Goal: Contribute content: Contribute content

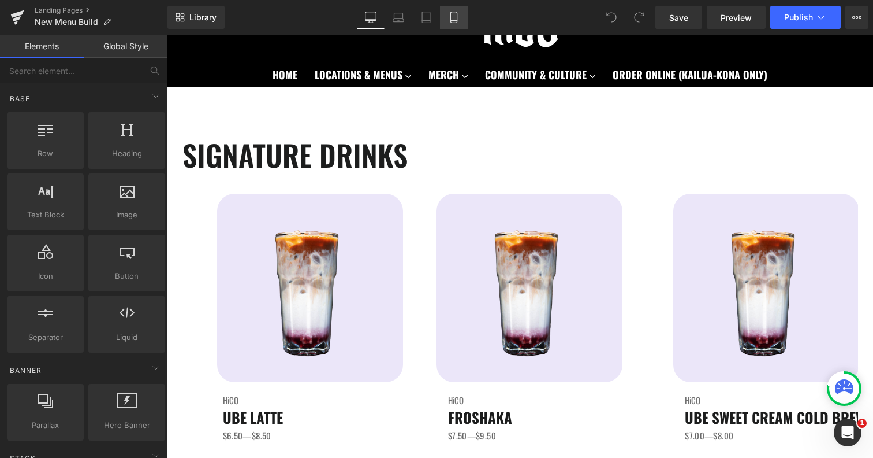
click at [450, 14] on icon at bounding box center [454, 18] width 12 height 12
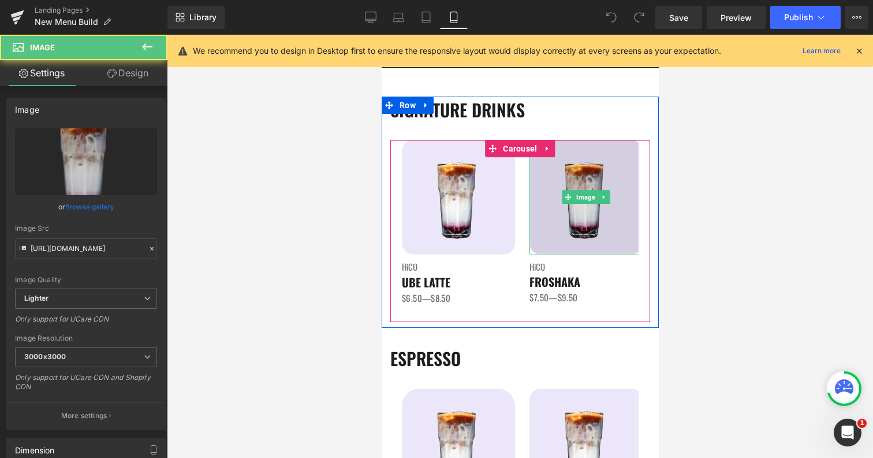
click at [624, 233] on img at bounding box center [585, 197] width 113 height 114
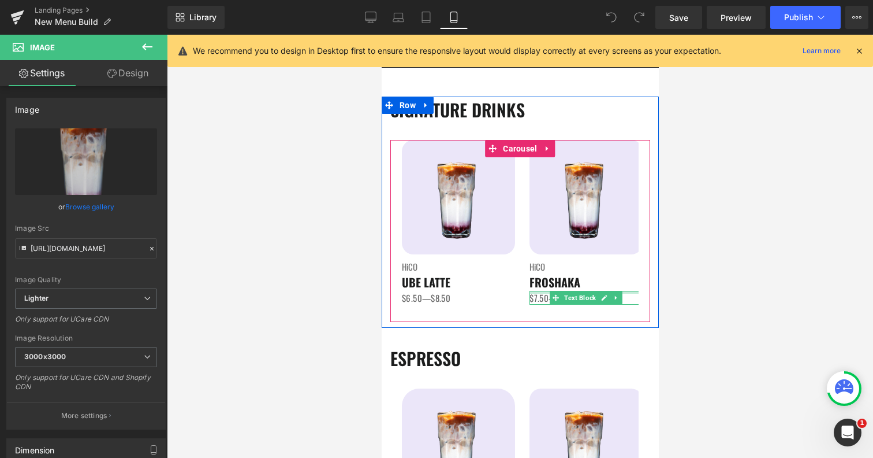
drag, startPoint x: 549, startPoint y: 291, endPoint x: 549, endPoint y: 284, distance: 6.9
click at [549, 284] on div "Image HiCO Heading FROSHAKA Heading $7.50—$9.50 Text Block" at bounding box center [585, 222] width 113 height 165
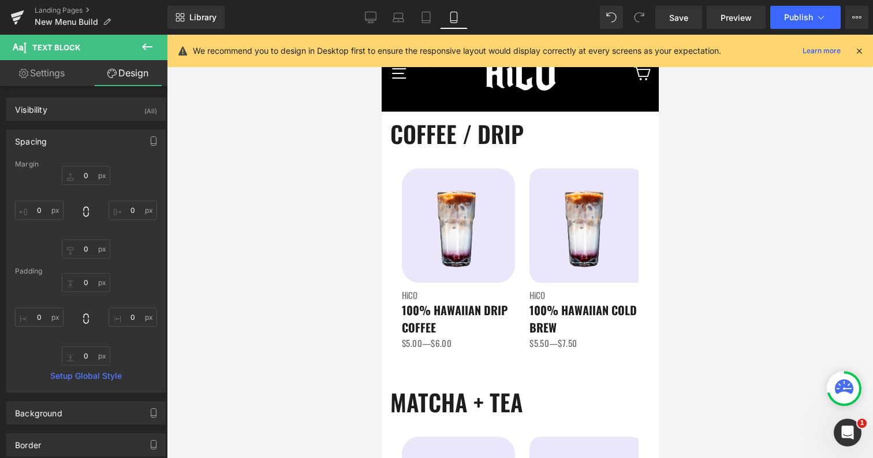
scroll to position [548, 0]
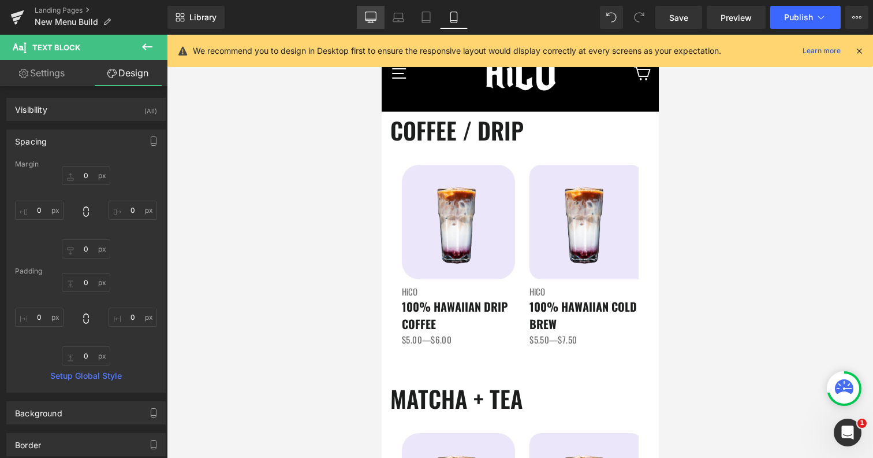
click at [365, 14] on icon at bounding box center [371, 18] width 12 height 12
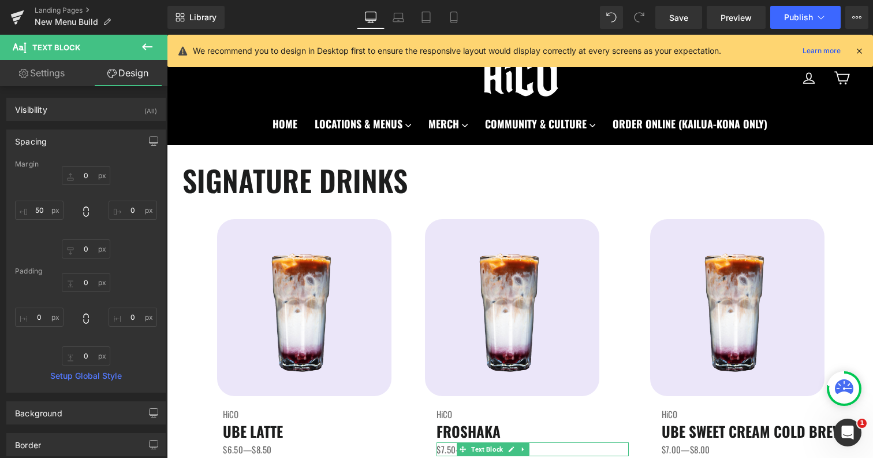
scroll to position [0, 0]
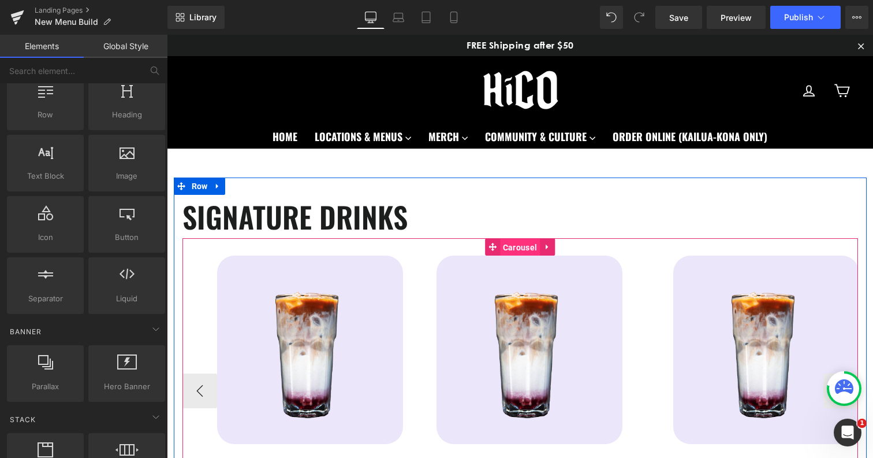
click at [518, 243] on span "Carousel" at bounding box center [520, 247] width 40 height 17
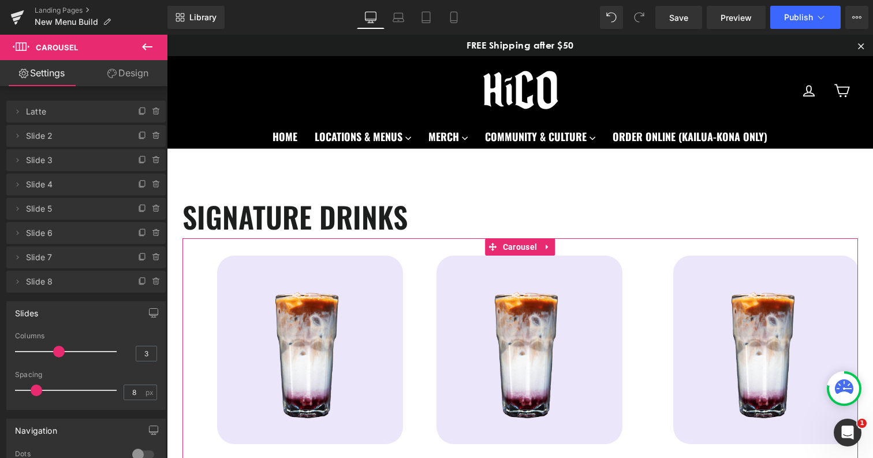
click at [141, 78] on link "Design" at bounding box center [128, 73] width 84 height 26
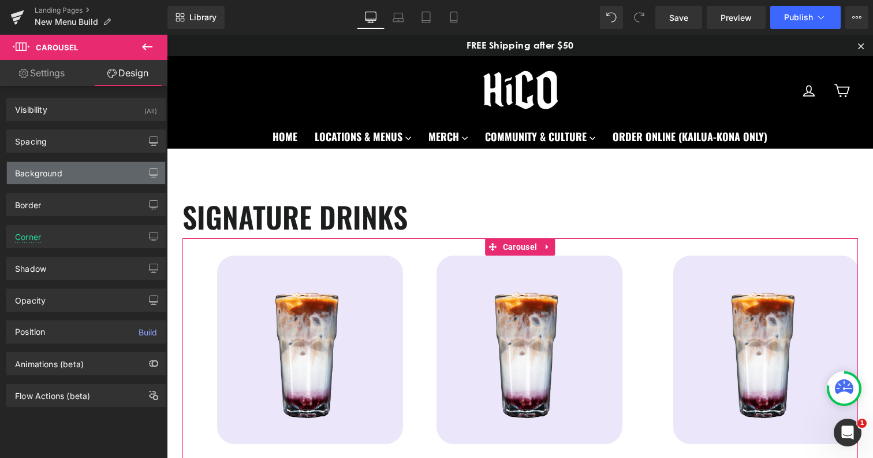
click at [66, 169] on div "Background" at bounding box center [86, 173] width 158 height 22
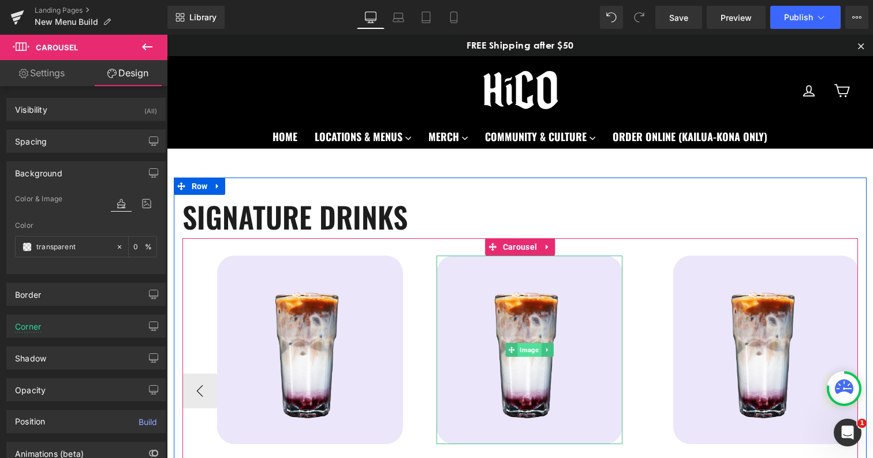
click at [536, 350] on span "Image" at bounding box center [530, 350] width 24 height 14
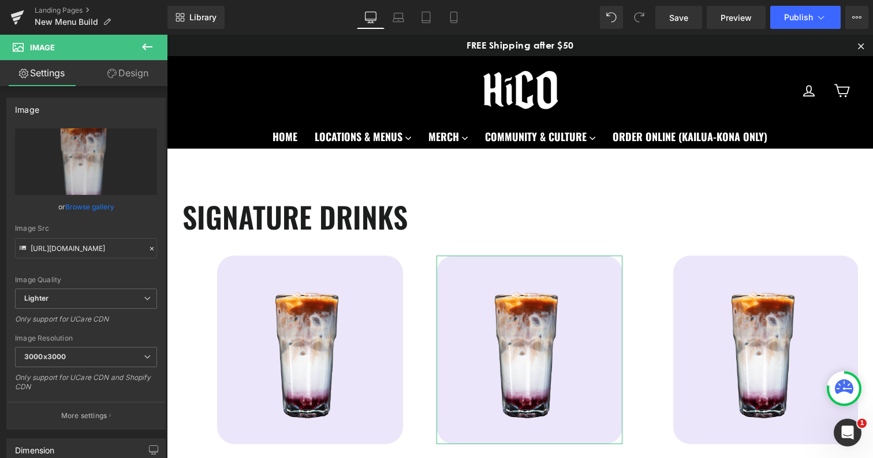
click at [117, 73] on link "Design" at bounding box center [128, 73] width 84 height 26
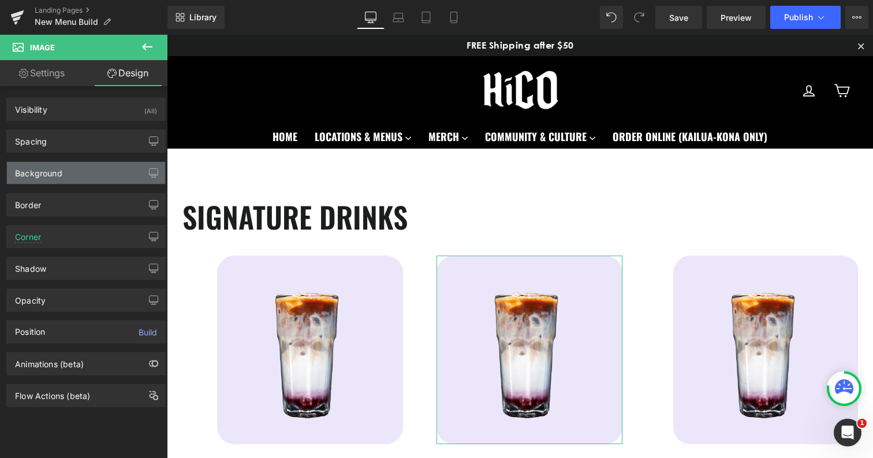
click at [48, 180] on div "Background" at bounding box center [86, 173] width 158 height 22
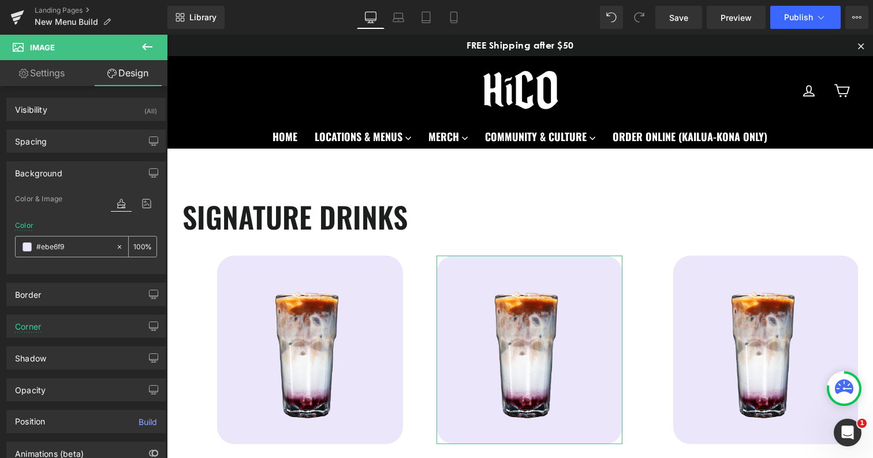
click at [60, 248] on input "#ebe6f9" at bounding box center [73, 246] width 74 height 13
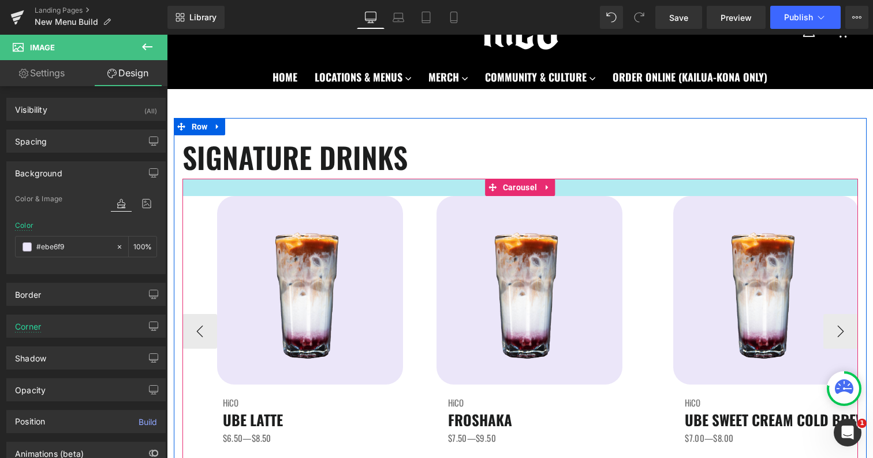
scroll to position [65, 0]
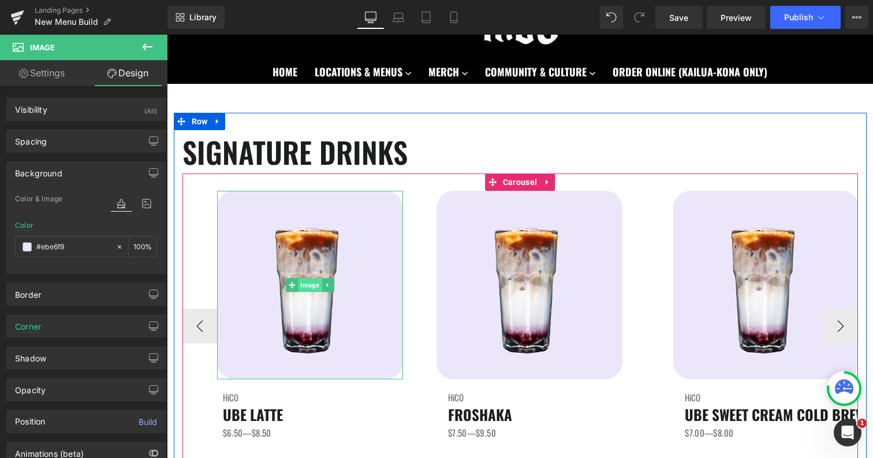
click at [314, 283] on span "Image" at bounding box center [310, 285] width 24 height 14
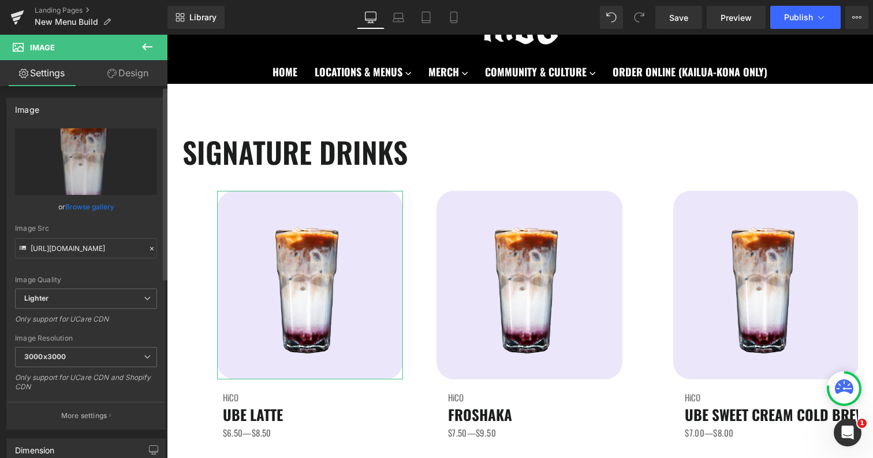
click at [95, 206] on link "Browse gallery" at bounding box center [89, 206] width 49 height 20
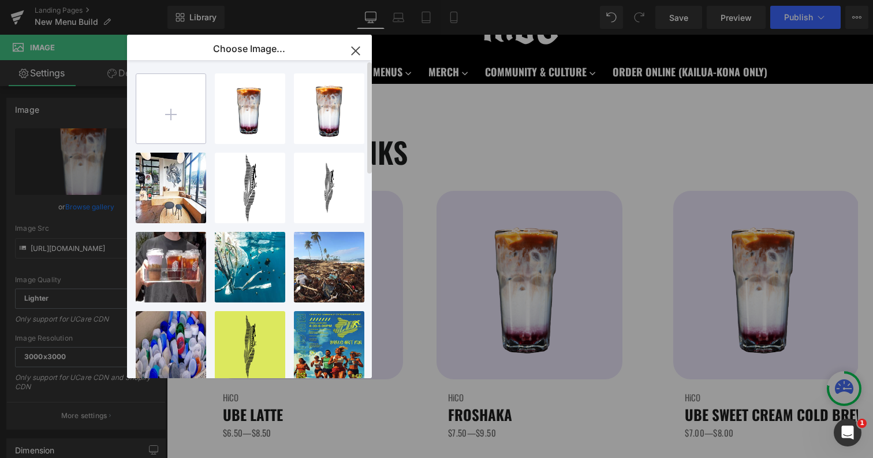
click at [169, 116] on input "file" at bounding box center [170, 108] width 69 height 69
click at [178, 113] on input "file" at bounding box center [170, 108] width 69 height 69
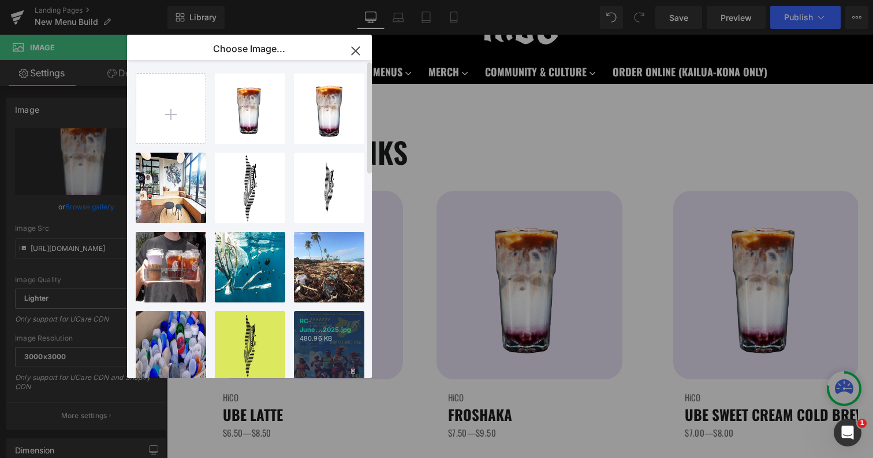
type input "C:\fakepath\UbeLatte.png"
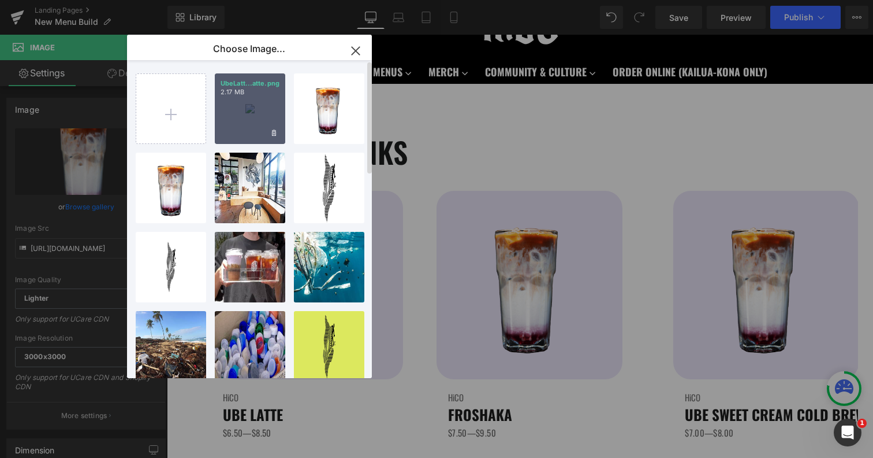
click at [245, 123] on div "UbeLatt...atte.png 2.17 MB" at bounding box center [250, 108] width 70 height 70
type input "[URL][DOMAIN_NAME]"
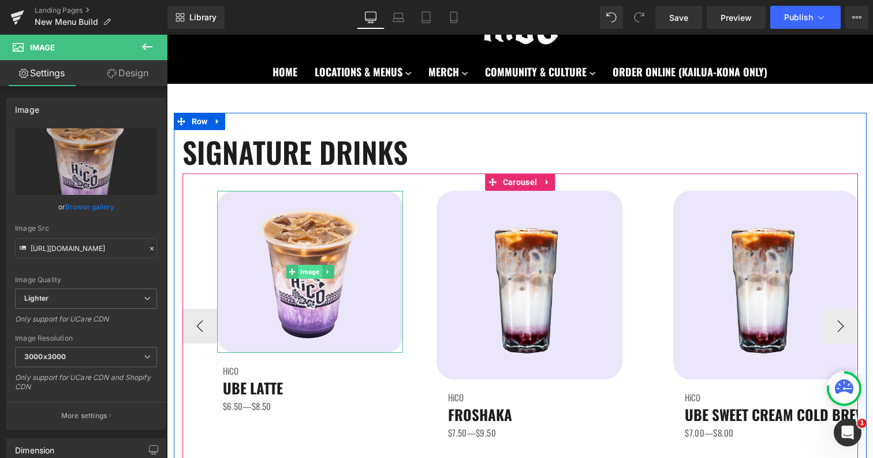
click at [306, 274] on span "Image" at bounding box center [310, 272] width 24 height 14
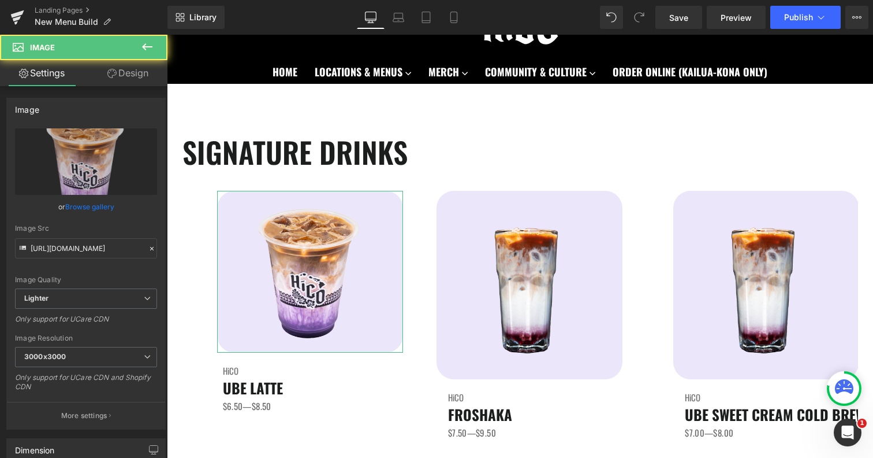
click at [129, 75] on link "Design" at bounding box center [128, 73] width 84 height 26
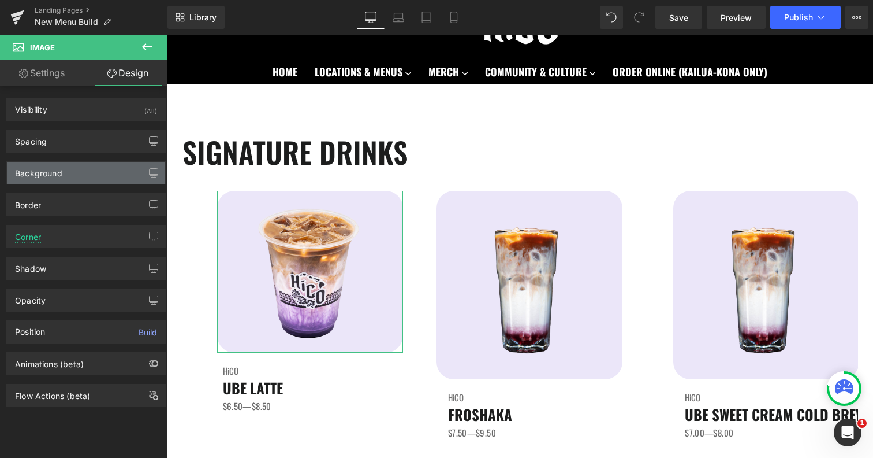
click at [58, 179] on div "Background" at bounding box center [86, 173] width 158 height 22
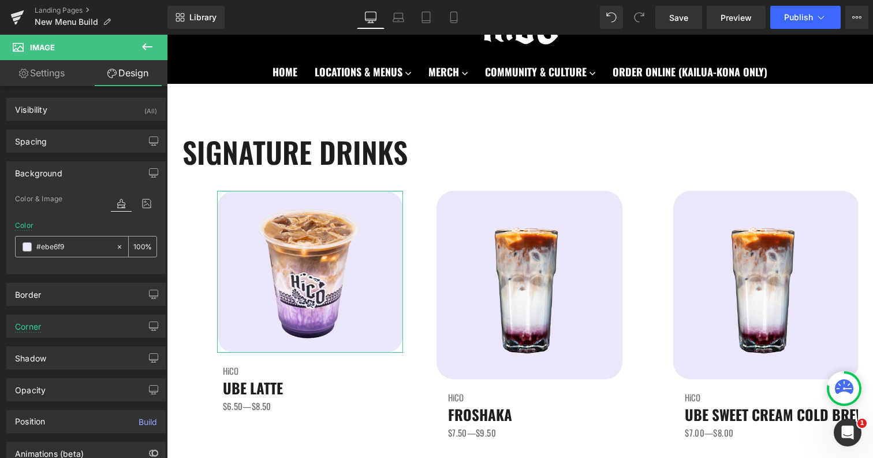
click at [116, 247] on icon at bounding box center [120, 247] width 8 height 8
type input "none"
type input "0"
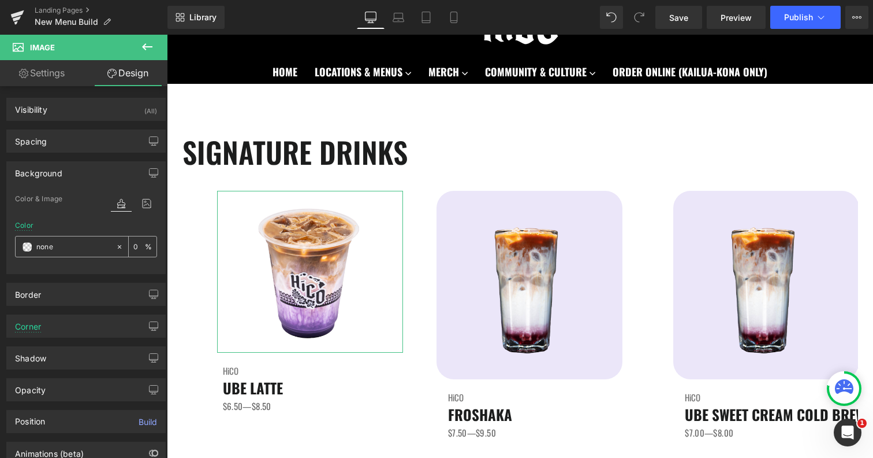
click at [30, 246] on span at bounding box center [27, 246] width 9 height 9
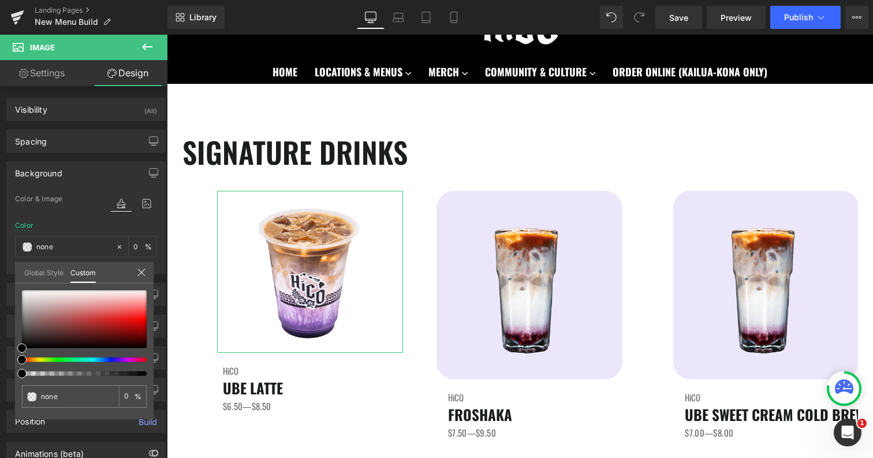
type input "#000000"
type input "100"
type input "#000000"
type input "100"
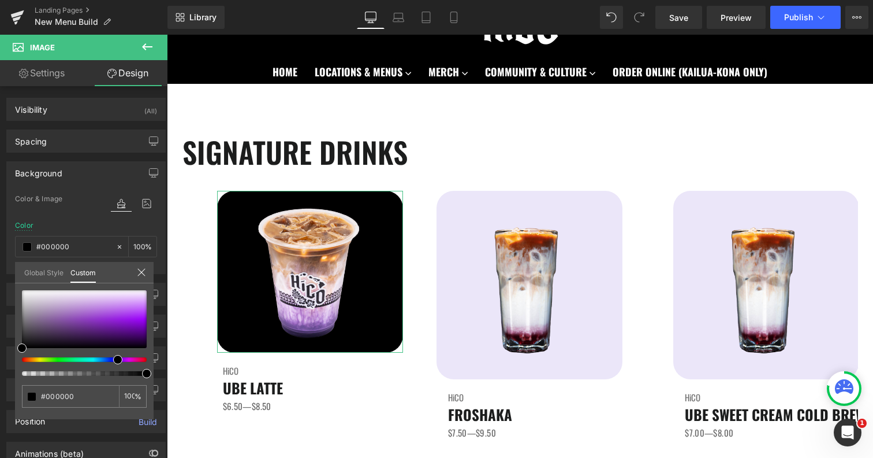
drag, startPoint x: 23, startPoint y: 360, endPoint x: 113, endPoint y: 359, distance: 90.7
click at [113, 359] on span at bounding box center [117, 359] width 9 height 9
type input "#8020cf"
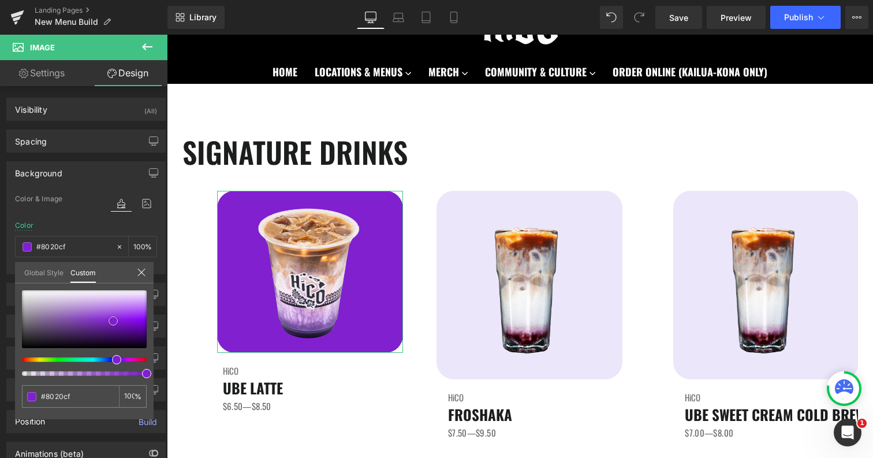
type input "#8321d3"
type input "#8821dd"
type input "#8d28e0"
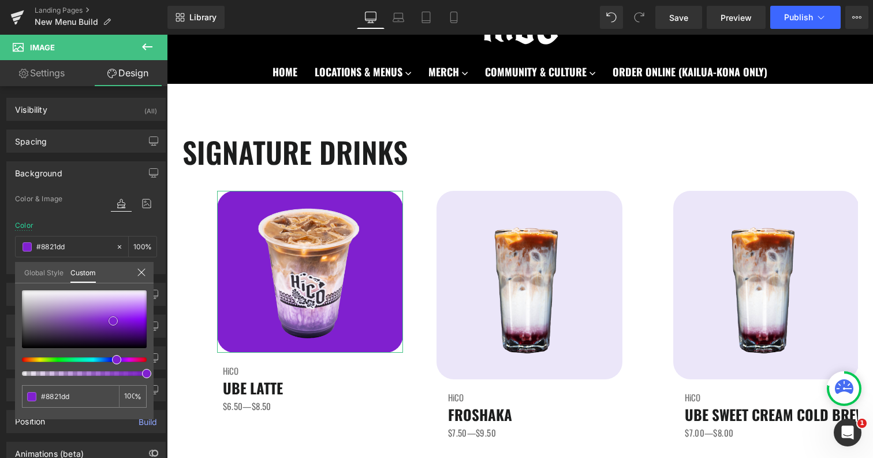
type input "#8d28e0"
type input "#9231e1"
type input "#993ce5"
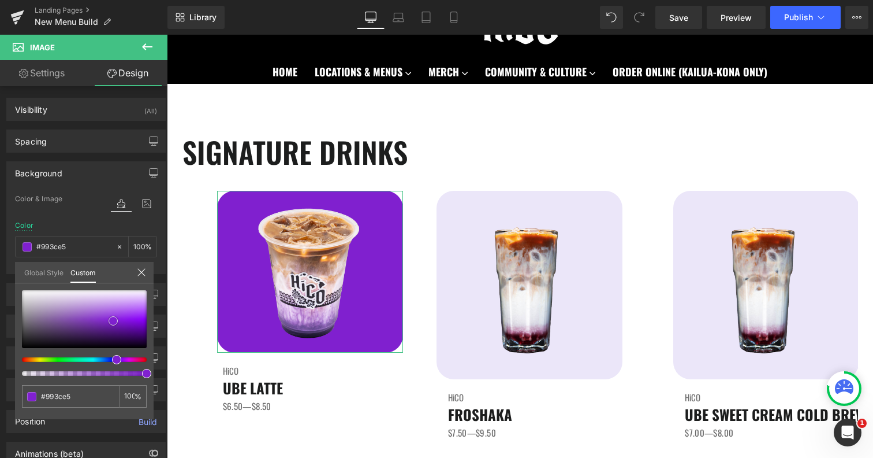
type input "#a049e8"
type input "#a551ea"
type input "#aa5aeb"
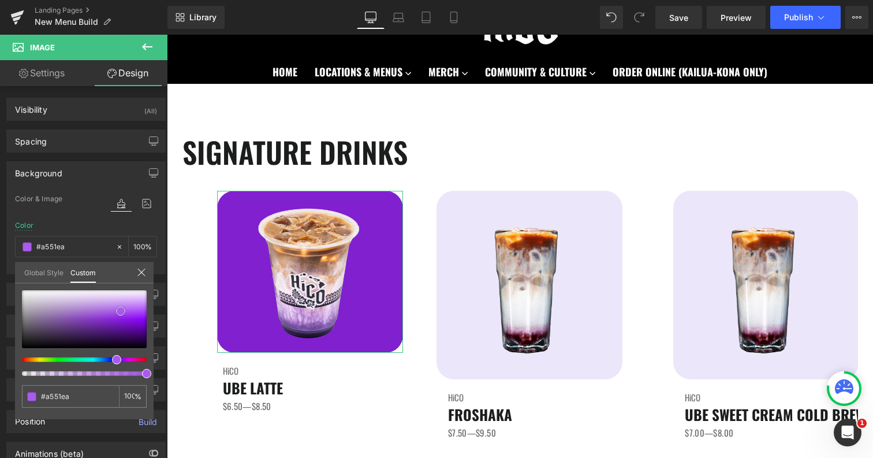
type input "#aa5aeb"
type input "#af63ec"
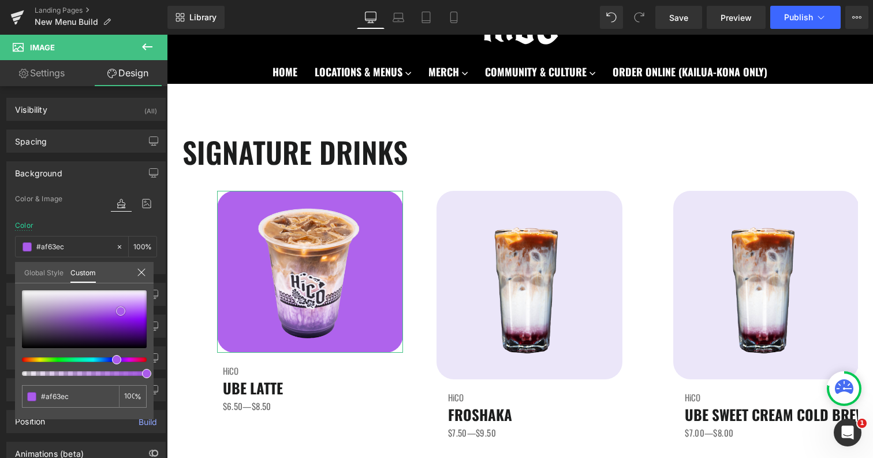
type input "#b168ed"
type input "#b167ee"
type input "#b36cee"
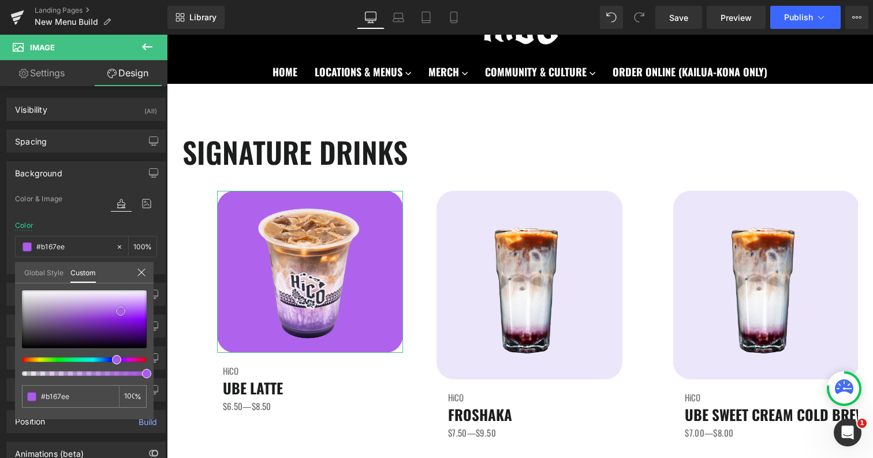
type input "#b36cee"
type input "#b36ced"
type input "#b671ee"
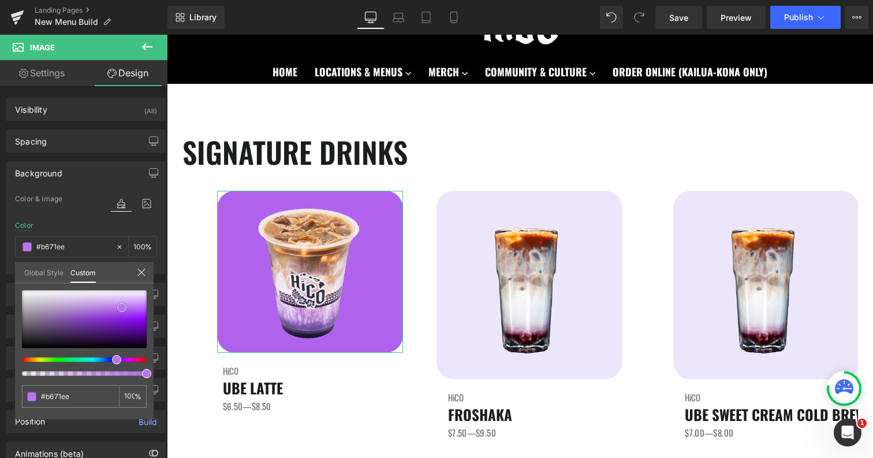
type input "#b876ee"
type input "#ba79f0"
type input "#bf83f1"
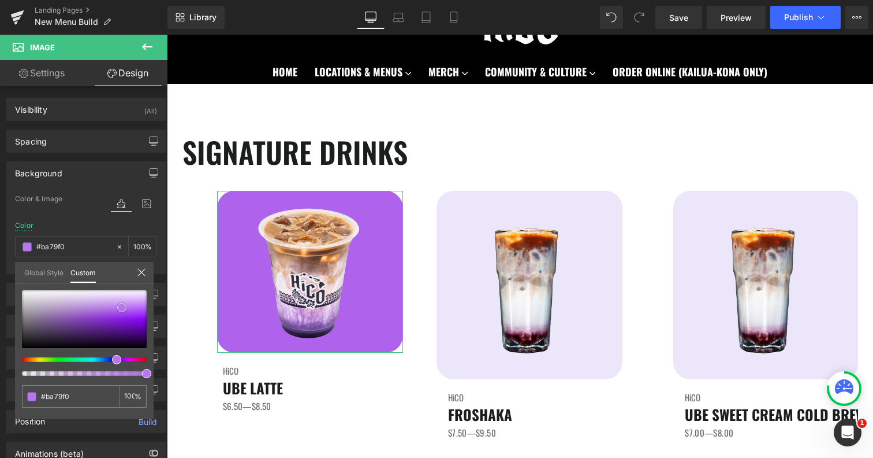
type input "#bf83f1"
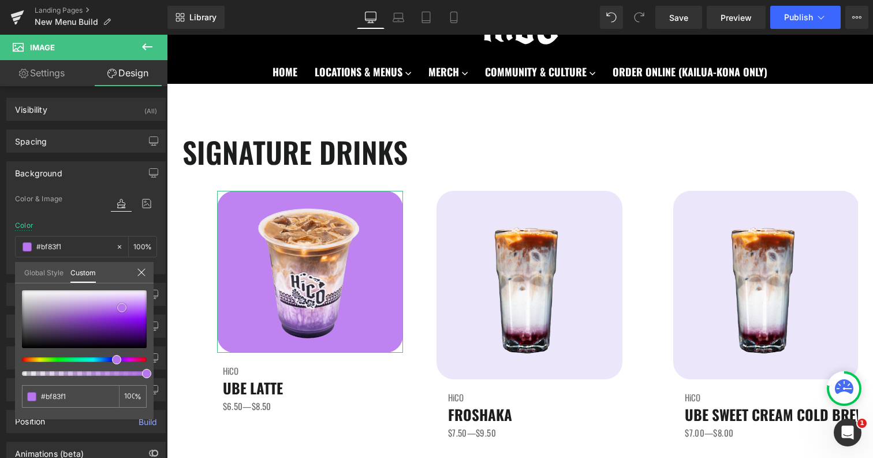
type input "#c48cf1"
type input "#c690f2"
type input "#c995f3"
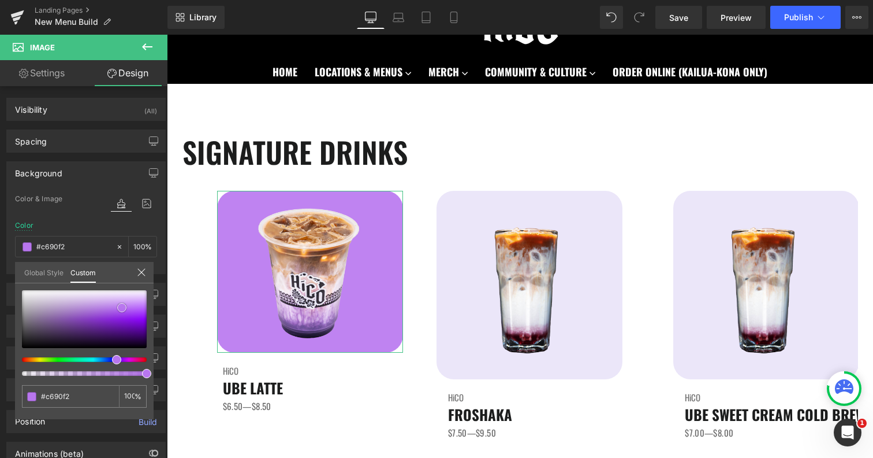
type input "#c995f3"
type input "#cb9af3"
type input "#cd9ff3"
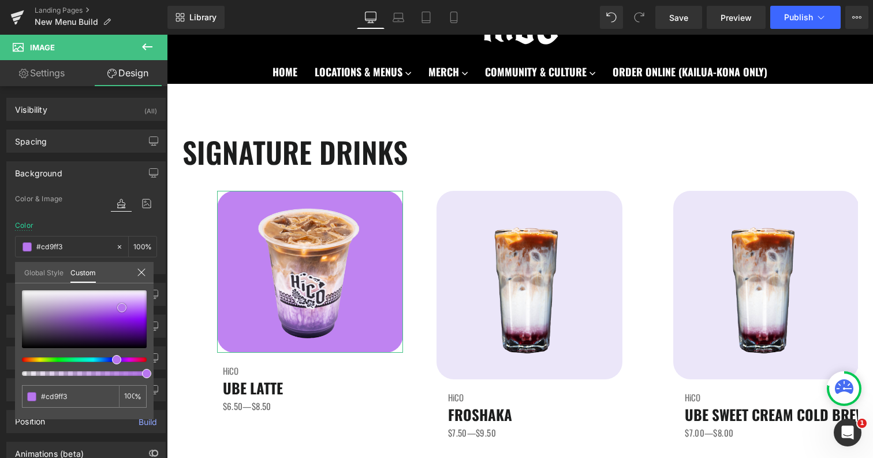
type input "#cd9ef4"
type input "#d0a3f4"
type input "#d2a7f5"
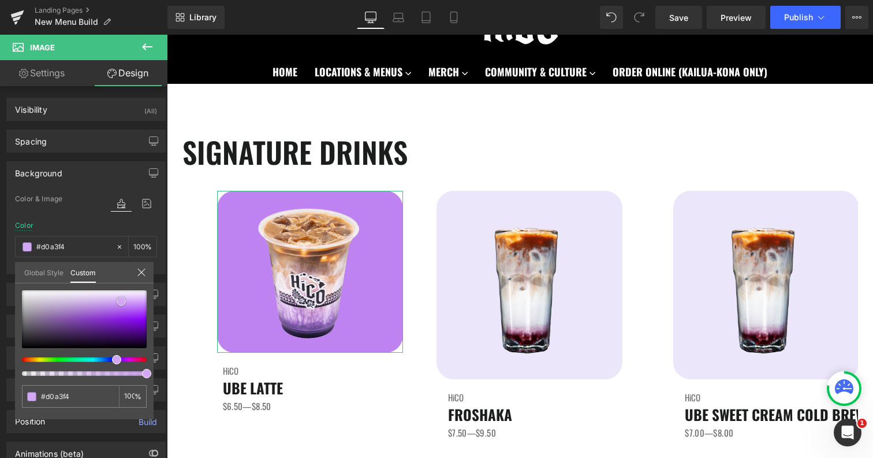
type input "#d2a7f5"
type input "#d4acf5"
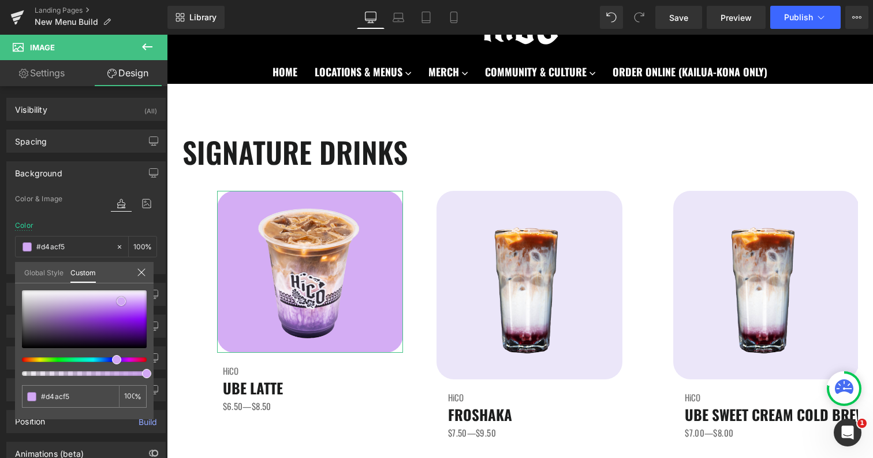
type input "#d4adf4"
type input "#d5b0f6"
type input "#d8b6f5"
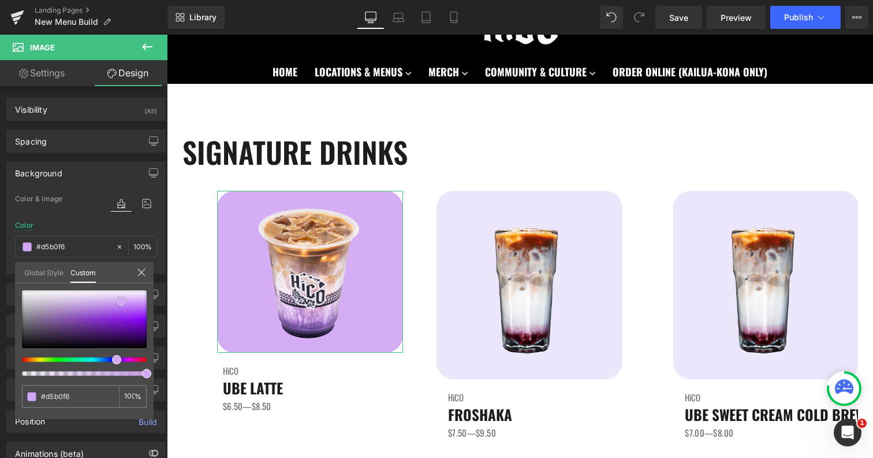
type input "#d8b6f5"
type input "#dabaf6"
type input "#ddc0f6"
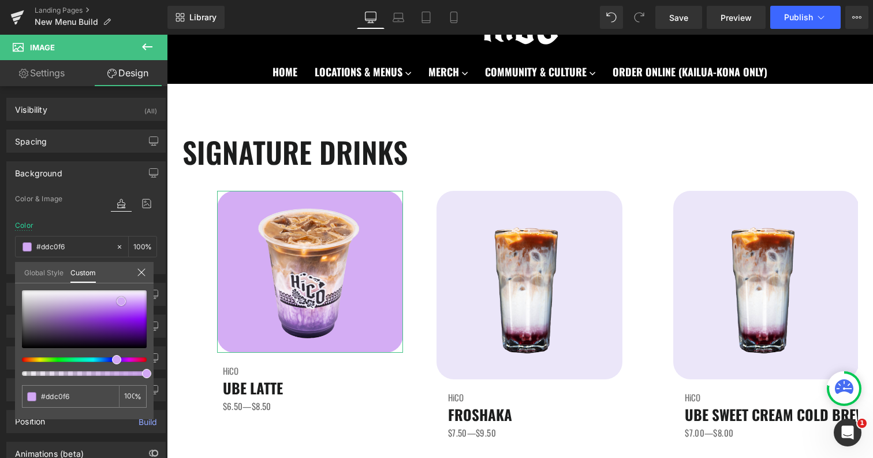
type input "#dfc3f8"
type input "#e1c8f7"
type input "#e4cdf8"
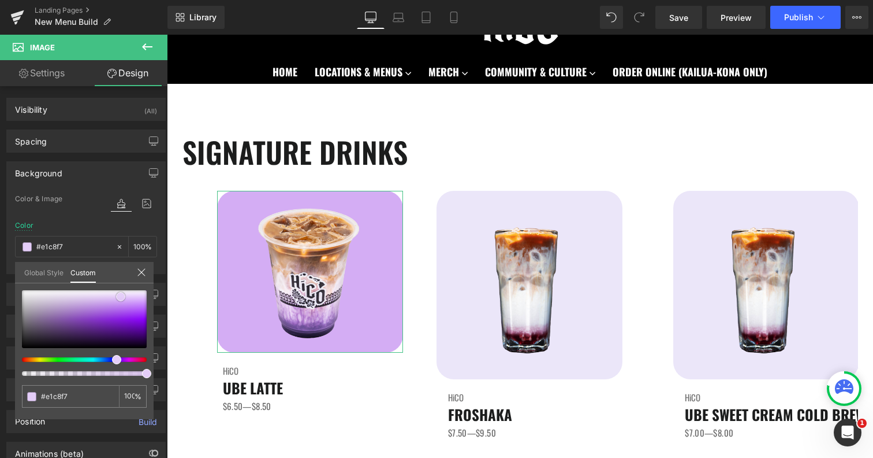
type input "#e4cdf8"
type input "#e4ccf9"
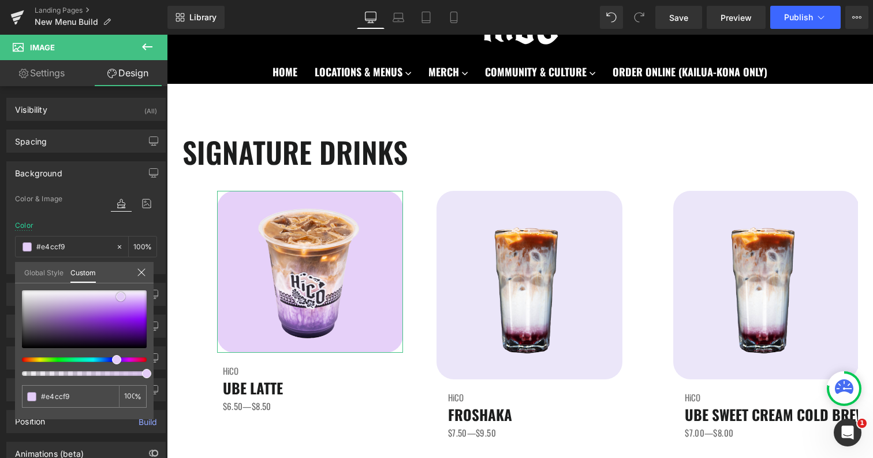
type input "#e6d1f9"
type input "#e9d5fa"
type input "#ebdafa"
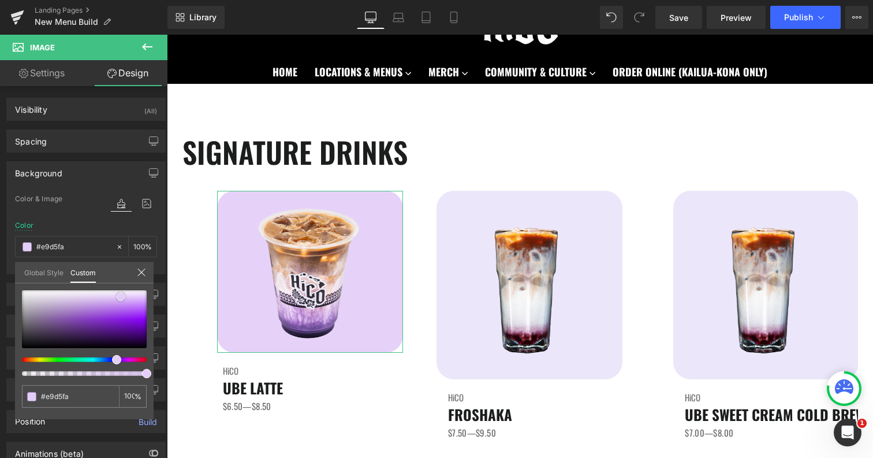
type input "#ebdafa"
type input "#eedffb"
type input "#f2e9fb"
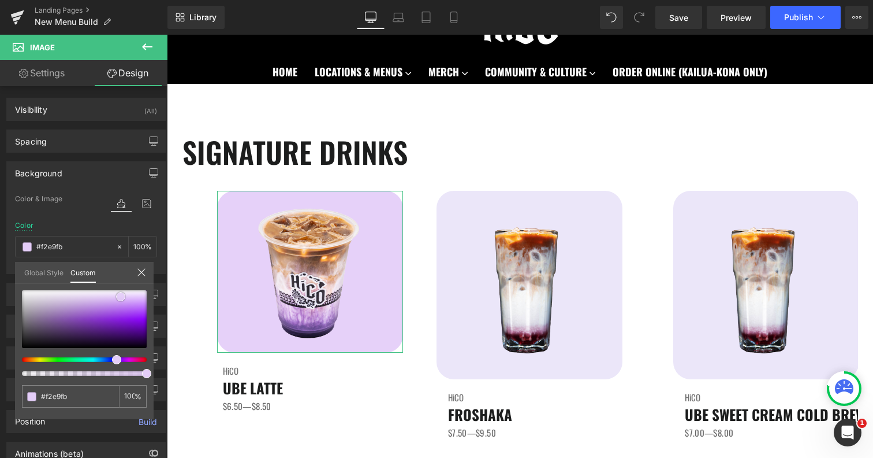
type input "#f2e8fc"
type input "#f4ecfd"
type input "#f6f1fd"
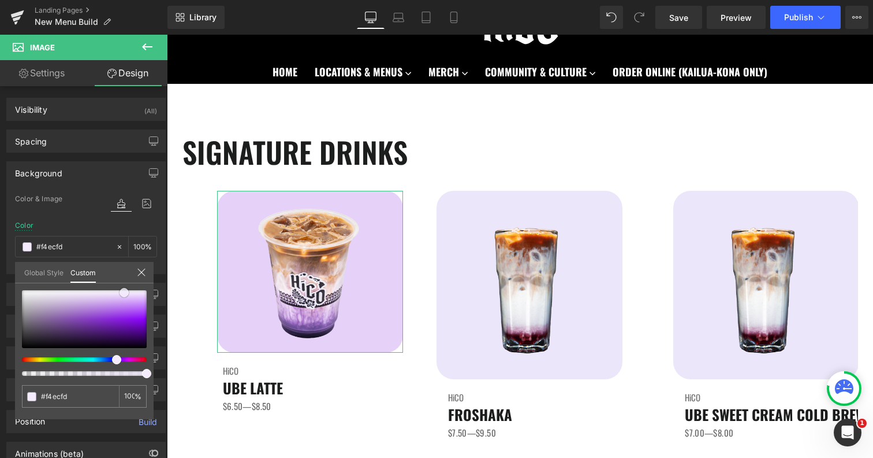
type input "#f6f1fd"
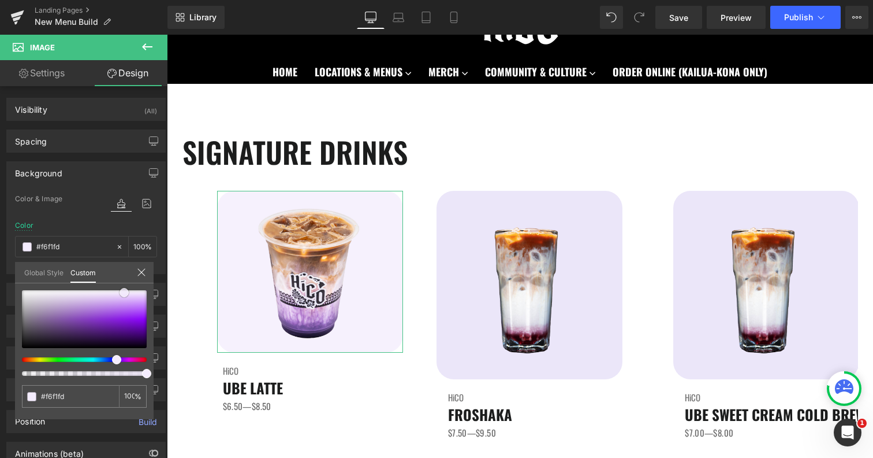
type input "#f6f0fe"
type input "#f3ecfd"
type input "#f0e7fd"
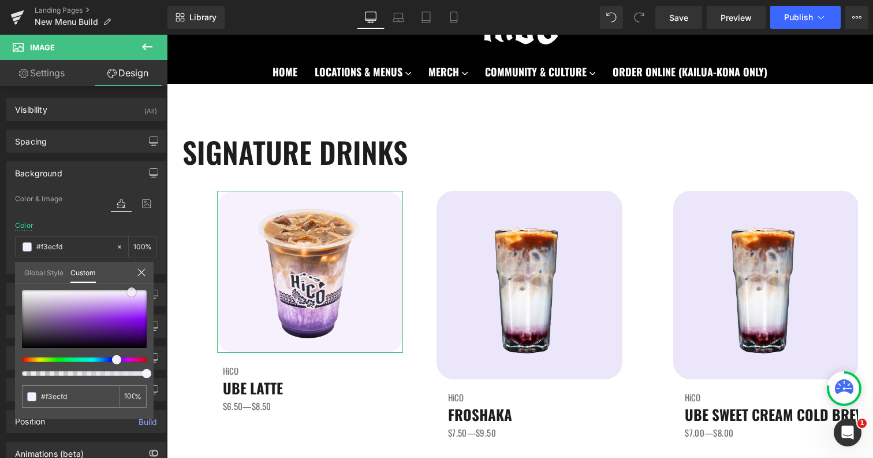
type input "#f0e7fd"
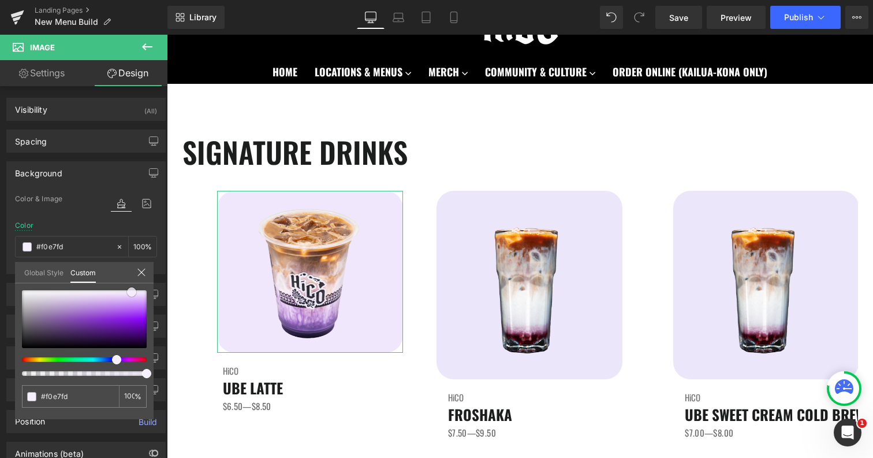
type input "#ede2fd"
type input "#eadefc"
type input "#e9ddfd"
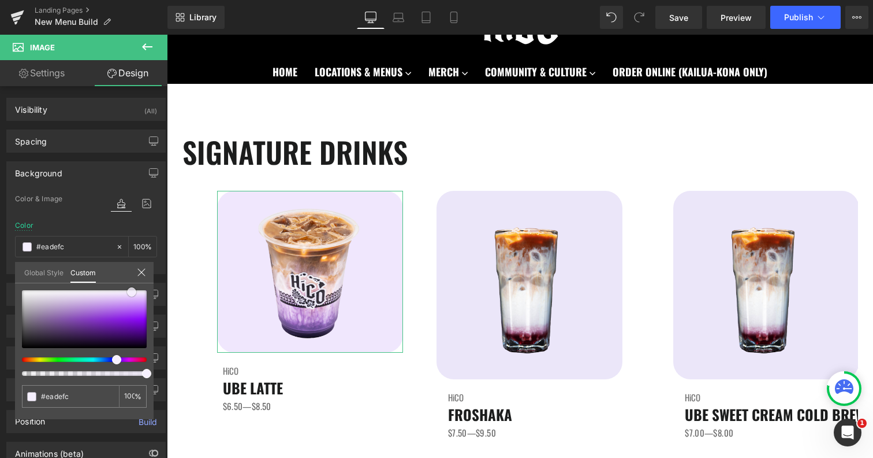
type input "#e9ddfd"
type input "#e6d9fb"
type input "#e3d4fb"
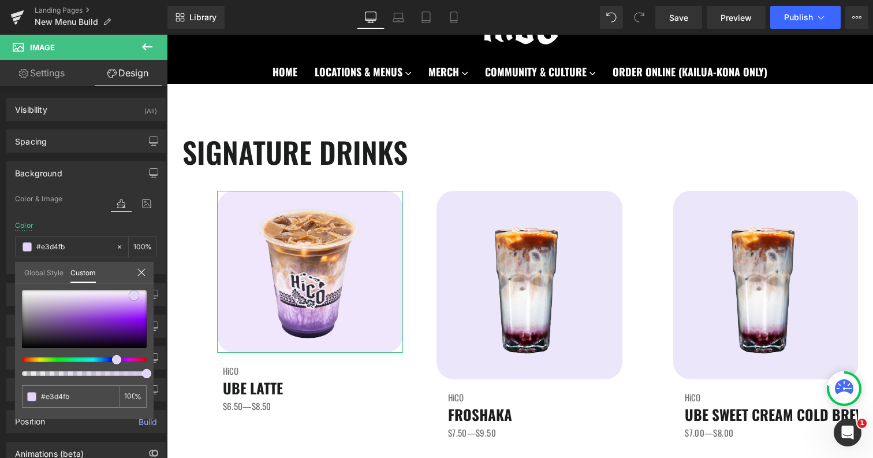
type input "#decffb"
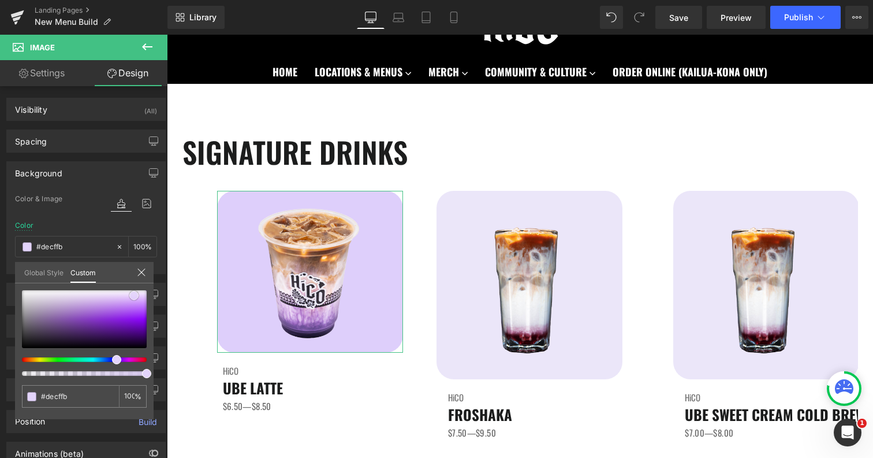
type input "#dac9fb"
type input "#d7c5fb"
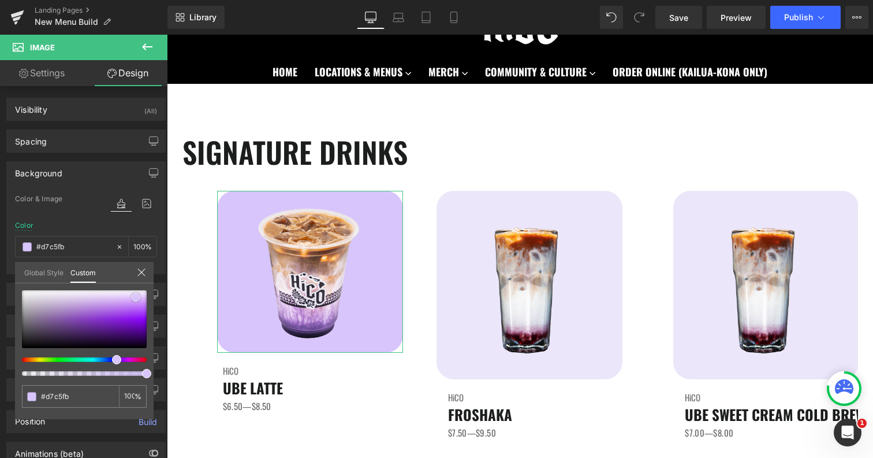
type input "#d3bffc"
type input "#d0bafb"
type input "#d0bbfb"
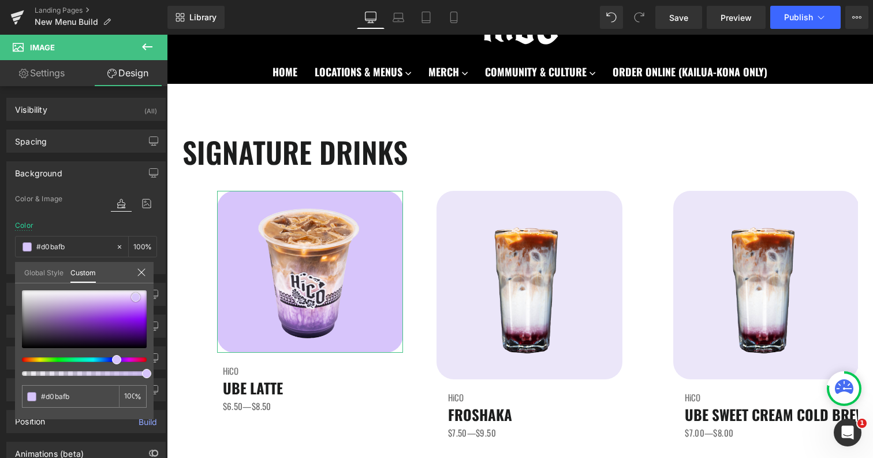
type input "#d0bbfb"
type input "#cdb6fa"
type input "#cdb6fb"
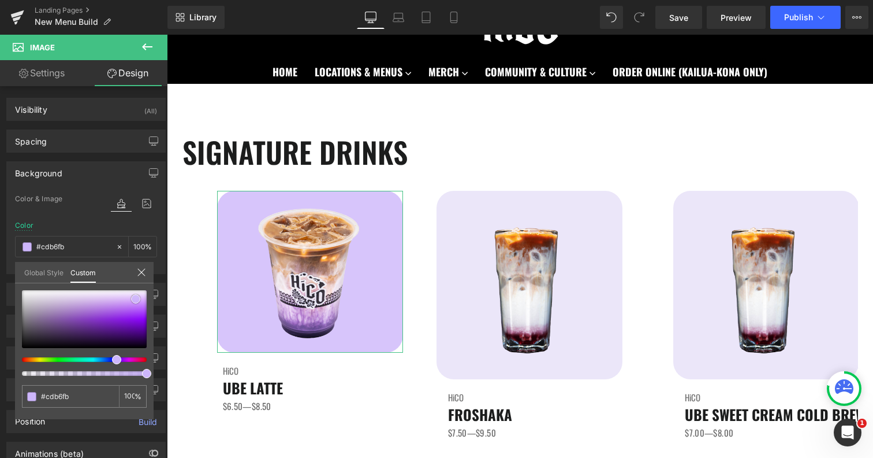
type input "#cab2fa"
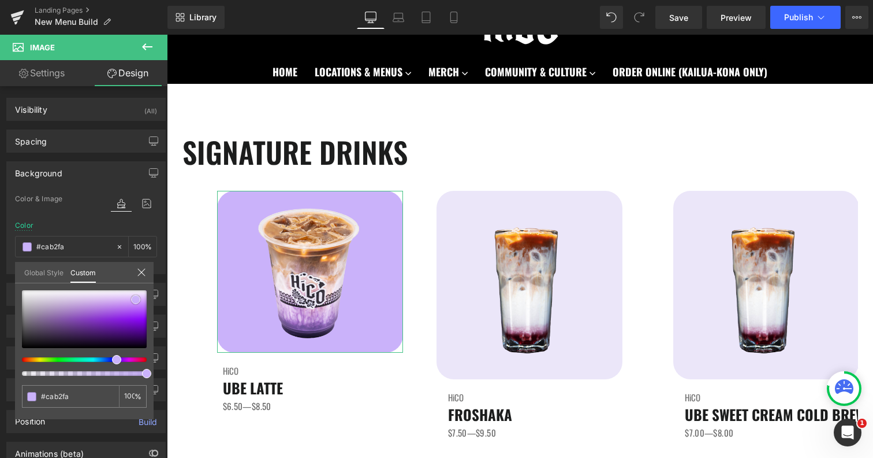
type input "#cdb6fb"
type input "#d0bbfb"
type input "#d3bffc"
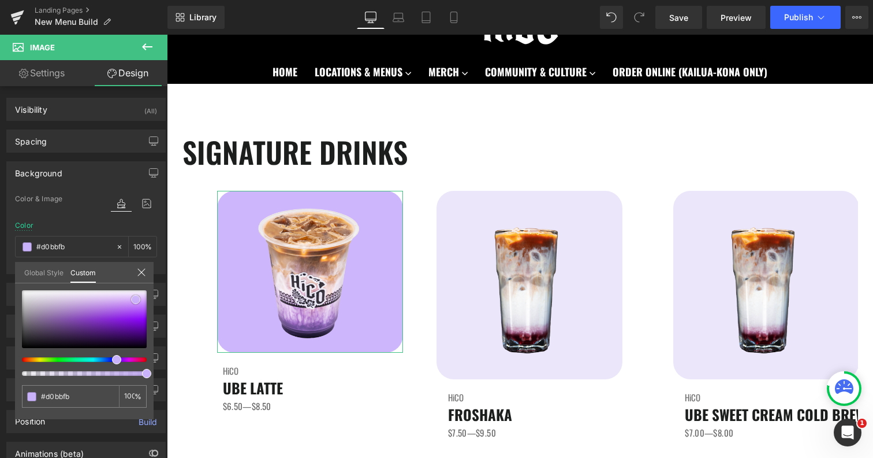
type input "#d3bffc"
type input "#d7c4fc"
type input "#d7c5fb"
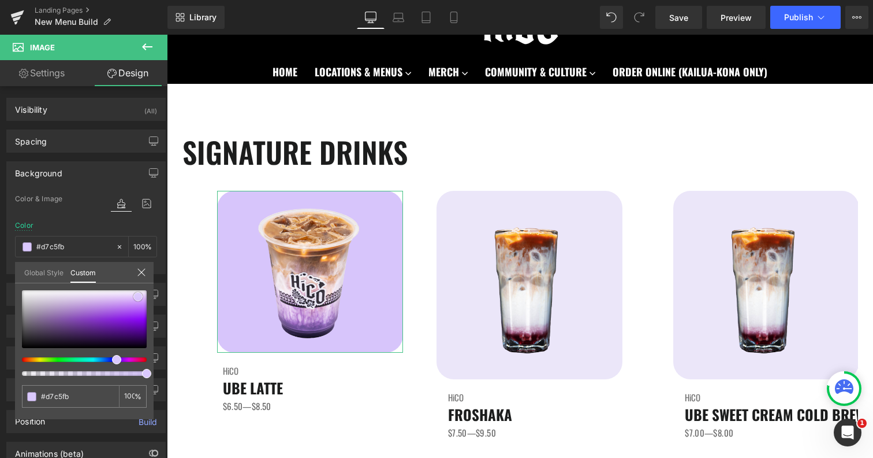
type input "#dac9fc"
type input "#dac8fd"
type input "#ddcdfd"
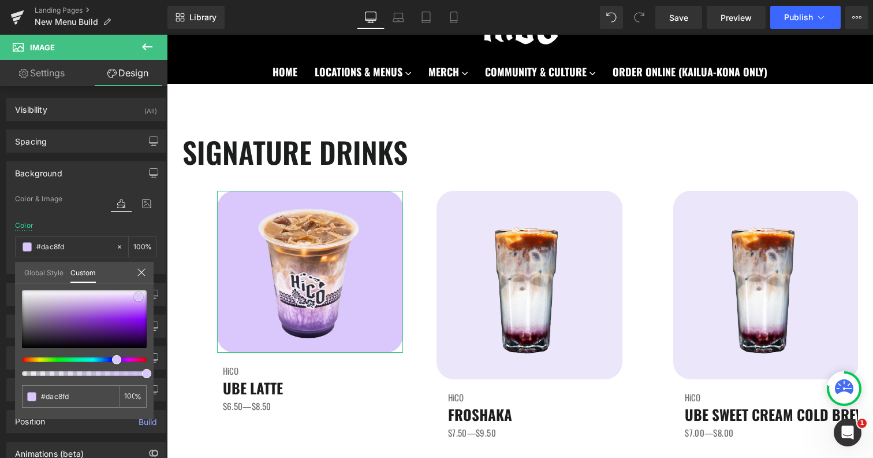
type input "#ddcdfd"
type input "#e1d3fc"
type input "#e4d9fc"
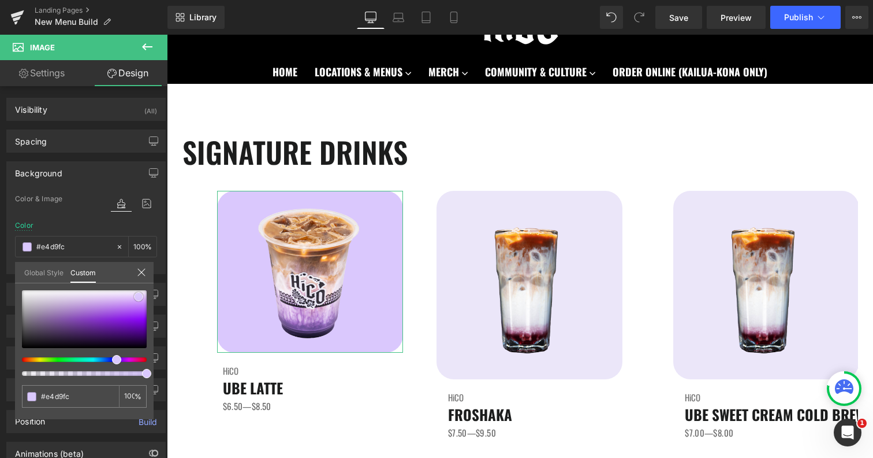
type input "#e7ddfd"
type input "#e9e1fe"
type input "#ede6fd"
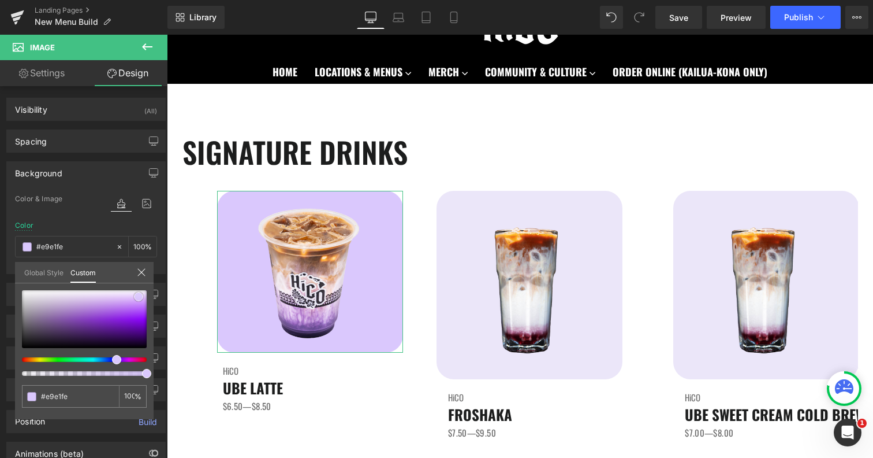
type input "#ede6fd"
type input "#f1ebfd"
type input "#f5f0fe"
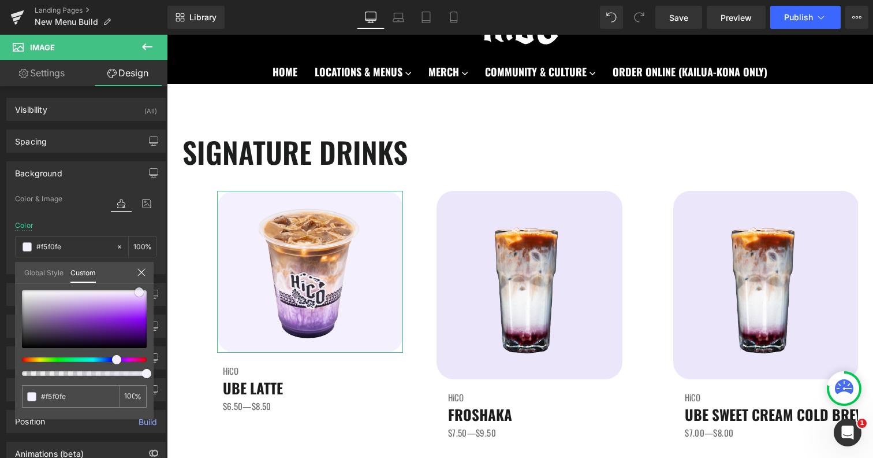
type input "#f2ecfd"
type input "#eee6fd"
type input "#ebe1fd"
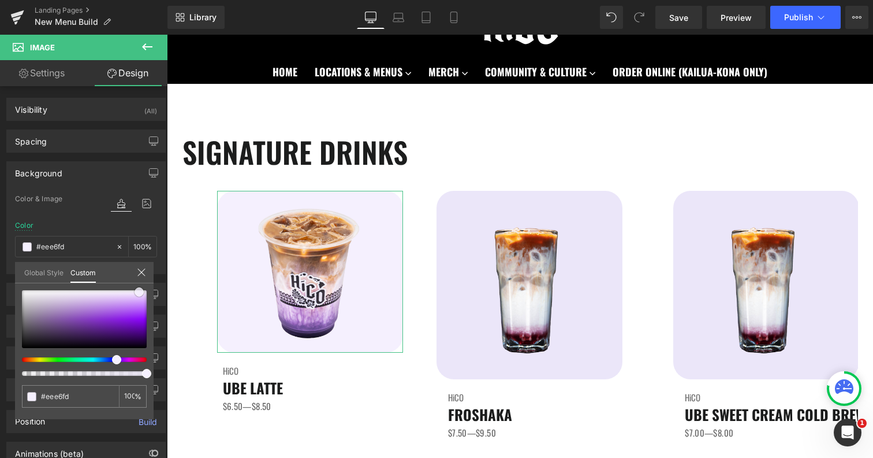
type input "#ebe1fd"
type input "#e5d9fc"
type input "#decefc"
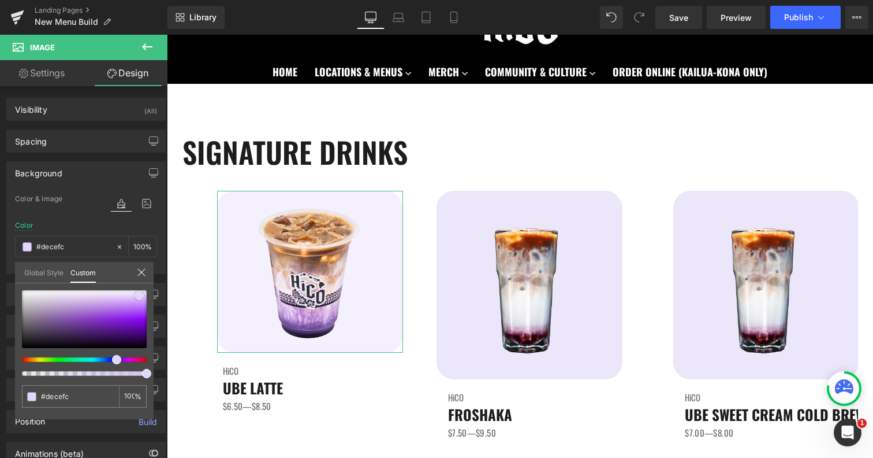
type input "#dbc8fd"
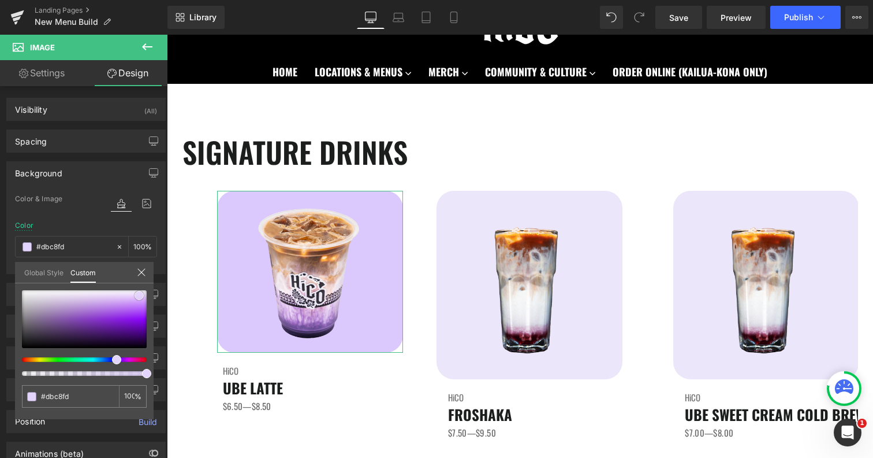
type input "#d8c3fd"
type input "#d5befd"
type input "#d2b9fc"
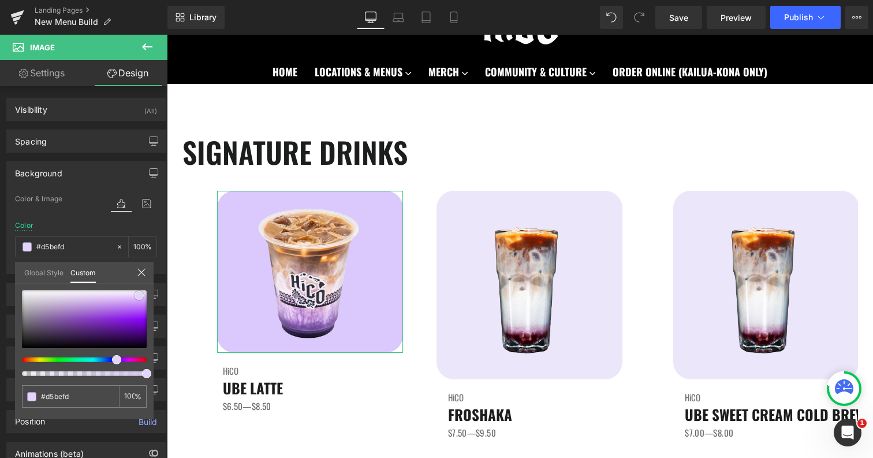
type input "#d2b9fc"
type input "#d2bafc"
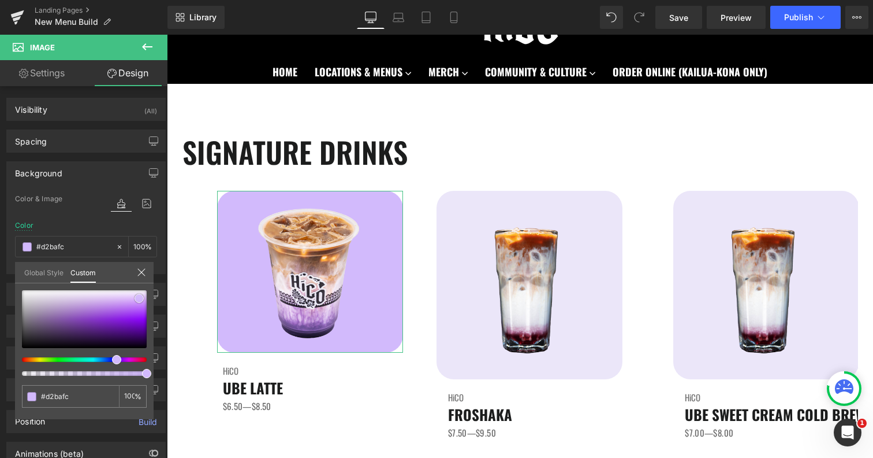
type input "#cfb6fb"
type input "#ccb1fa"
type input "#ccb0fc"
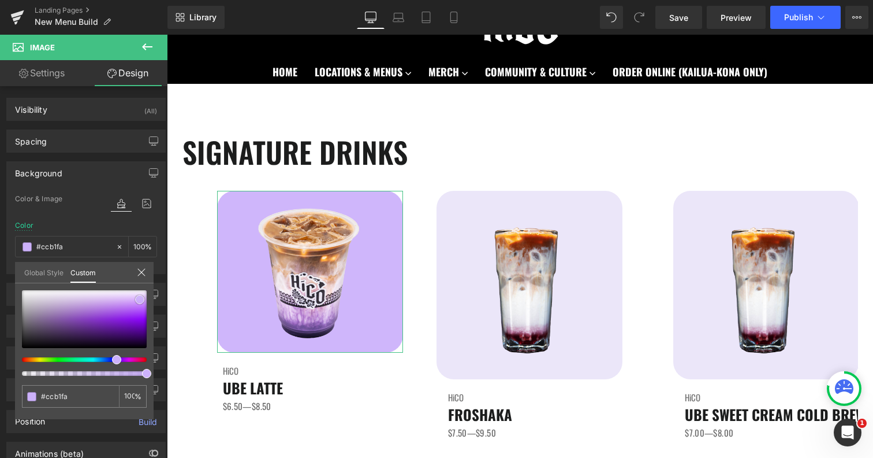
type input "#ccb0fc"
drag, startPoint x: 113, startPoint y: 321, endPoint x: 140, endPoint y: 299, distance: 34.1
click at [140, 299] on div at bounding box center [84, 319] width 125 height 58
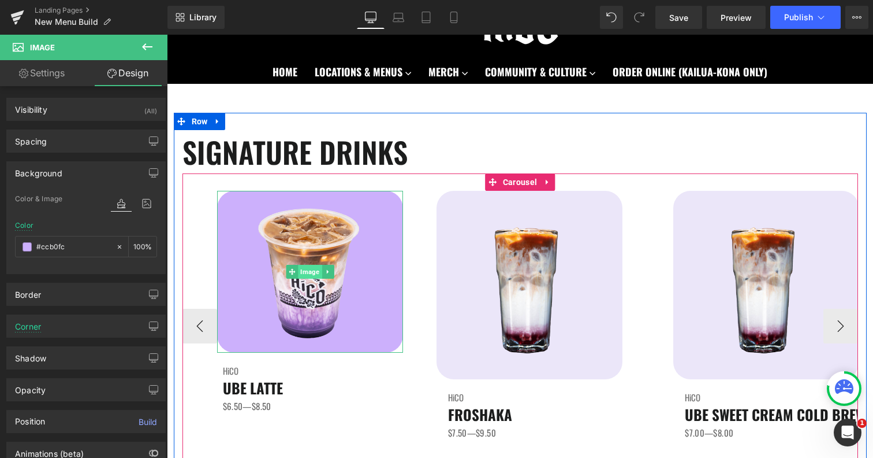
click at [305, 267] on span "Image" at bounding box center [310, 272] width 24 height 14
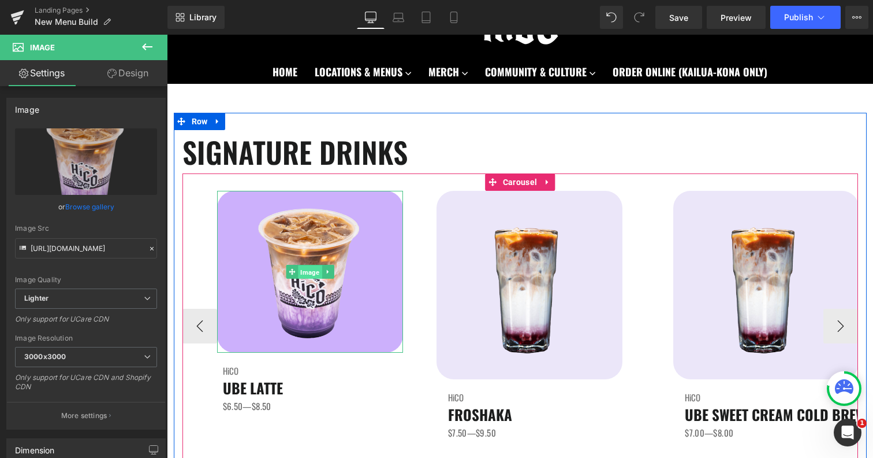
click at [302, 271] on span "Image" at bounding box center [310, 272] width 24 height 14
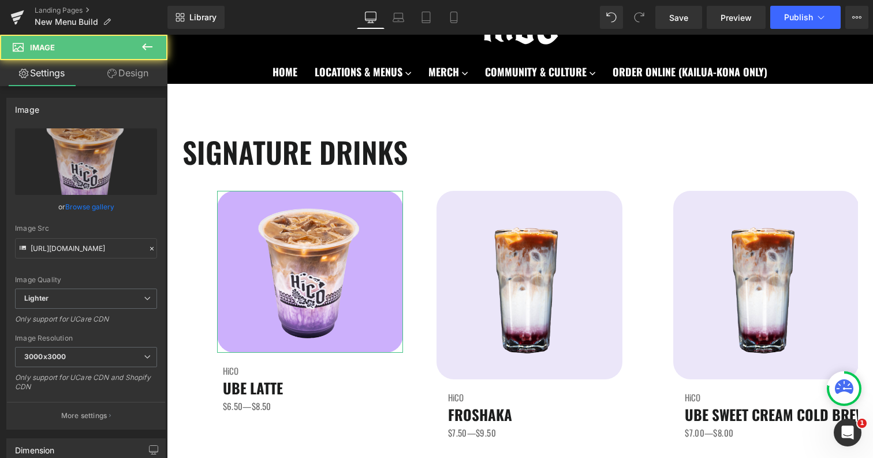
click at [134, 76] on link "Design" at bounding box center [128, 73] width 84 height 26
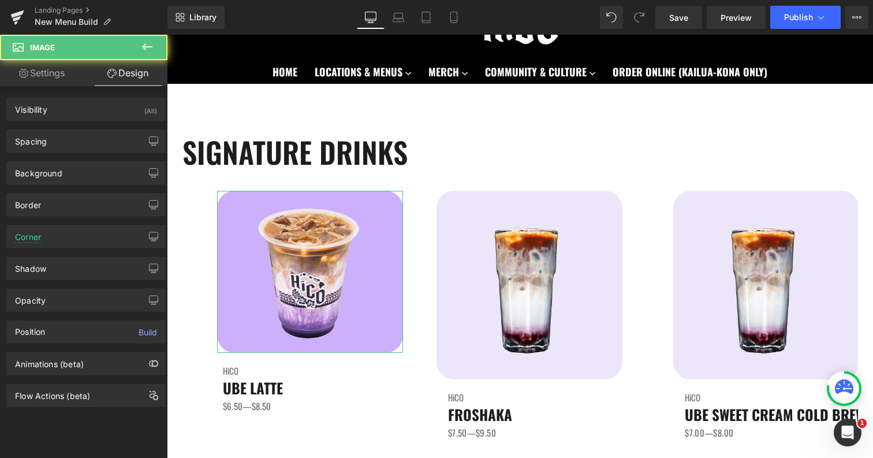
type input "#ccb0fc"
type input "100"
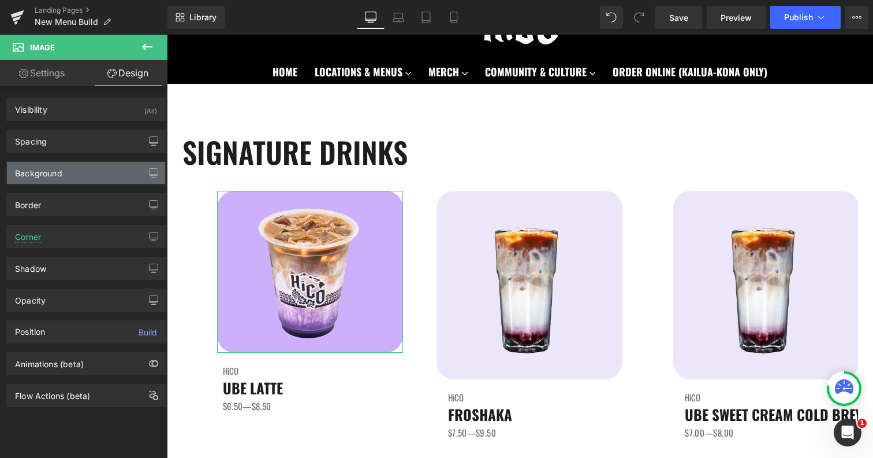
click at [79, 173] on div "Background" at bounding box center [86, 173] width 158 height 22
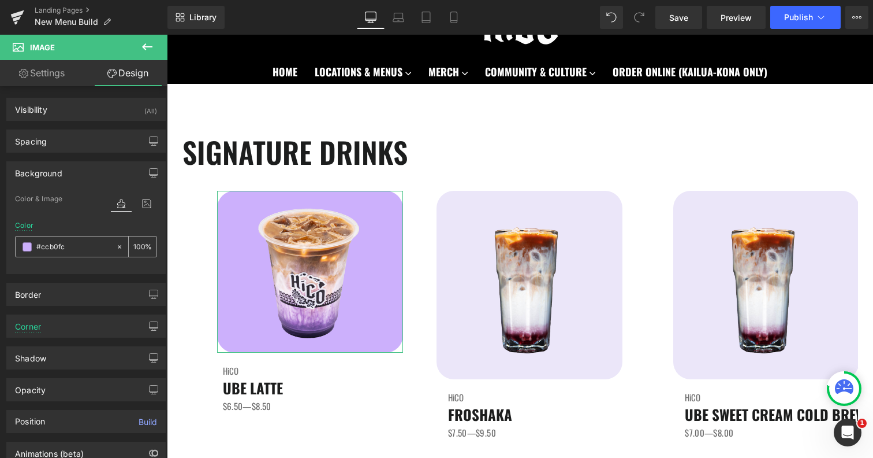
click at [118, 247] on icon at bounding box center [119, 245] width 3 height 3
type input "none"
type input "0"
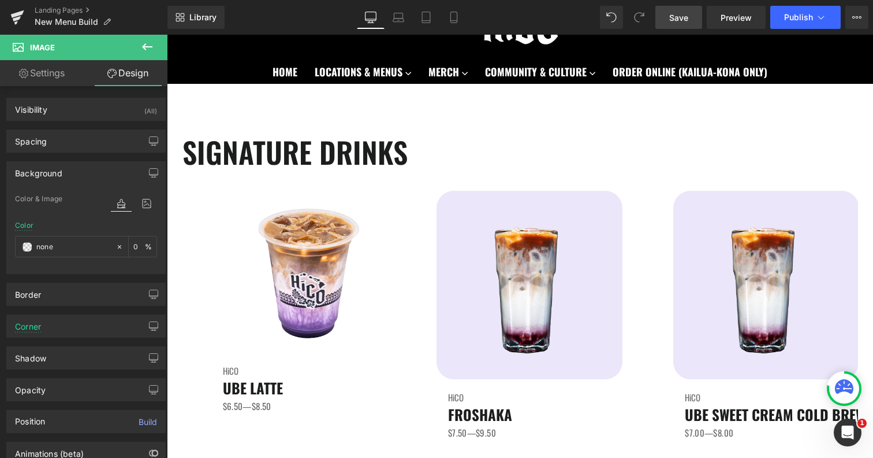
click at [677, 18] on span "Save" at bounding box center [679, 18] width 19 height 12
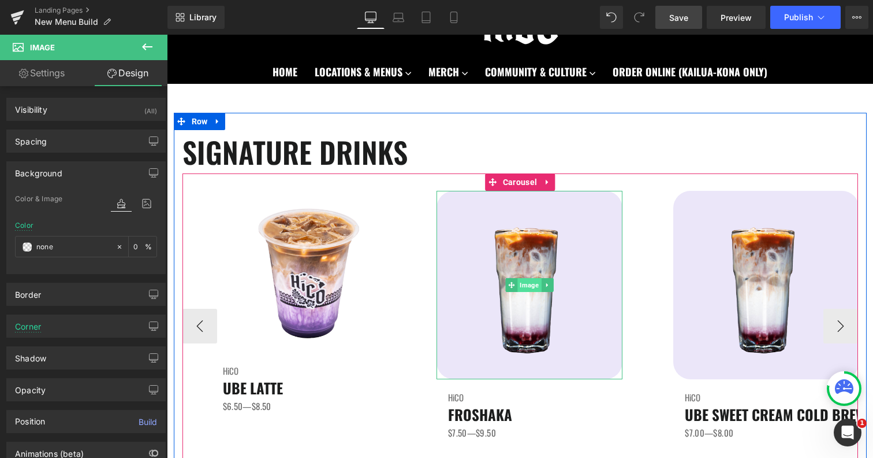
click at [530, 284] on span "Image" at bounding box center [530, 285] width 24 height 14
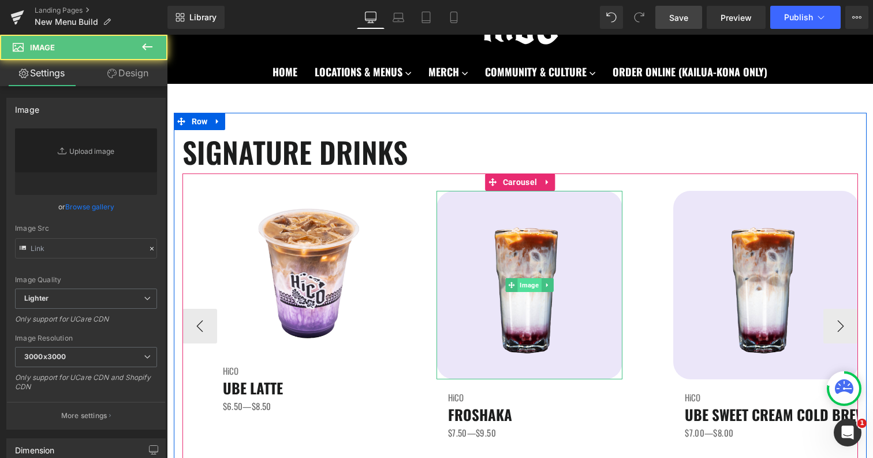
type input "[URL][DOMAIN_NAME]"
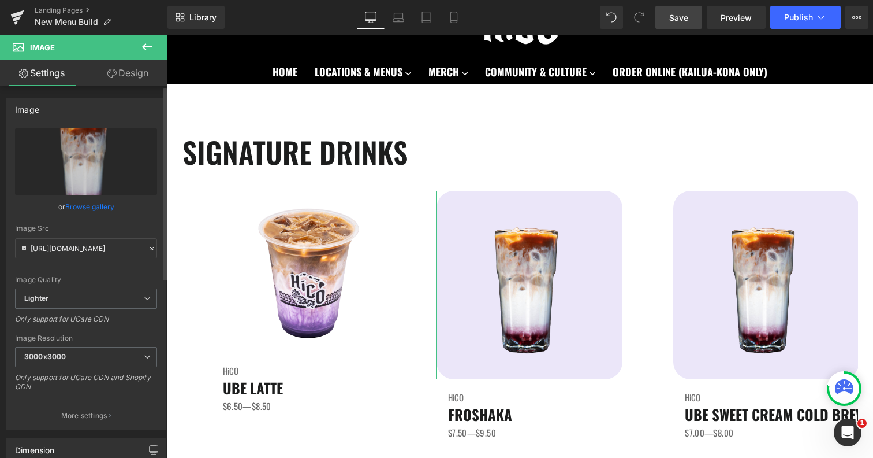
click at [105, 203] on link "Browse gallery" at bounding box center [89, 206] width 49 height 20
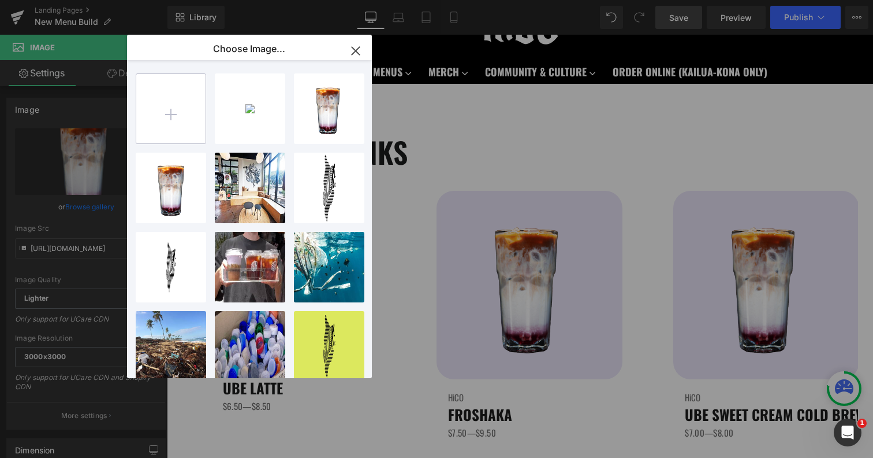
click at [166, 117] on input "file" at bounding box center [170, 108] width 69 height 69
type input "C:\fakepath\Froshaka.png"
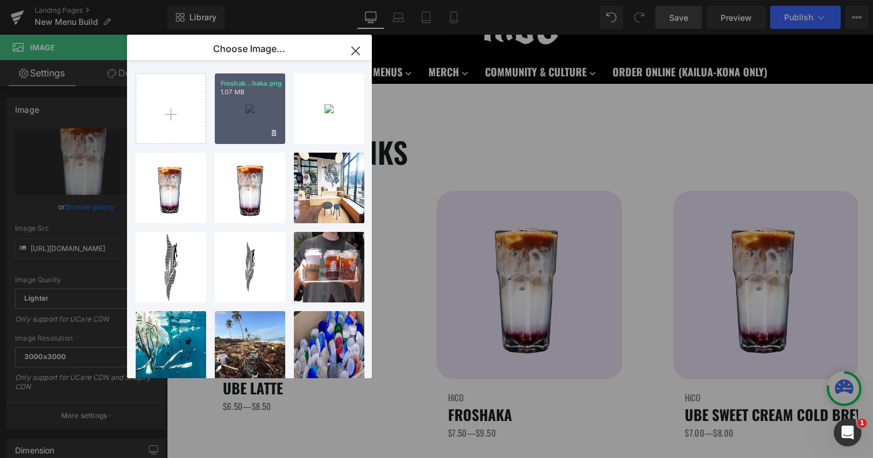
drag, startPoint x: 243, startPoint y: 118, endPoint x: 259, endPoint y: 233, distance: 116.2
click at [243, 118] on div "Froshak...haka.png 1.07 MB" at bounding box center [250, 108] width 70 height 70
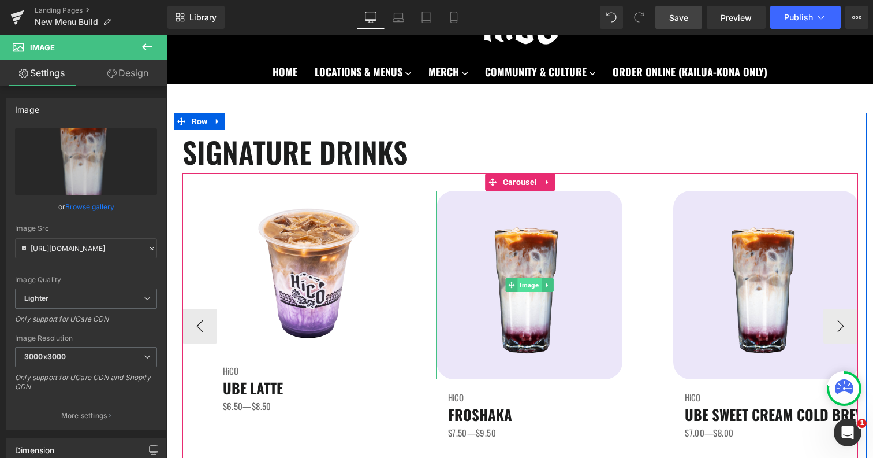
click at [531, 284] on span "Image" at bounding box center [530, 285] width 24 height 14
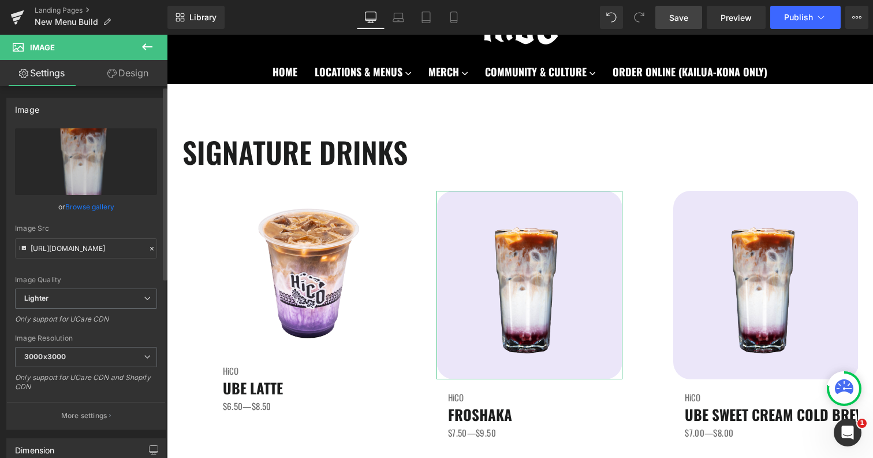
click at [88, 207] on link "Browse gallery" at bounding box center [89, 206] width 49 height 20
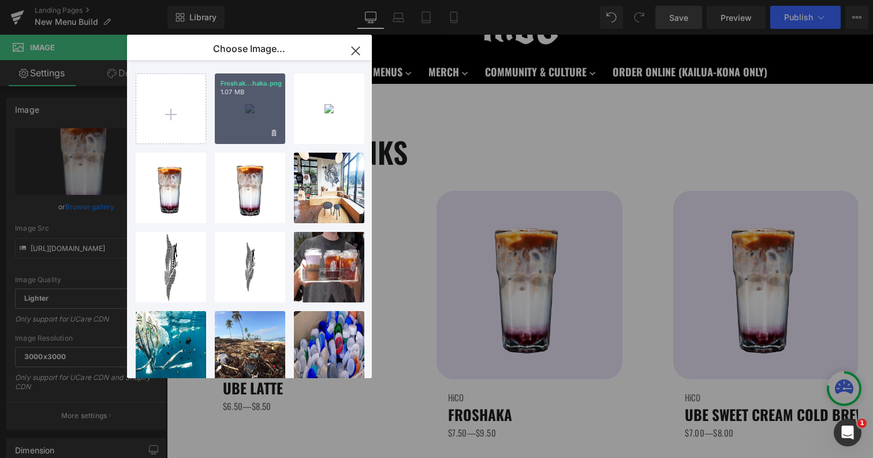
click at [242, 121] on div "Froshak...haka.png 1.07 MB" at bounding box center [250, 108] width 70 height 70
type input "[URL][DOMAIN_NAME]"
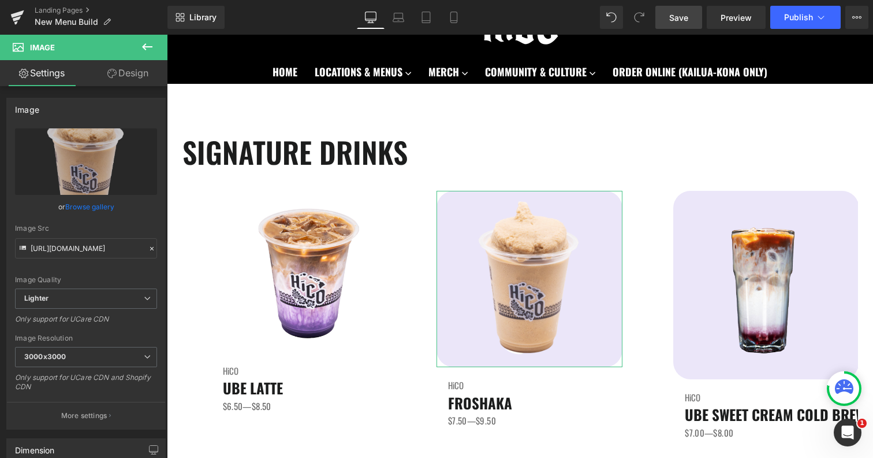
click at [136, 71] on link "Design" at bounding box center [128, 73] width 84 height 26
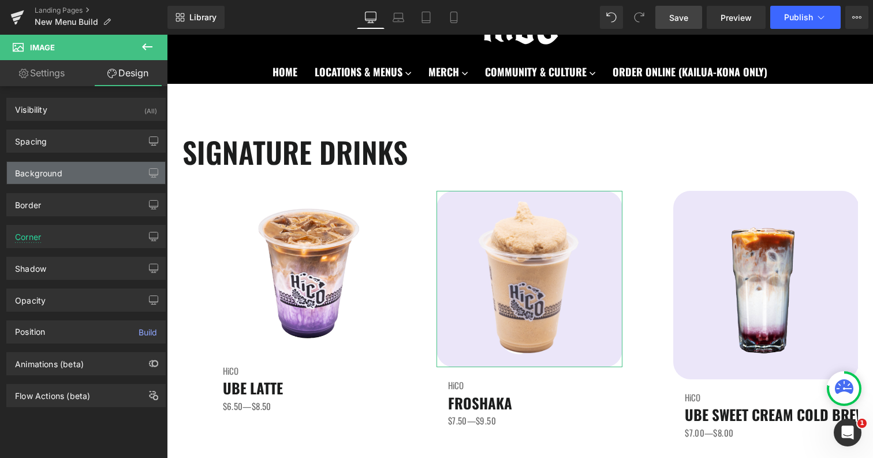
click at [52, 169] on div "Background" at bounding box center [38, 170] width 47 height 16
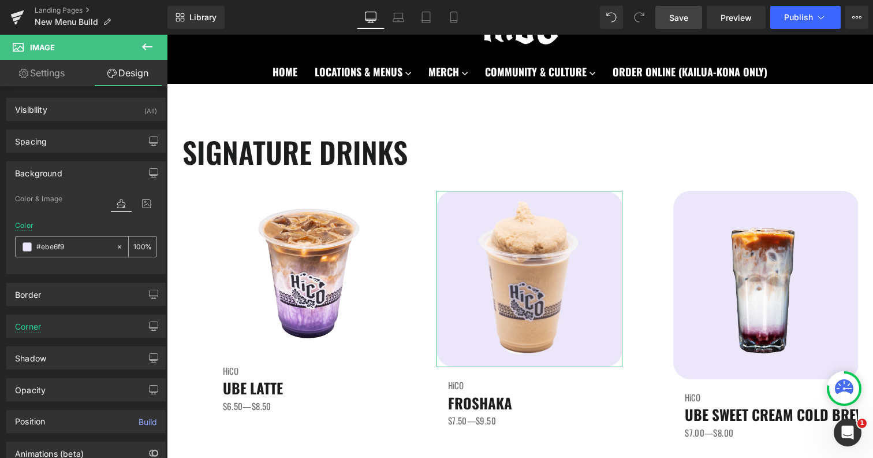
click at [116, 244] on icon at bounding box center [120, 247] width 8 height 8
type input "none"
type input "0"
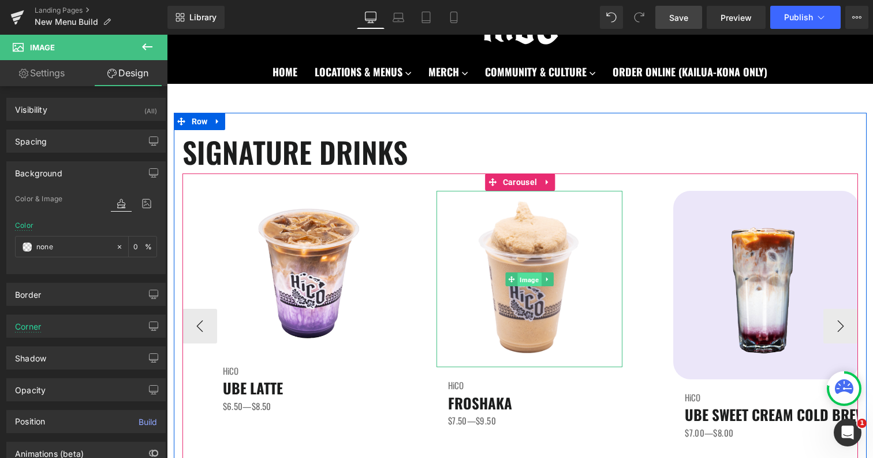
click at [535, 281] on span "Image" at bounding box center [530, 280] width 24 height 14
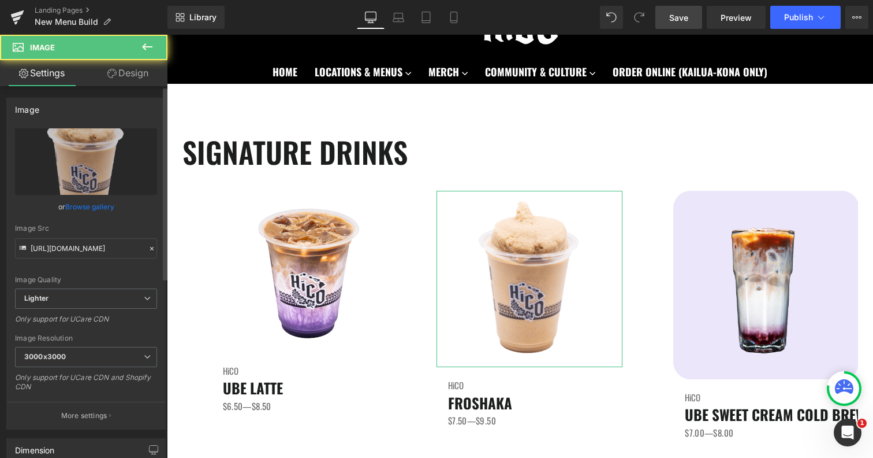
click at [72, 205] on link "Browse gallery" at bounding box center [89, 206] width 49 height 20
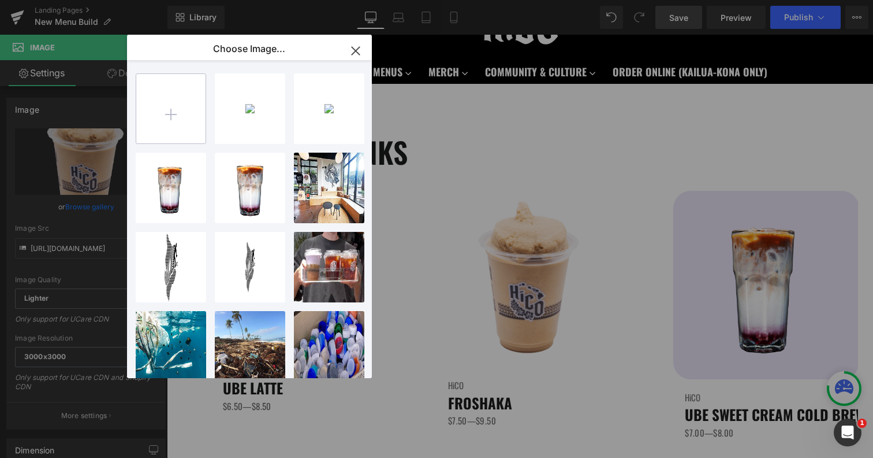
click at [158, 121] on input "file" at bounding box center [170, 108] width 69 height 69
type input "C:\fakepath\Froshaka.png"
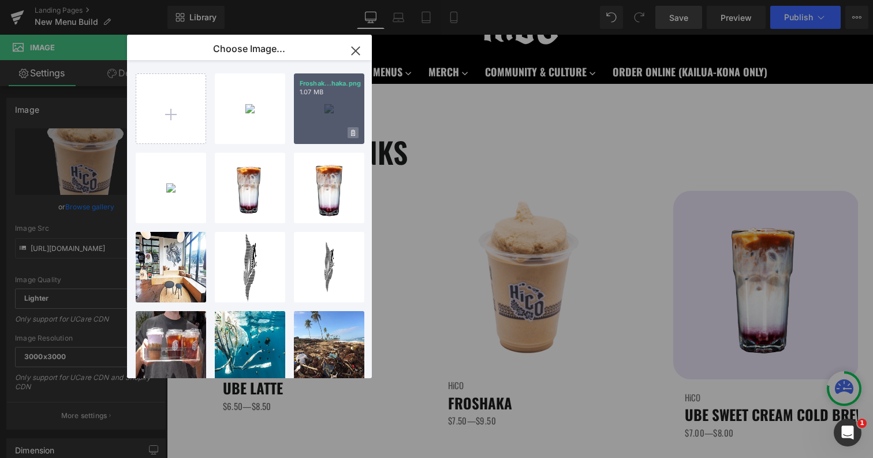
click at [352, 129] on icon at bounding box center [353, 133] width 4 height 8
click at [312, 131] on span "Yes" at bounding box center [314, 133] width 29 height 12
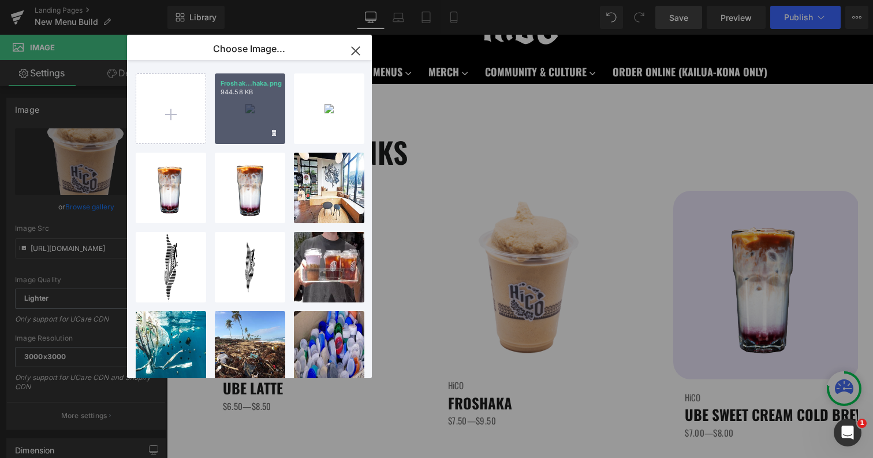
click at [247, 120] on div "Froshak...haka.png 944.58 KB" at bounding box center [250, 108] width 70 height 70
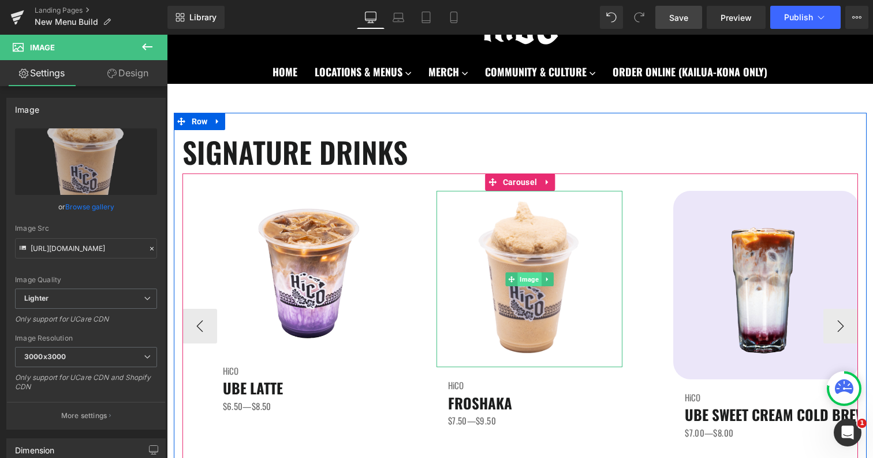
click at [527, 278] on span "Image" at bounding box center [530, 279] width 24 height 14
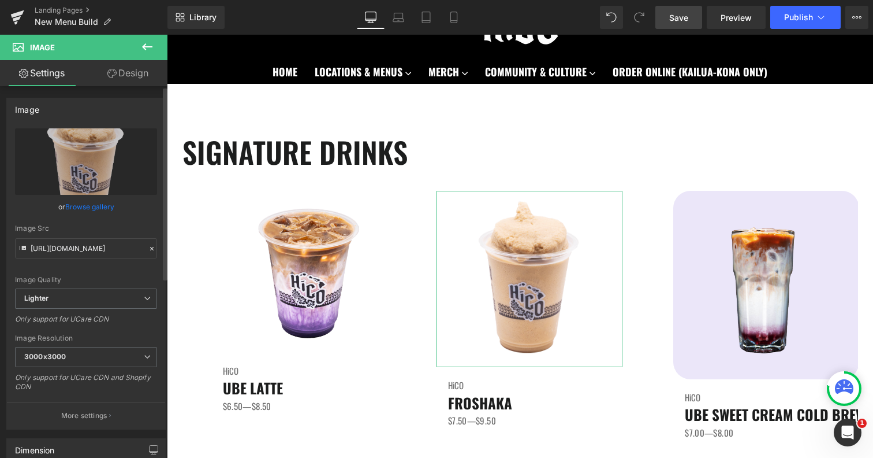
click at [102, 207] on link "Browse gallery" at bounding box center [89, 206] width 49 height 20
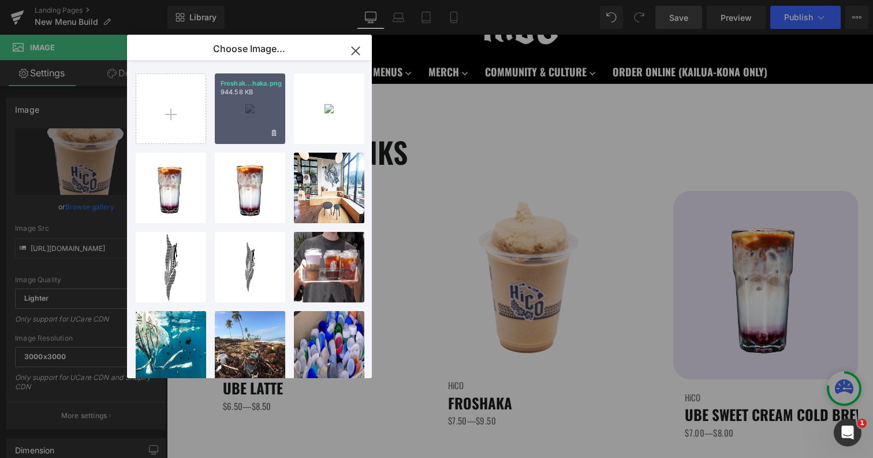
click at [243, 123] on div "Froshak...haka.png 944.58 KB" at bounding box center [250, 108] width 70 height 70
type input "[URL][DOMAIN_NAME]"
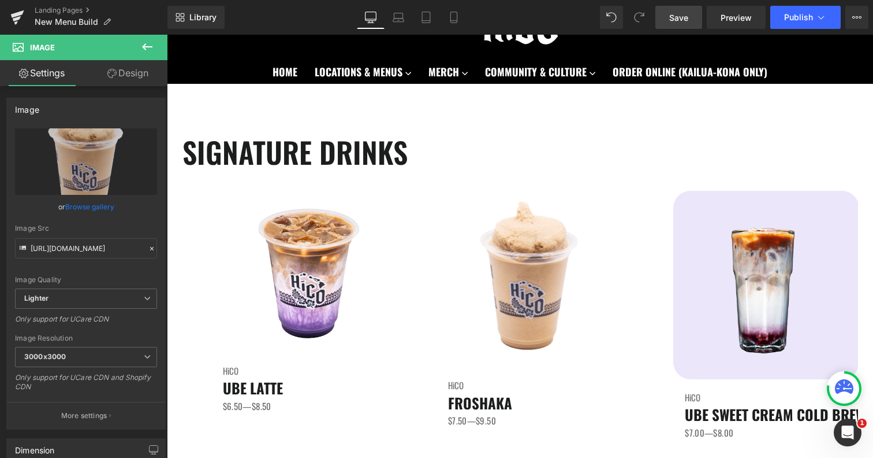
click at [687, 25] on link "Save" at bounding box center [679, 17] width 47 height 23
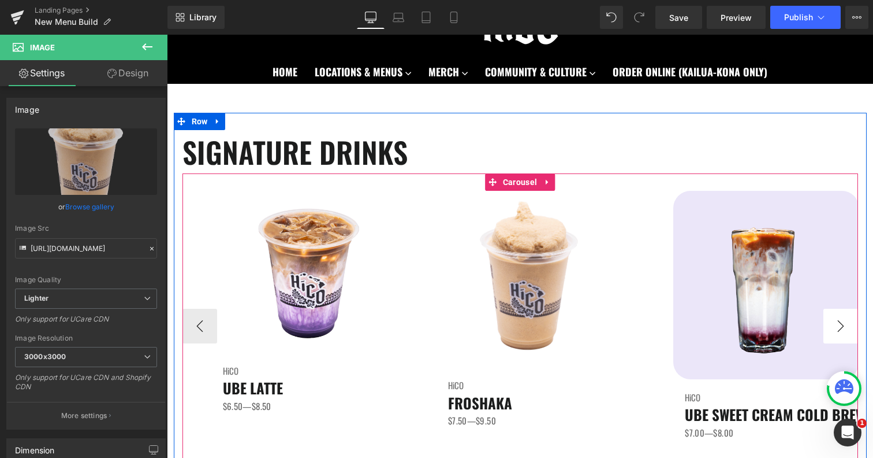
click at [843, 332] on button "›" at bounding box center [841, 325] width 35 height 35
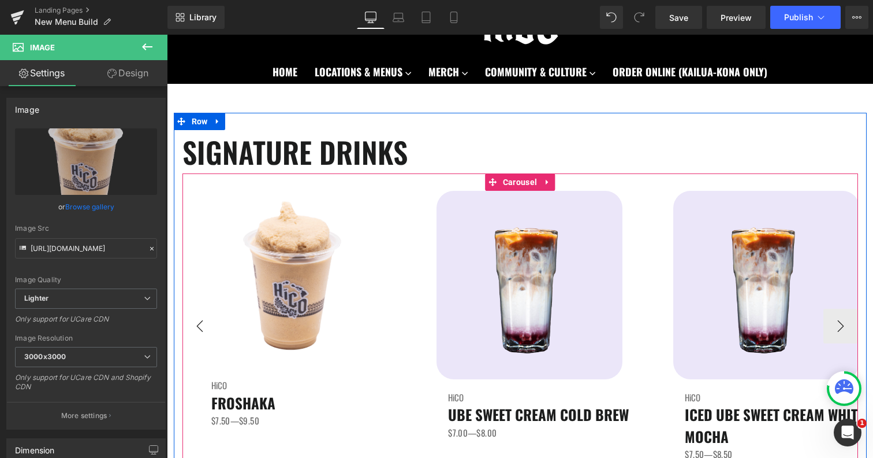
click at [195, 321] on button "‹" at bounding box center [200, 325] width 35 height 35
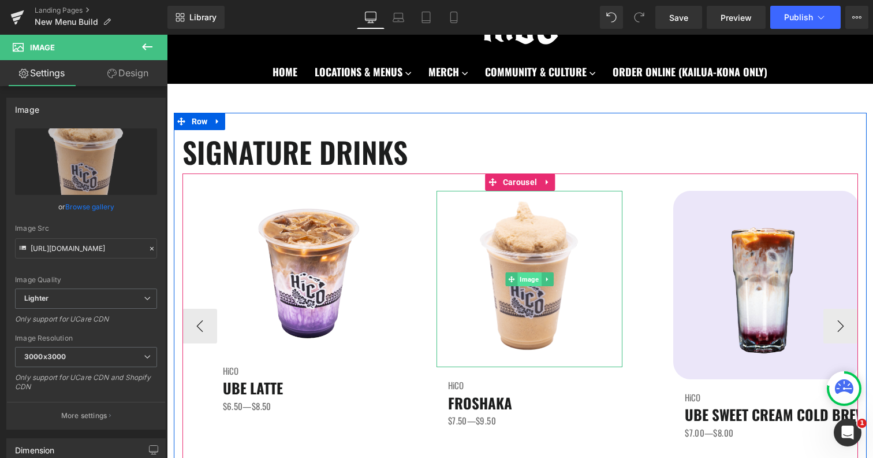
click at [537, 282] on span "Image" at bounding box center [530, 279] width 24 height 14
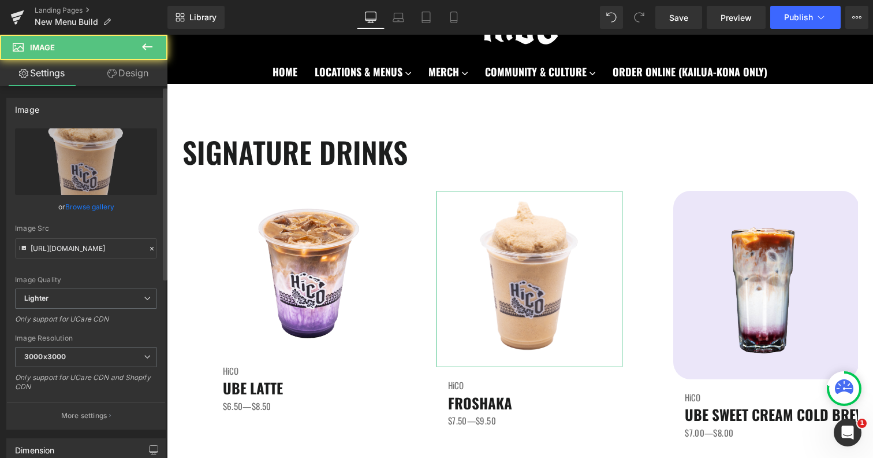
click at [88, 210] on link "Browse gallery" at bounding box center [89, 206] width 49 height 20
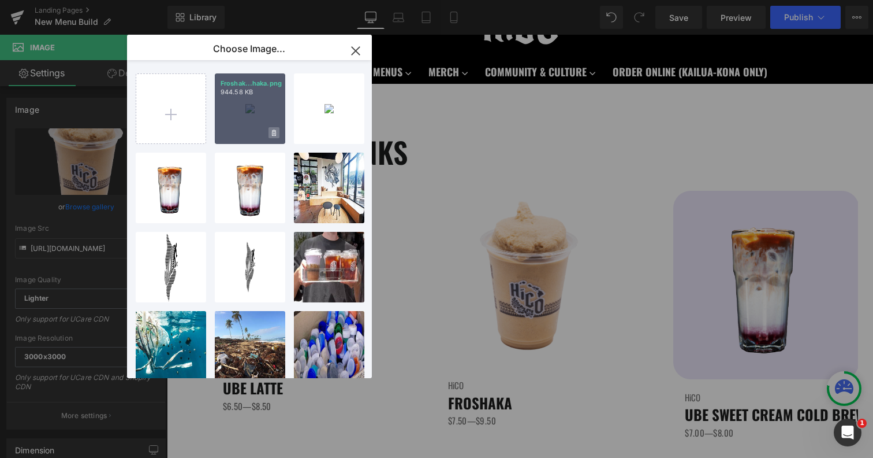
click at [273, 135] on icon at bounding box center [274, 133] width 4 height 8
click at [233, 132] on span "Yes" at bounding box center [235, 133] width 29 height 12
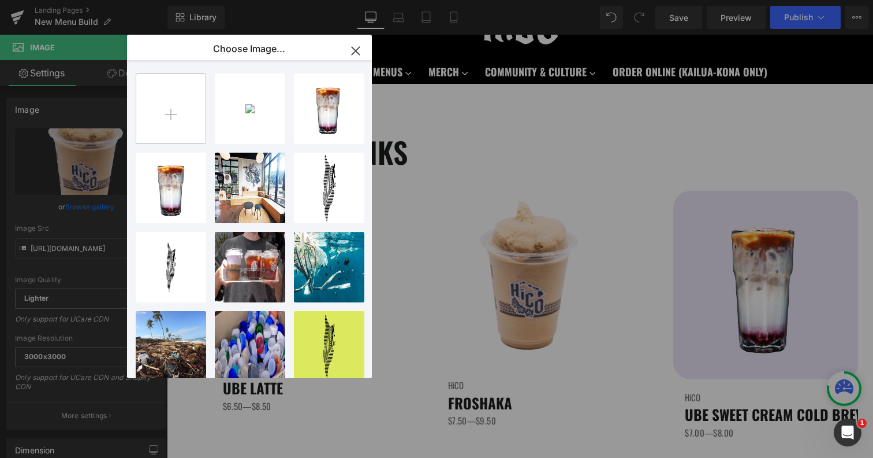
click at [171, 111] on input "file" at bounding box center [170, 108] width 69 height 69
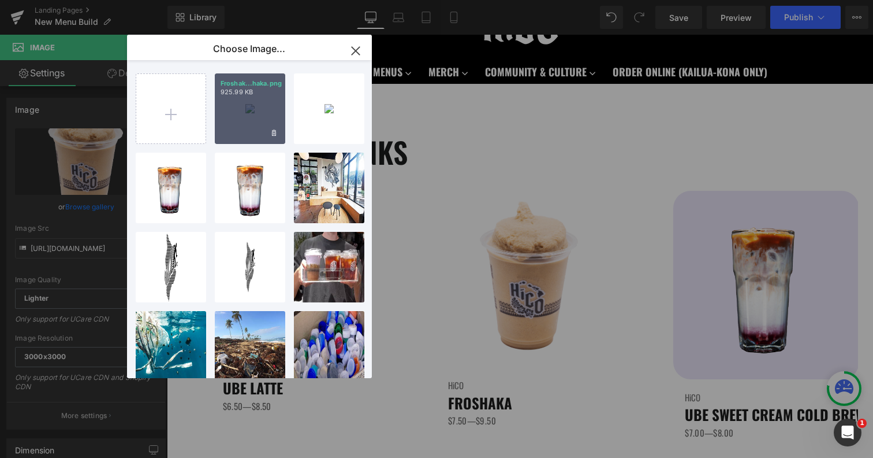
click at [265, 120] on div "Froshak...haka.png 925.99 KB" at bounding box center [250, 108] width 70 height 70
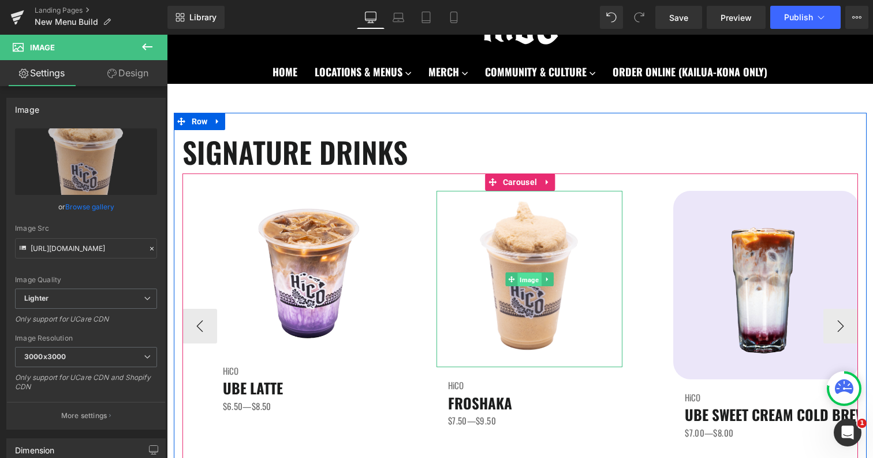
click at [530, 281] on span "Image" at bounding box center [530, 280] width 24 height 14
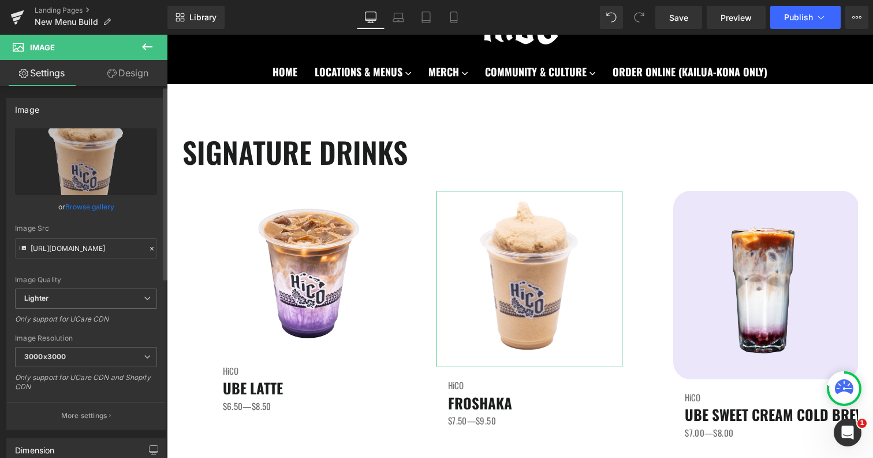
click at [96, 209] on link "Browse gallery" at bounding box center [89, 206] width 49 height 20
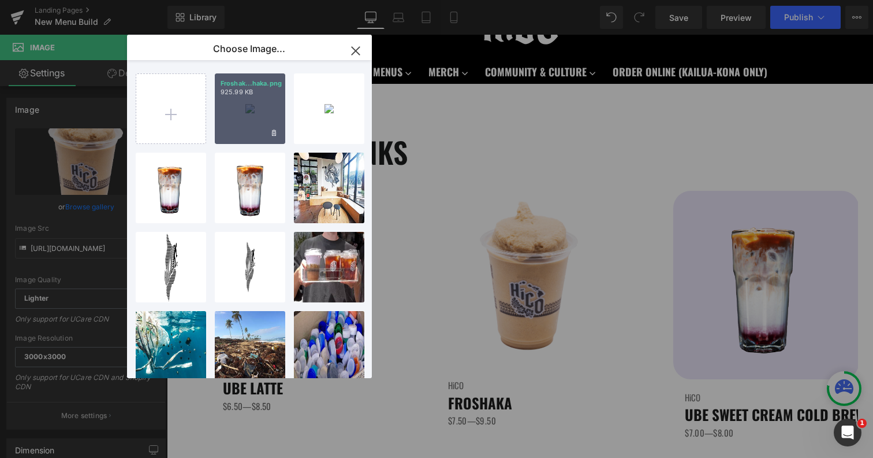
click at [255, 122] on div "Froshak...haka.png 925.99 KB" at bounding box center [250, 108] width 70 height 70
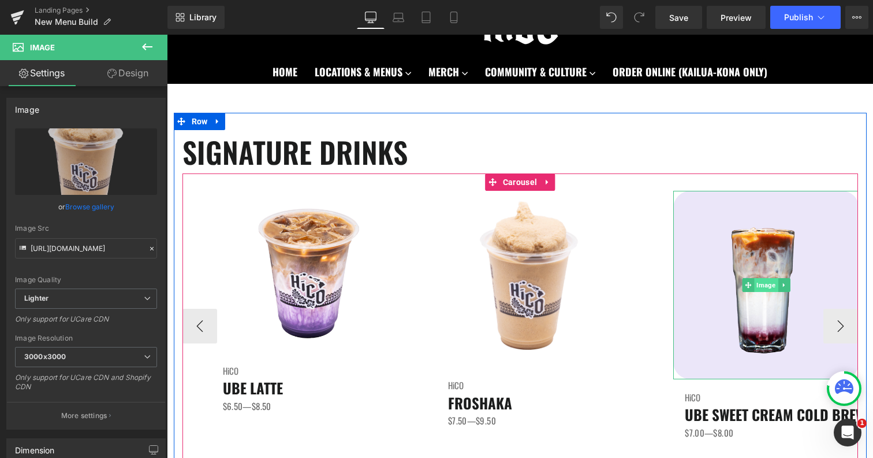
click at [764, 283] on span "Image" at bounding box center [767, 285] width 24 height 14
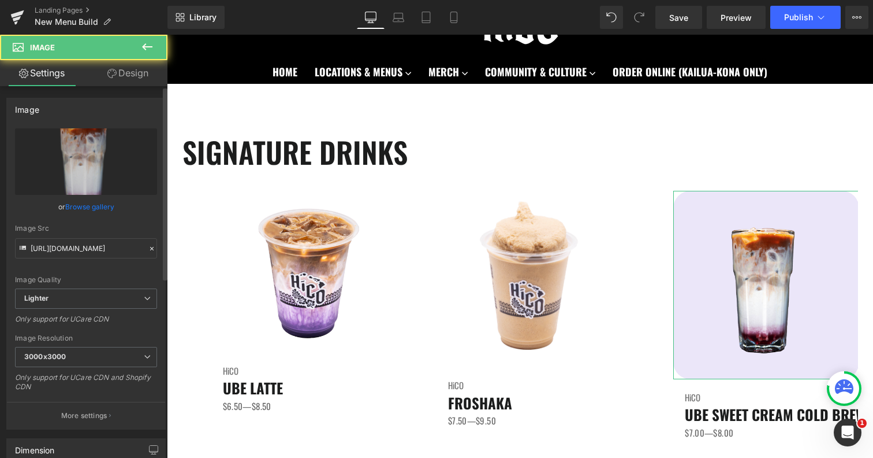
click at [92, 209] on link "Browse gallery" at bounding box center [89, 206] width 49 height 20
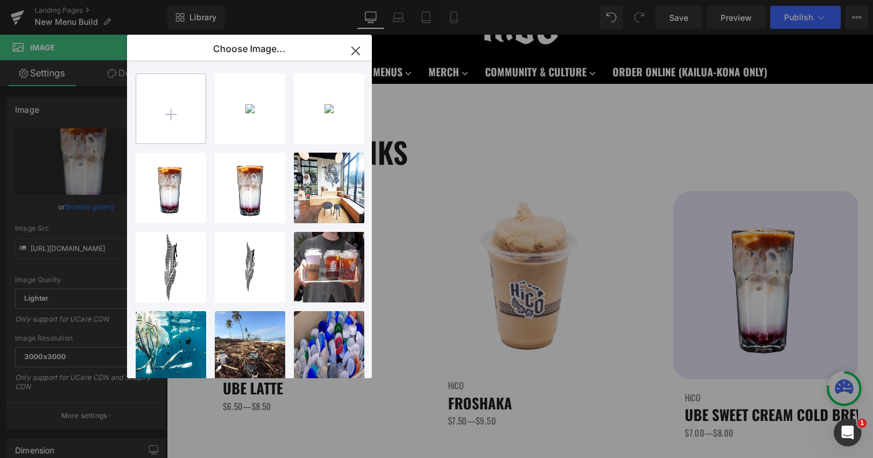
click at [179, 111] on input "file" at bounding box center [170, 108] width 69 height 69
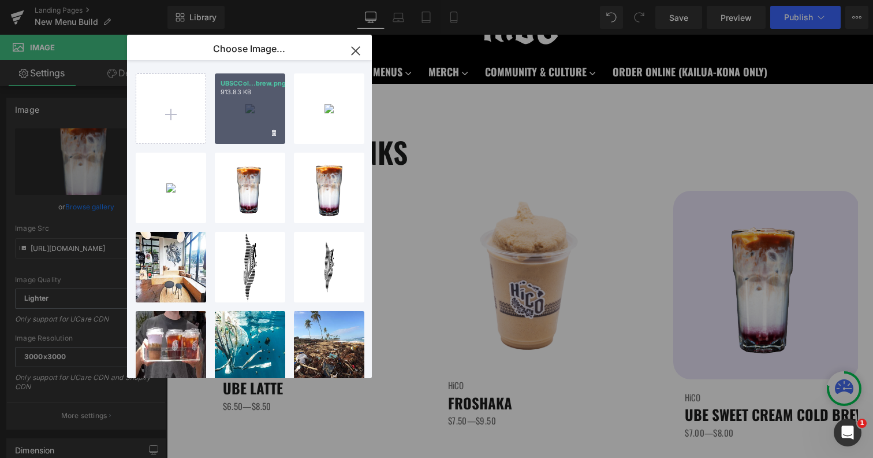
click at [271, 123] on div "UBSCCol...brew.png 913.83 KB" at bounding box center [250, 108] width 70 height 70
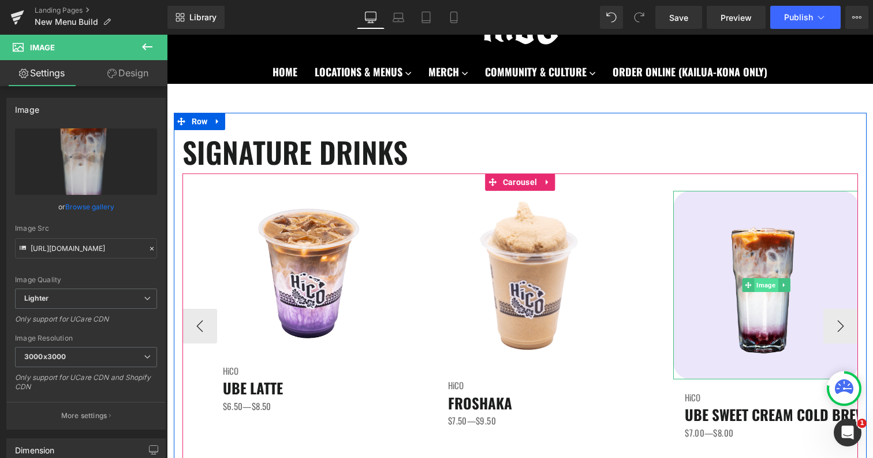
click at [760, 282] on span "Image" at bounding box center [767, 285] width 24 height 14
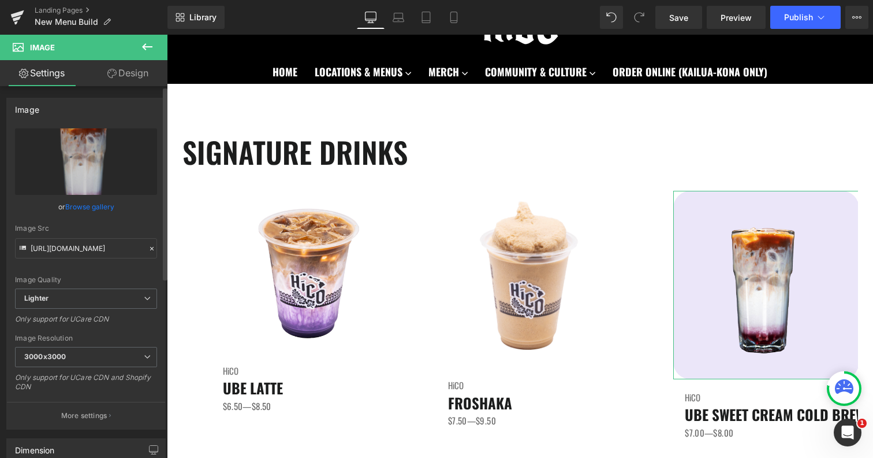
click at [100, 207] on link "Browse gallery" at bounding box center [89, 206] width 49 height 20
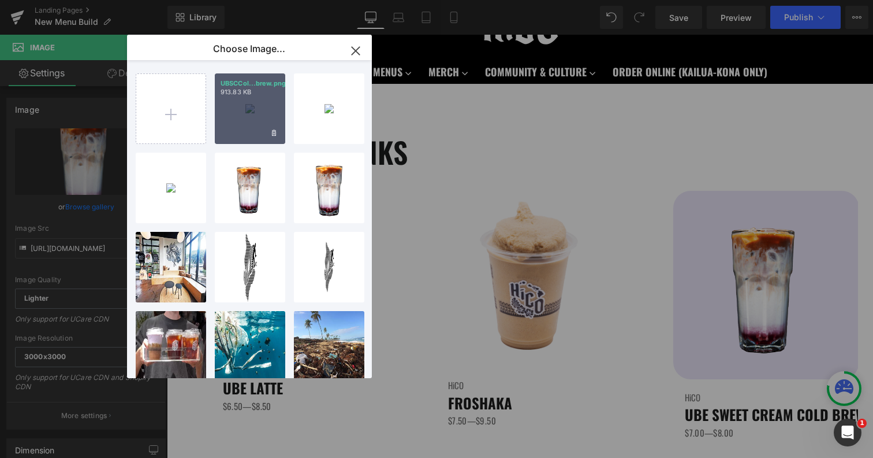
click at [240, 121] on div "UBSCCol...brew.png 913.83 KB" at bounding box center [250, 108] width 70 height 70
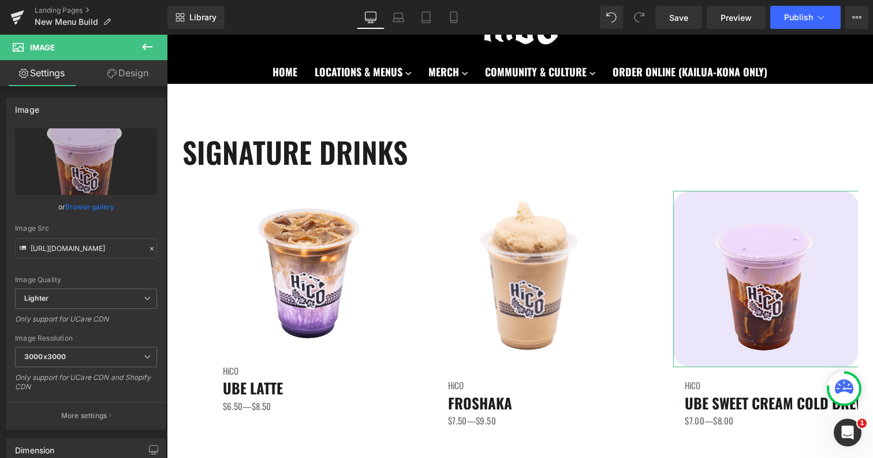
click at [121, 70] on link "Design" at bounding box center [128, 73] width 84 height 26
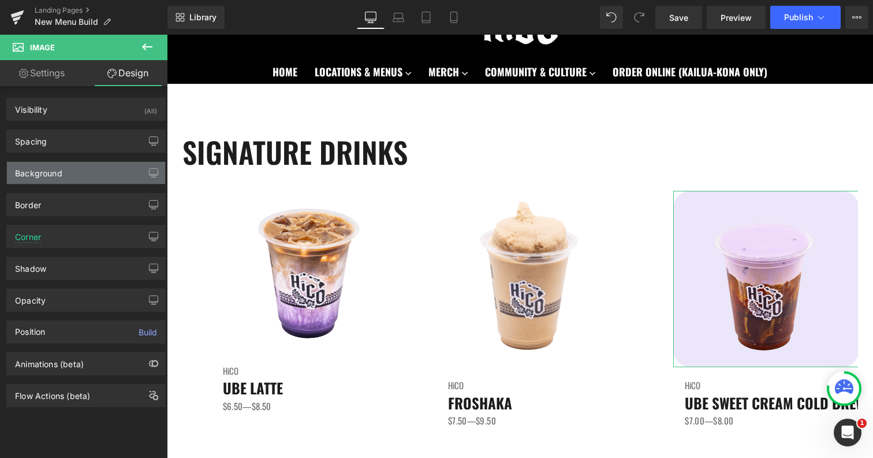
click at [83, 173] on div "Background" at bounding box center [86, 173] width 158 height 22
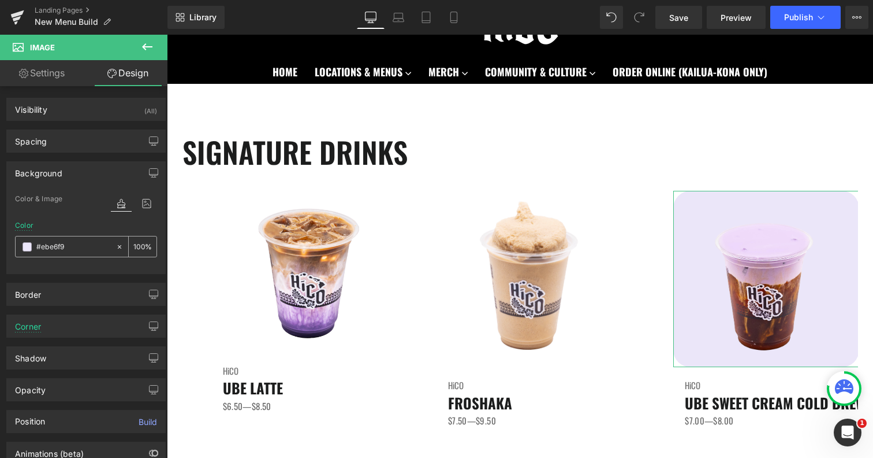
click at [118, 246] on icon at bounding box center [119, 245] width 3 height 3
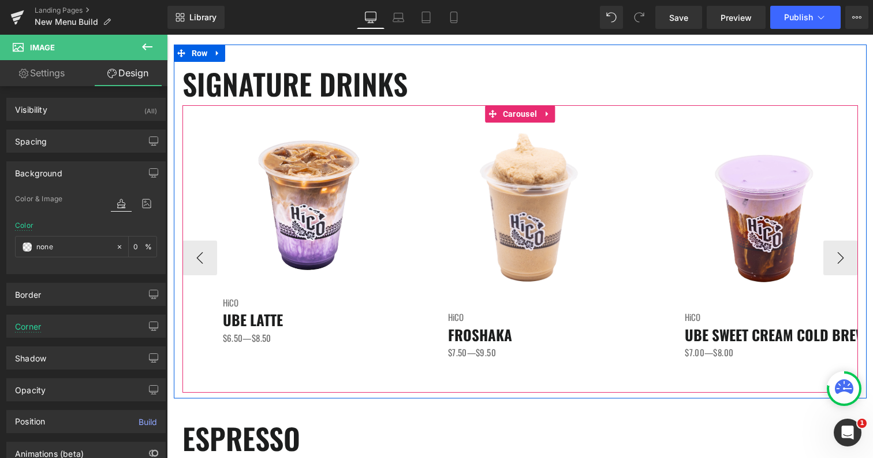
scroll to position [131, 0]
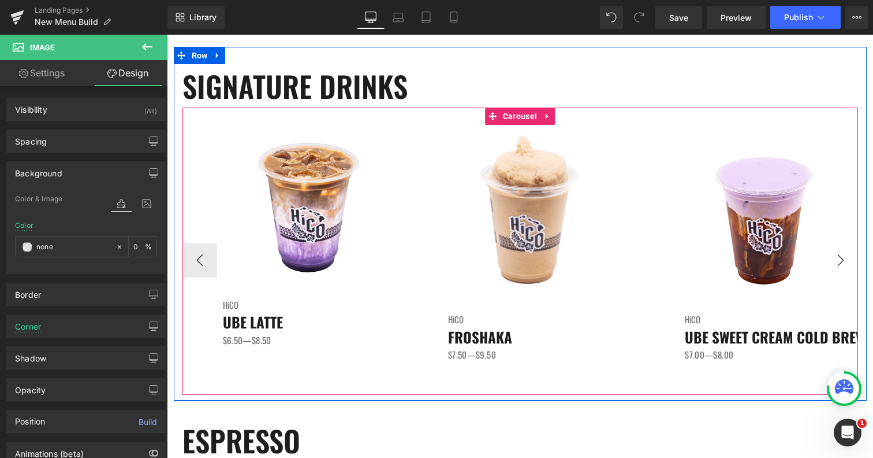
click at [830, 261] on button "›" at bounding box center [841, 260] width 35 height 35
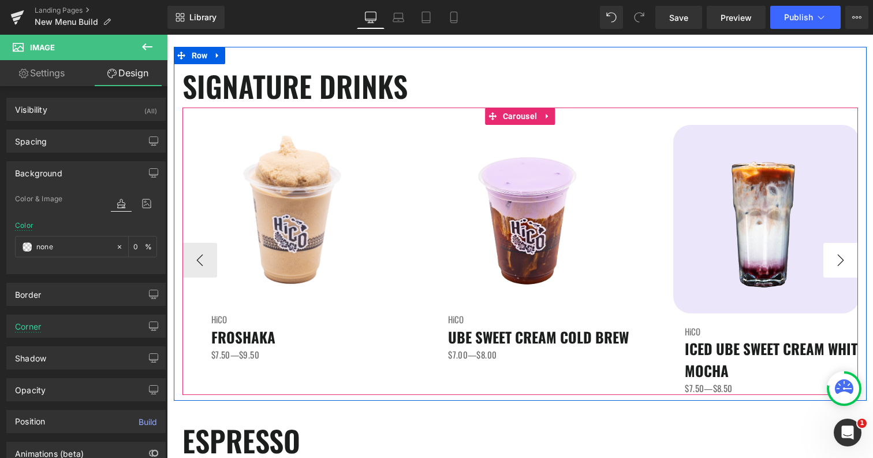
click at [830, 263] on button "›" at bounding box center [841, 260] width 35 height 35
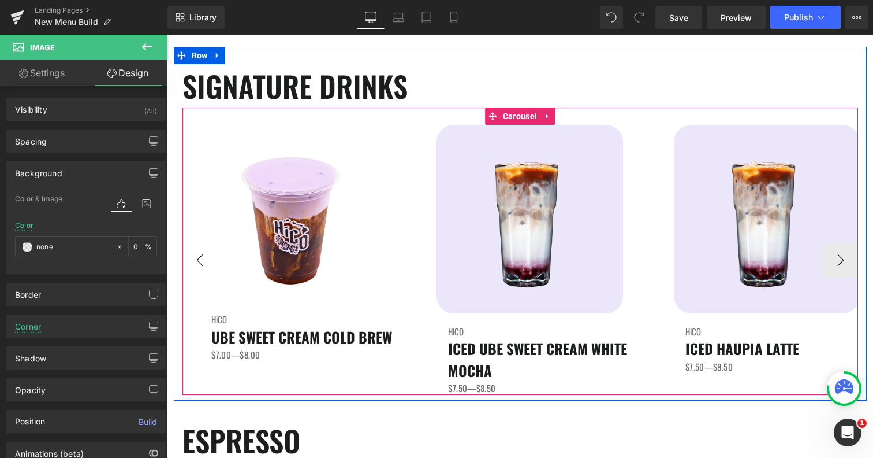
click at [192, 267] on button "‹" at bounding box center [200, 260] width 35 height 35
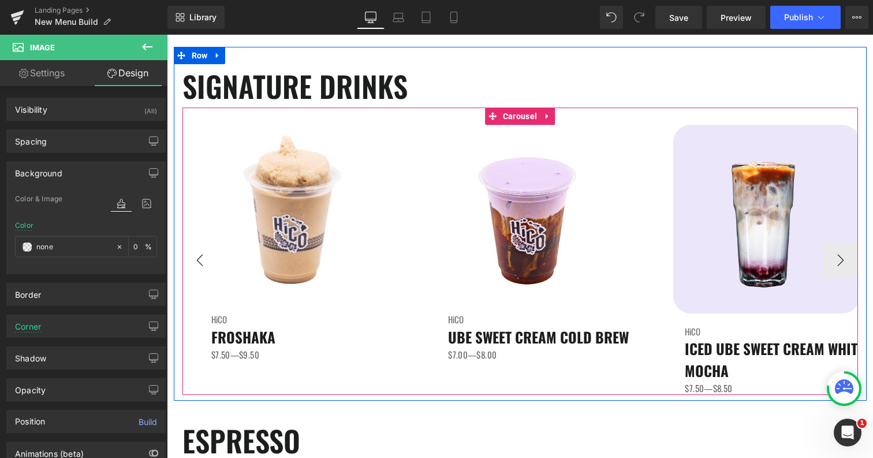
click at [192, 267] on button "‹" at bounding box center [200, 260] width 35 height 35
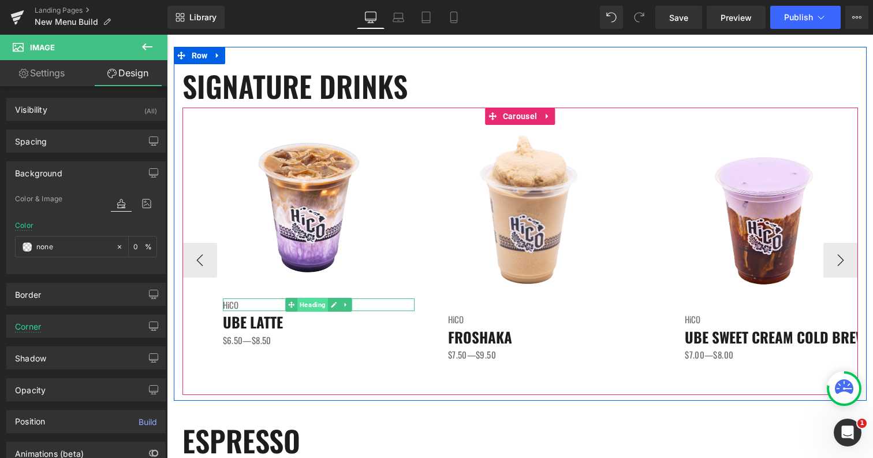
click at [309, 304] on span "Heading" at bounding box center [313, 305] width 31 height 14
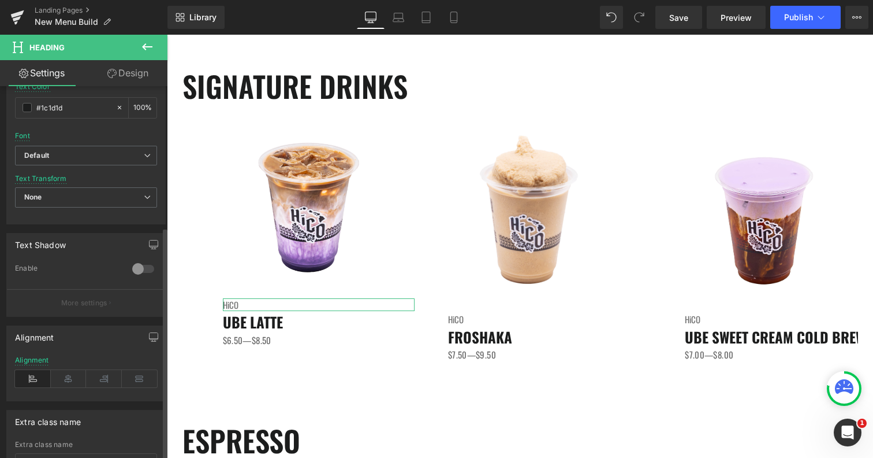
scroll to position [351, 0]
click at [65, 374] on icon at bounding box center [69, 377] width 36 height 17
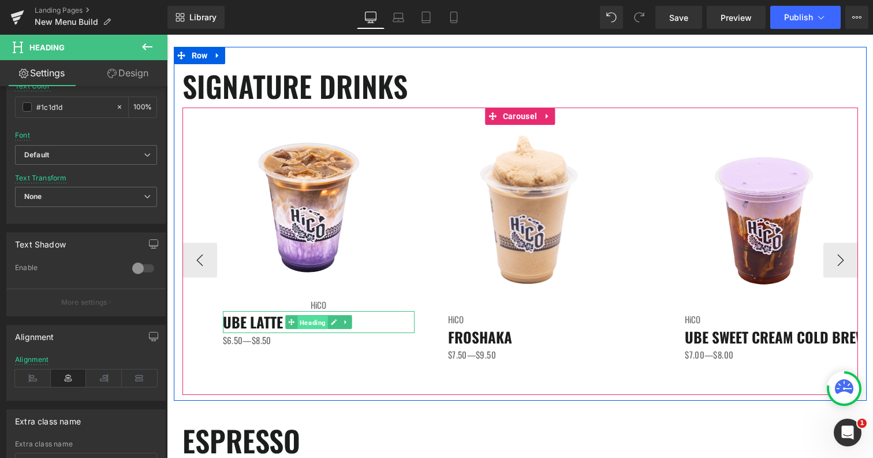
click at [317, 324] on span "Heading" at bounding box center [313, 322] width 31 height 14
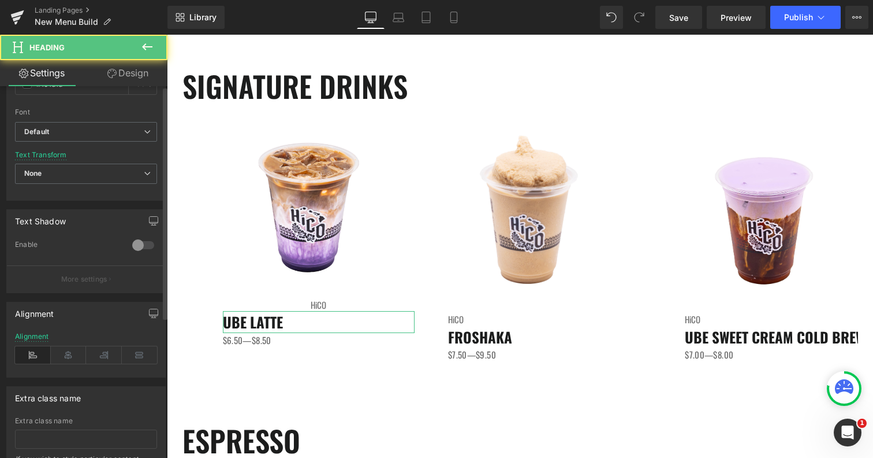
scroll to position [448, 0]
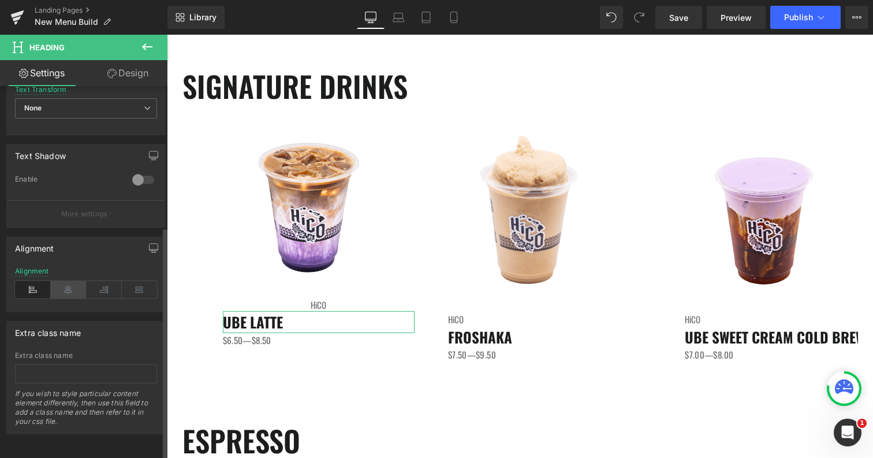
click at [64, 284] on icon at bounding box center [69, 289] width 36 height 17
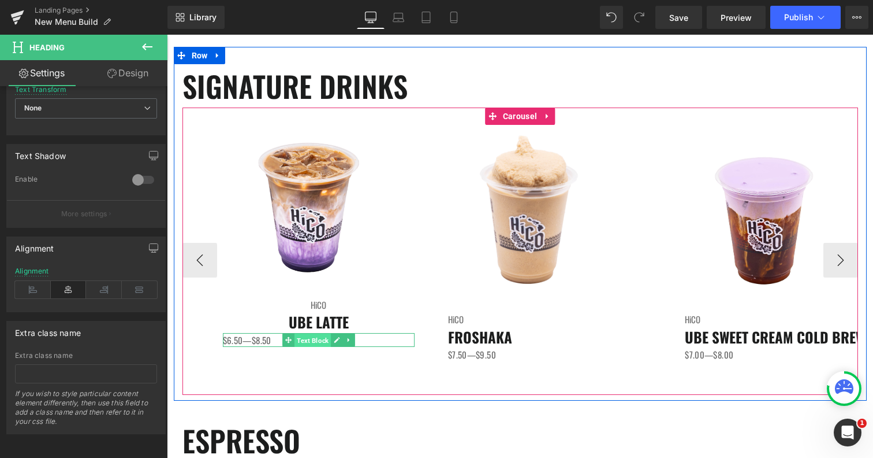
click at [317, 337] on span "Text Block" at bounding box center [313, 340] width 36 height 14
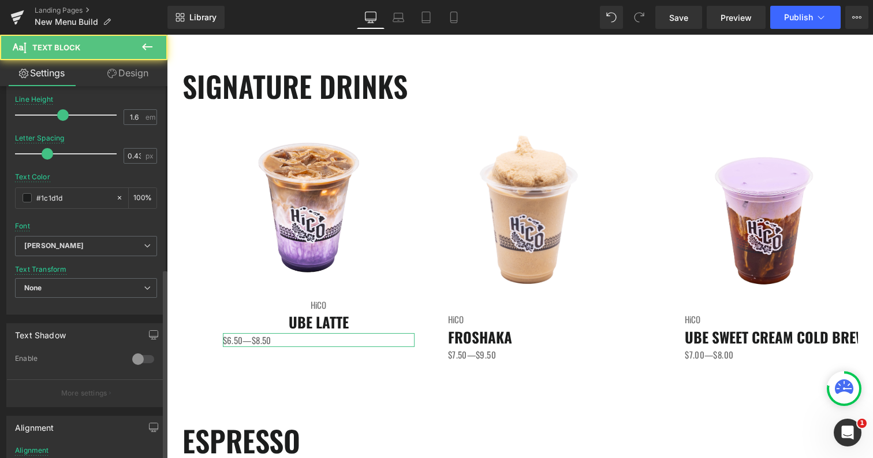
scroll to position [360, 0]
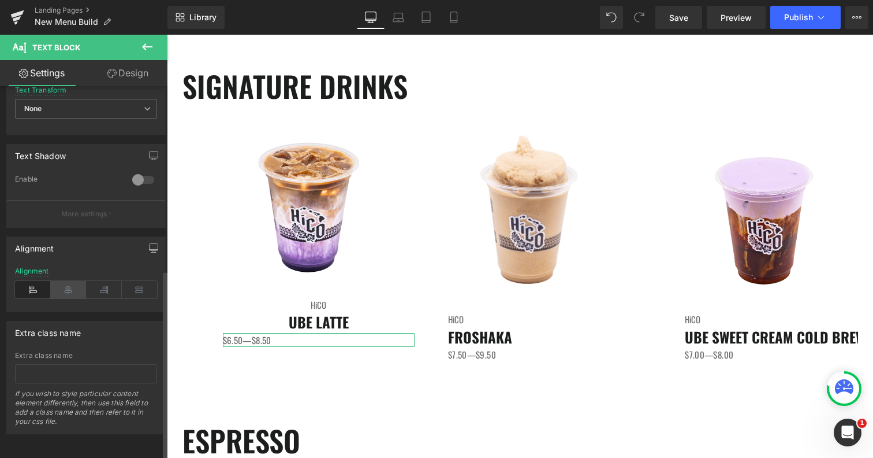
click at [61, 281] on icon at bounding box center [69, 289] width 36 height 17
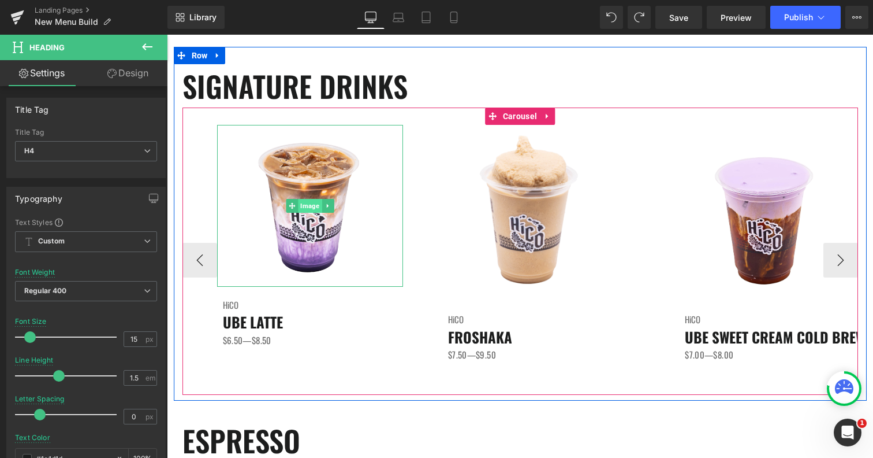
click at [305, 207] on span "Image" at bounding box center [310, 206] width 24 height 14
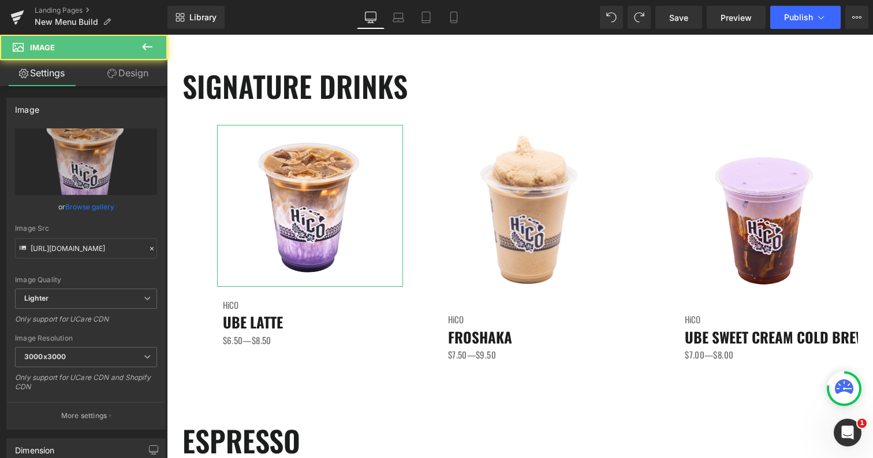
click at [131, 75] on link "Design" at bounding box center [128, 73] width 84 height 26
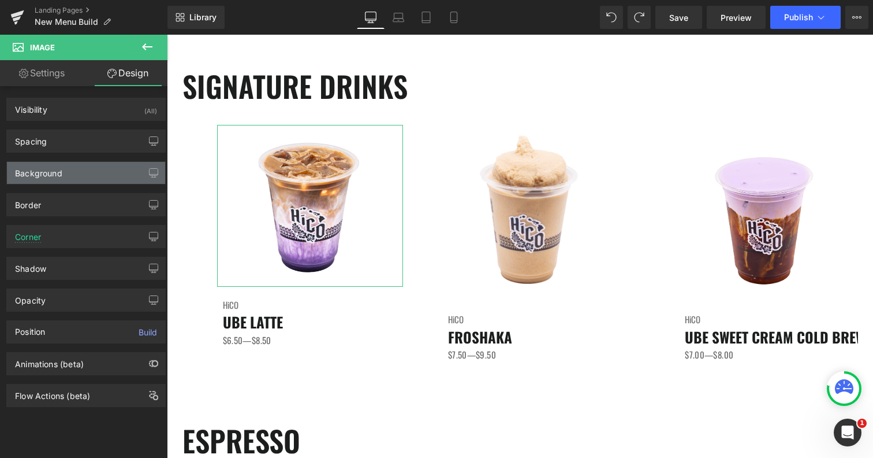
click at [72, 170] on div "Background" at bounding box center [86, 173] width 158 height 22
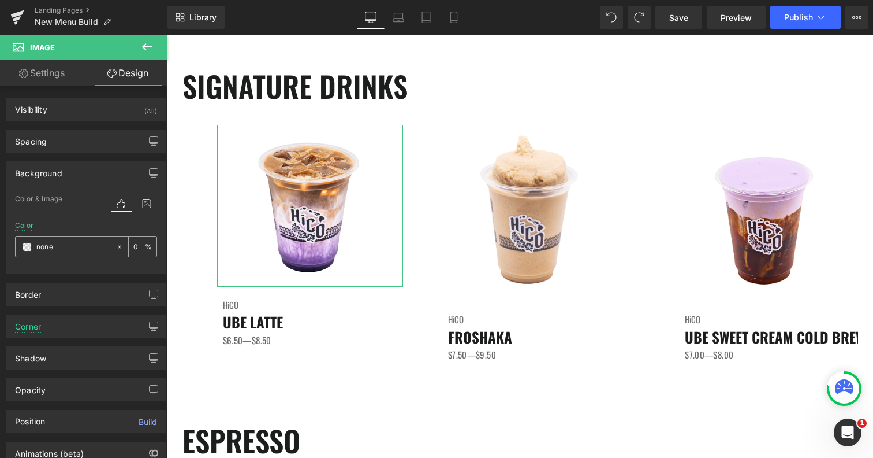
click at [26, 247] on span at bounding box center [27, 246] width 9 height 9
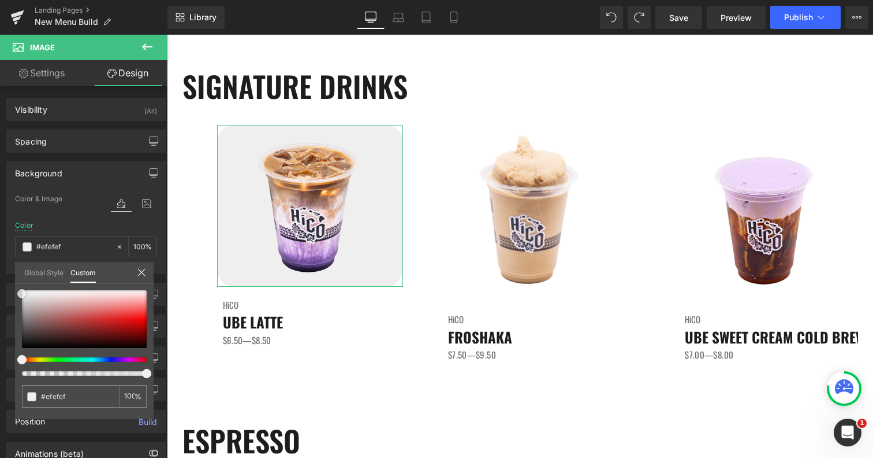
drag, startPoint x: 23, startPoint y: 299, endPoint x: 18, endPoint y: 293, distance: 7.4
click at [22, 293] on div at bounding box center [84, 319] width 125 height 58
click at [18, 292] on span at bounding box center [21, 292] width 9 height 9
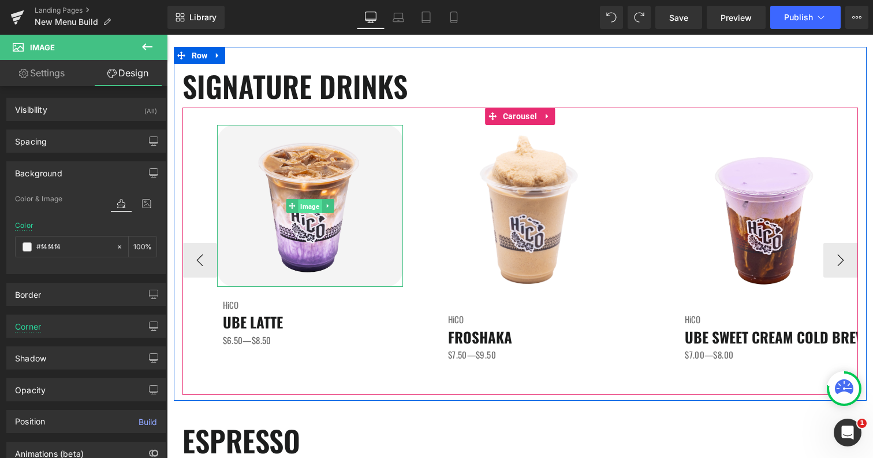
click at [312, 209] on span "Image" at bounding box center [310, 206] width 24 height 14
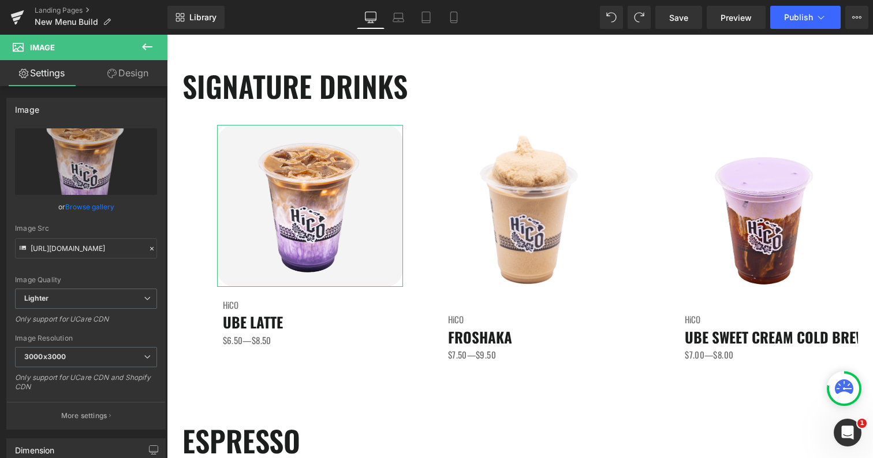
click at [142, 75] on link "Design" at bounding box center [128, 73] width 84 height 26
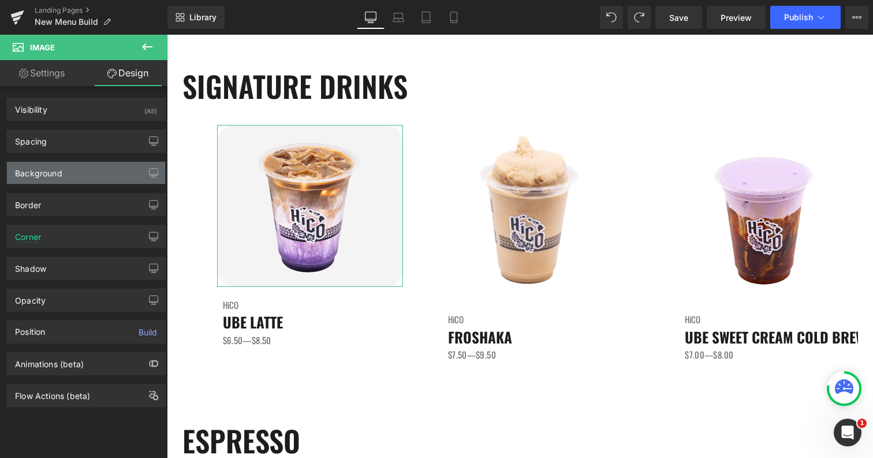
click at [68, 171] on div "Background" at bounding box center [86, 173] width 158 height 22
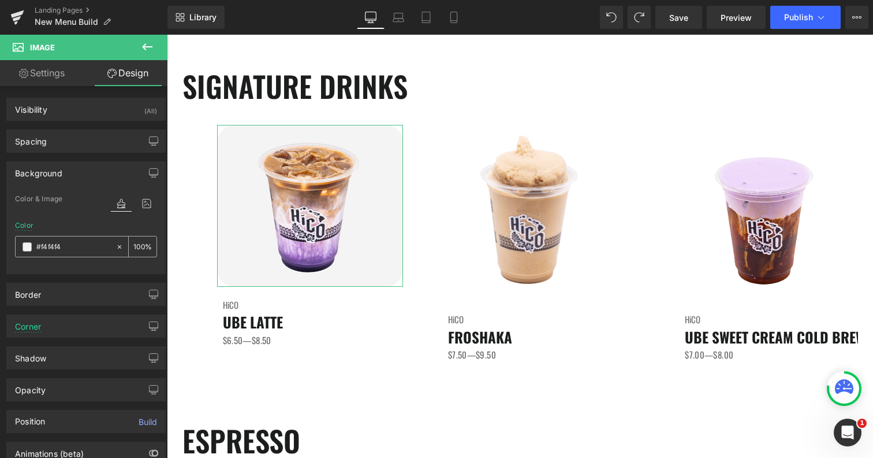
click at [64, 250] on input "#f4f4f4" at bounding box center [73, 246] width 74 height 13
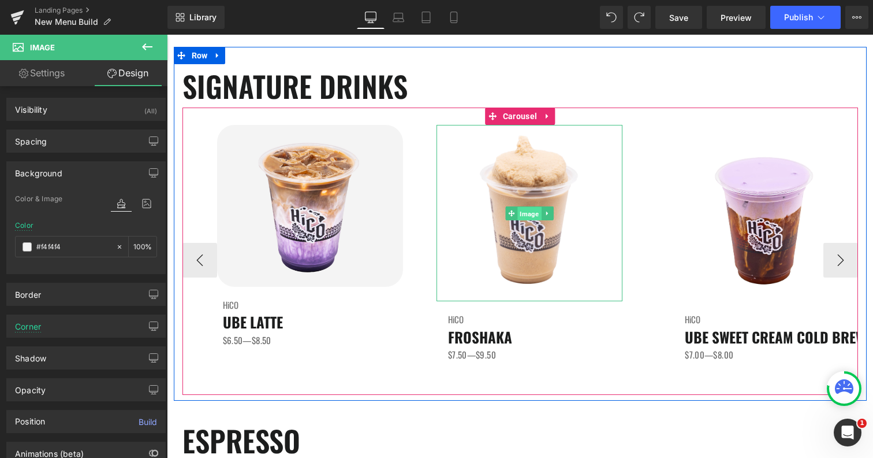
click at [533, 215] on span "Image" at bounding box center [530, 214] width 24 height 14
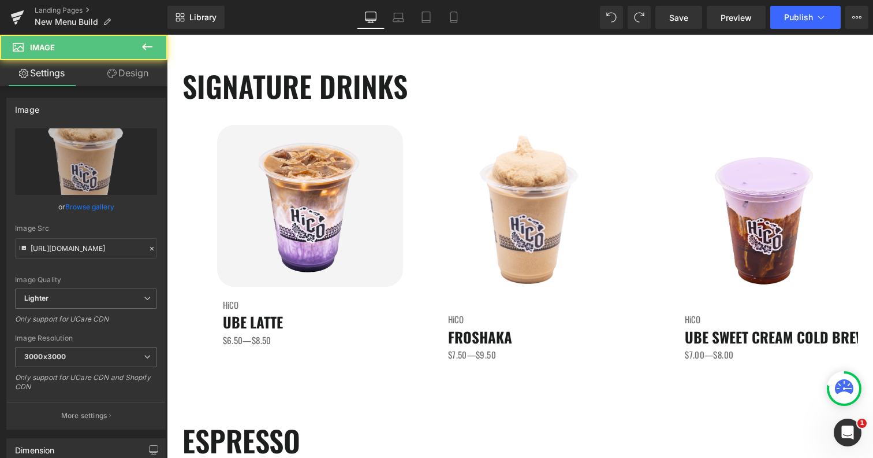
click at [135, 73] on link "Design" at bounding box center [128, 73] width 84 height 26
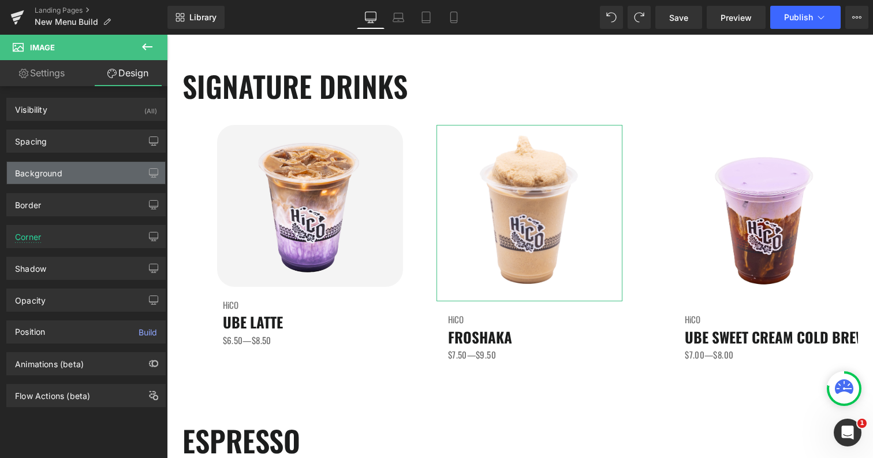
click at [50, 170] on div "Background" at bounding box center [38, 170] width 47 height 16
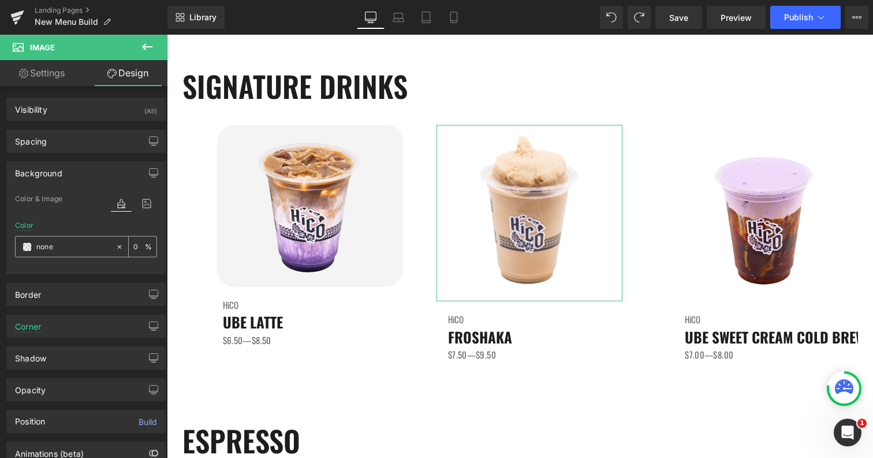
click at [42, 246] on input "none" at bounding box center [73, 246] width 74 height 13
paste input "#f4f4f4"
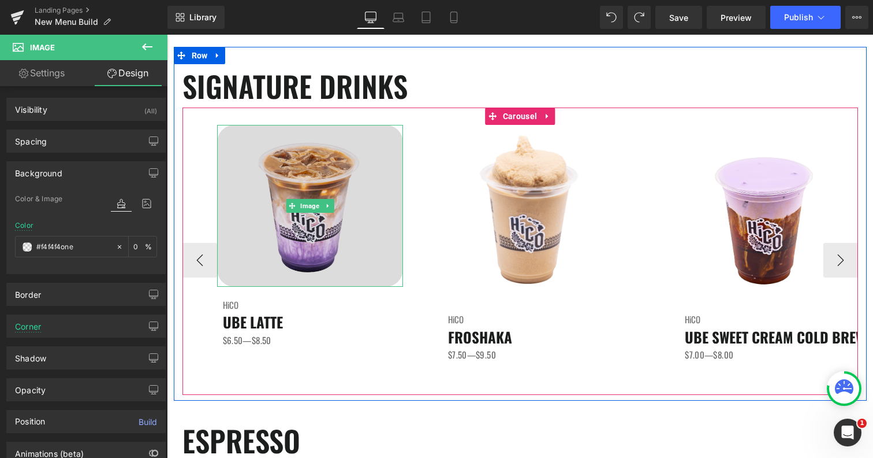
paste input "text"
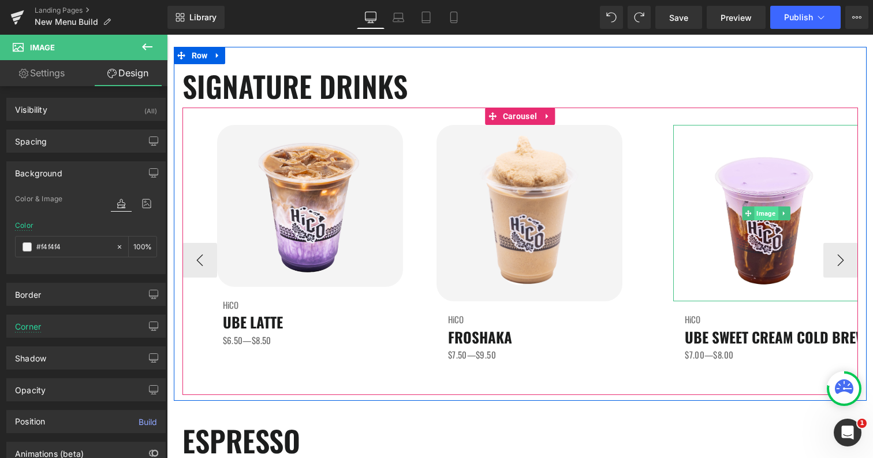
click at [763, 214] on span "Image" at bounding box center [767, 213] width 24 height 14
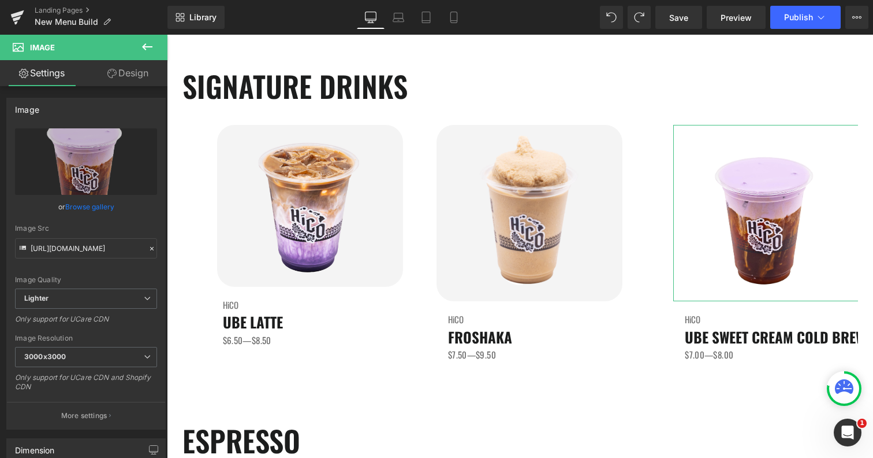
click at [141, 66] on link "Design" at bounding box center [128, 73] width 84 height 26
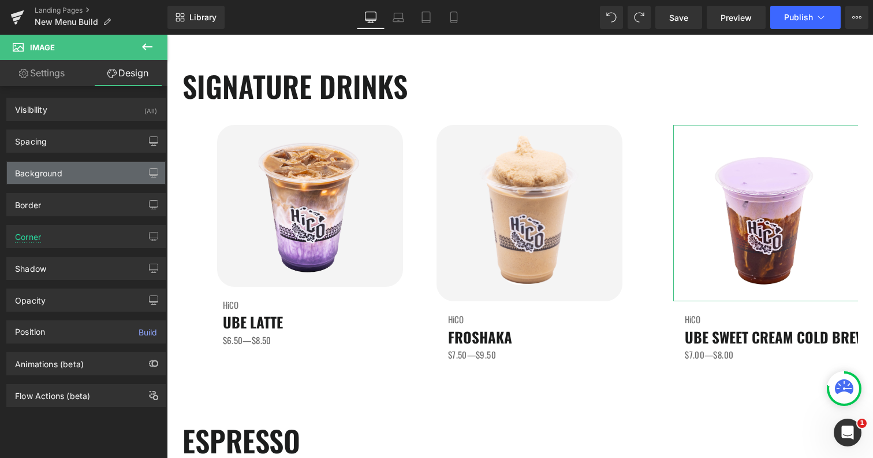
click at [61, 175] on div "Background" at bounding box center [38, 170] width 47 height 16
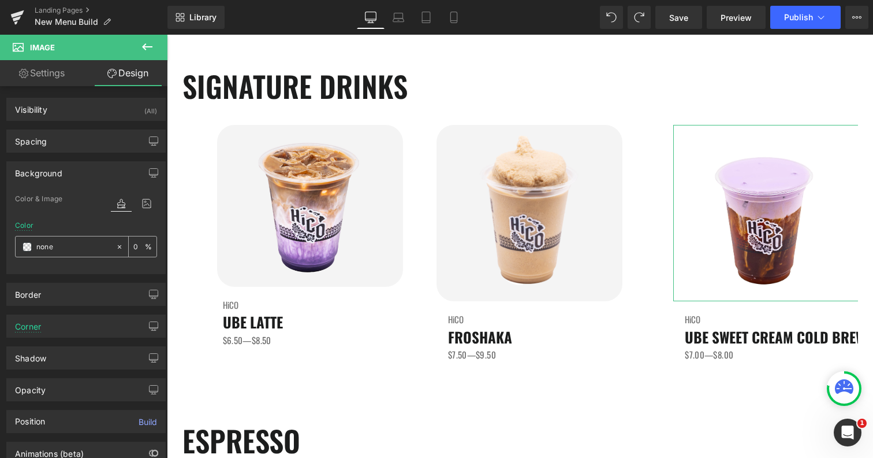
click at [53, 243] on input "none" at bounding box center [73, 246] width 74 height 13
paste input "#f4f4f4"
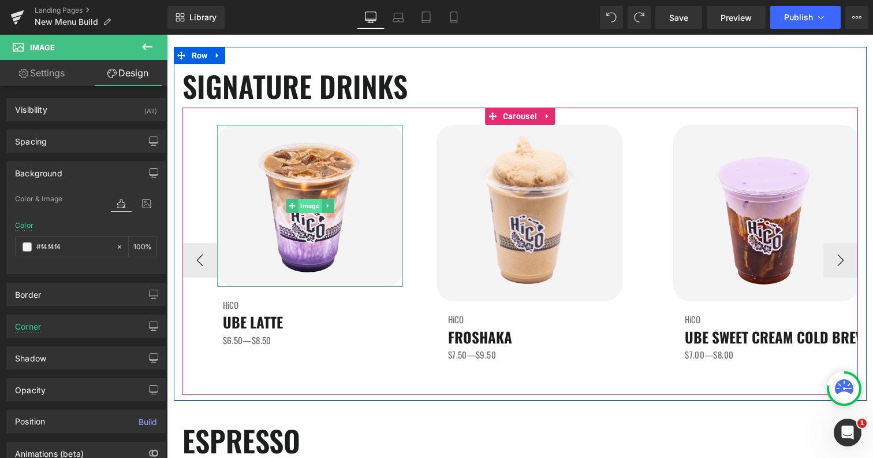
click at [317, 207] on span "Image" at bounding box center [310, 206] width 24 height 14
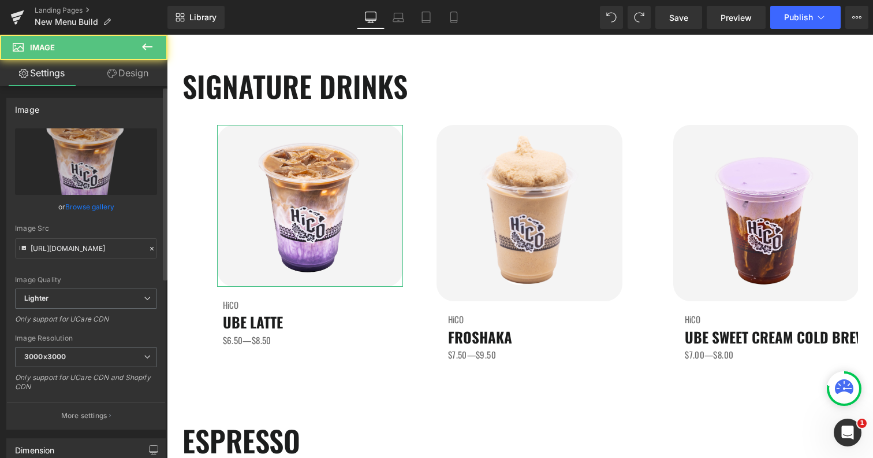
click at [76, 206] on link "Browse gallery" at bounding box center [89, 206] width 49 height 20
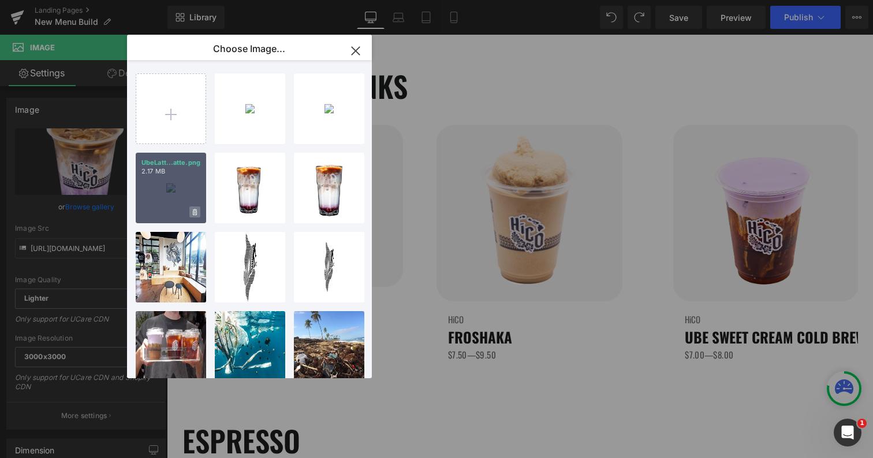
click at [193, 211] on icon at bounding box center [195, 212] width 4 height 6
click at [154, 215] on span "Yes" at bounding box center [156, 212] width 29 height 12
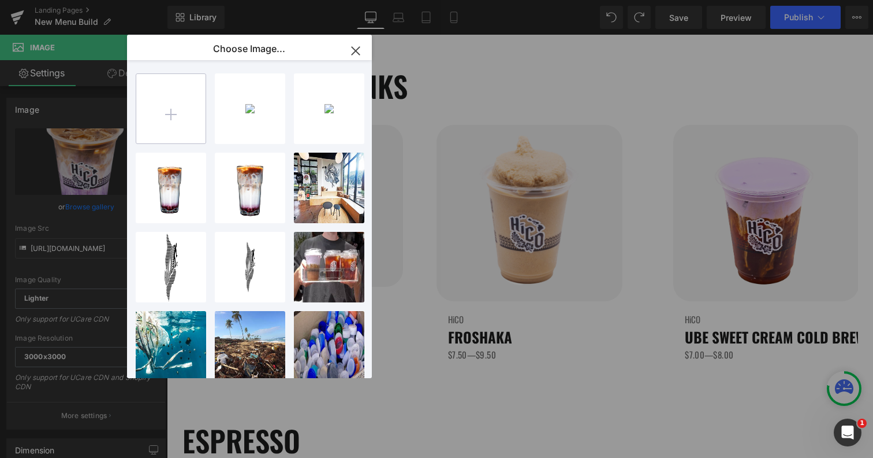
click at [168, 120] on input "file" at bounding box center [170, 108] width 69 height 69
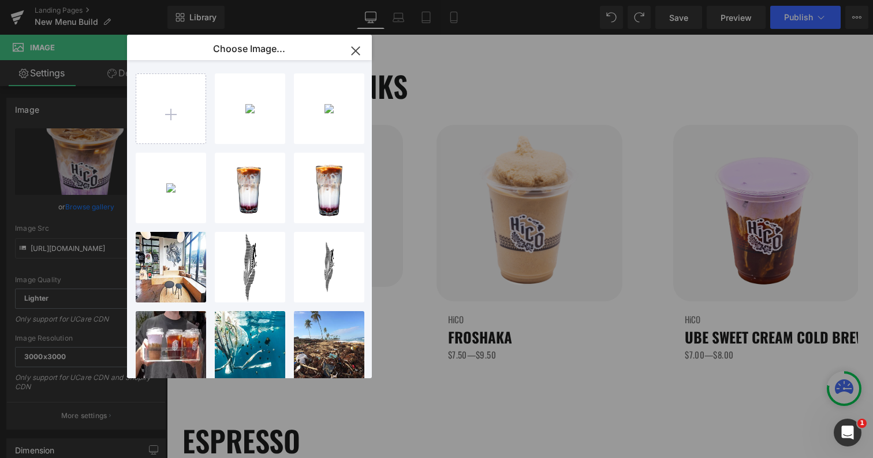
click at [0, 0] on div "UbeLatt...atte.png 1.02 MB" at bounding box center [0, 0] width 0 height 0
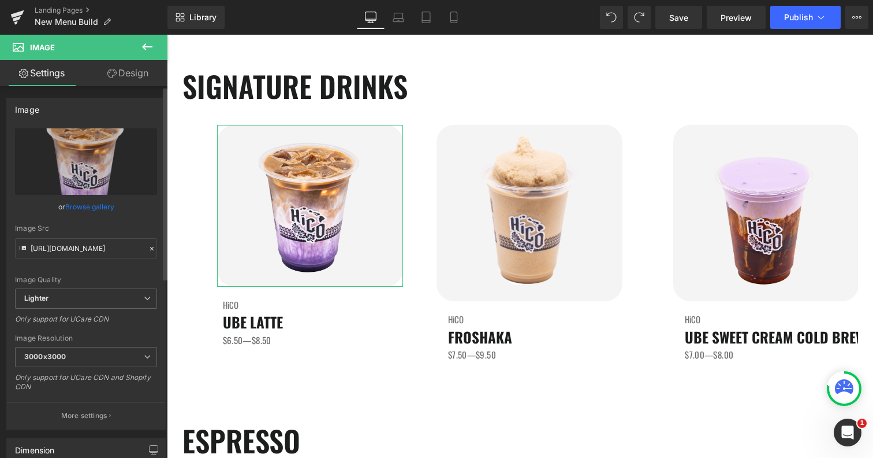
click at [97, 213] on link "Browse gallery" at bounding box center [89, 206] width 49 height 20
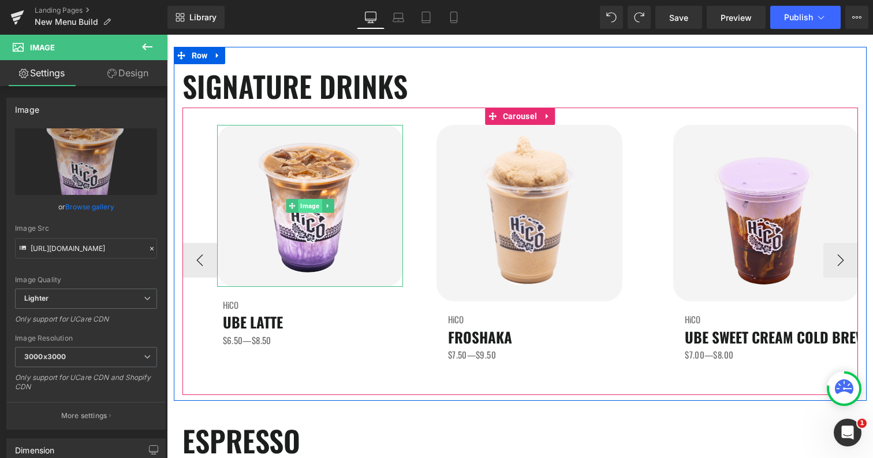
click at [309, 208] on span "Image" at bounding box center [310, 206] width 24 height 14
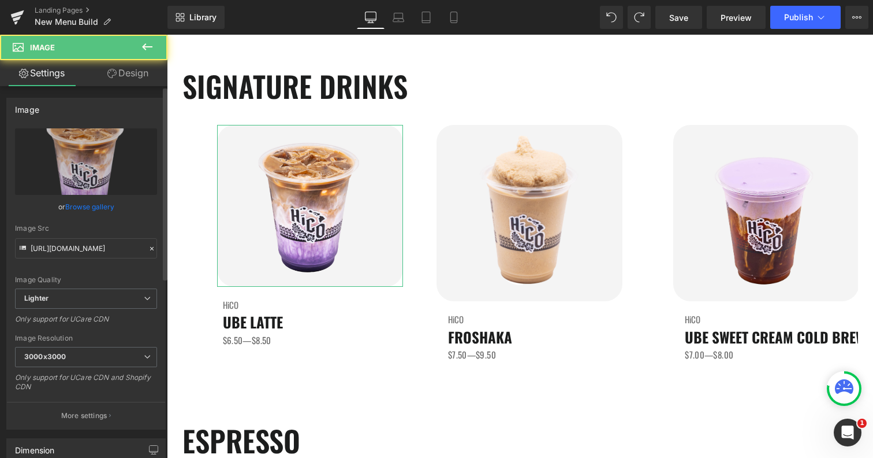
click at [106, 205] on link "Browse gallery" at bounding box center [89, 206] width 49 height 20
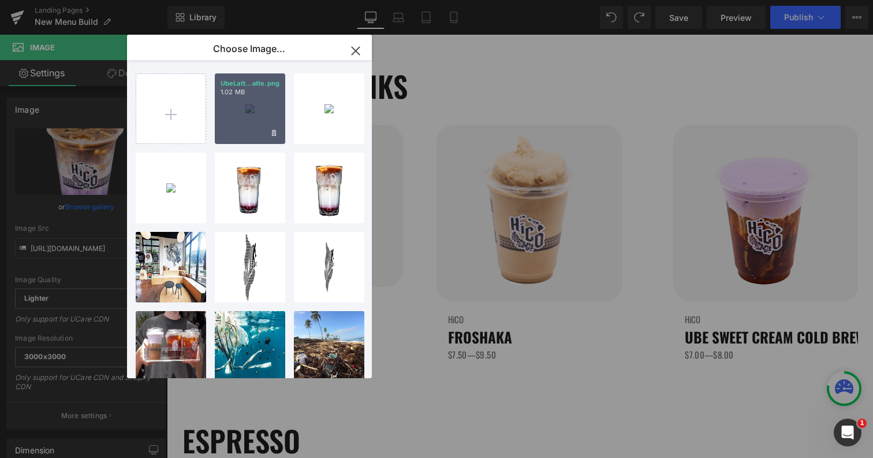
click at [243, 116] on div "UbeLatt...atte.png 1.02 MB" at bounding box center [250, 108] width 70 height 70
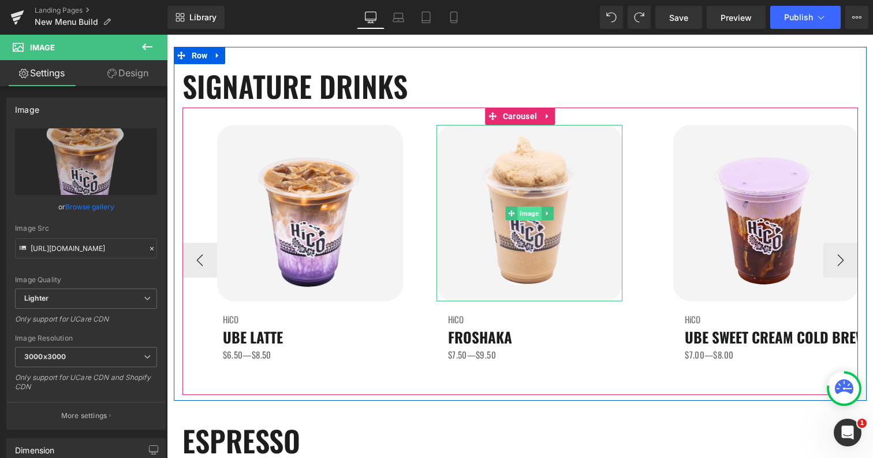
click at [534, 215] on span "Image" at bounding box center [530, 213] width 24 height 14
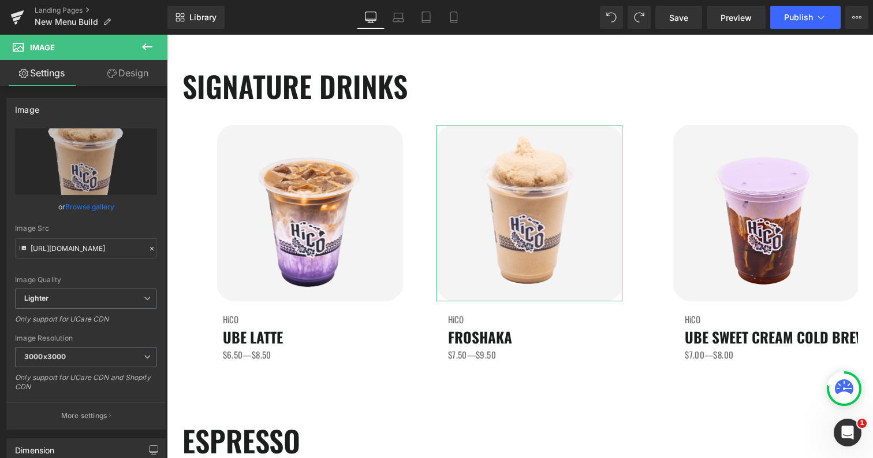
click at [147, 72] on link "Design" at bounding box center [128, 73] width 84 height 26
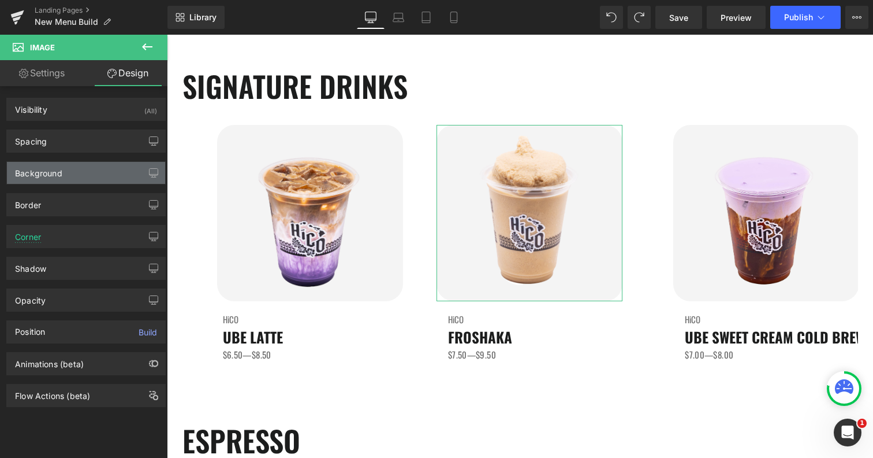
click at [49, 179] on div "Background" at bounding box center [86, 173] width 158 height 22
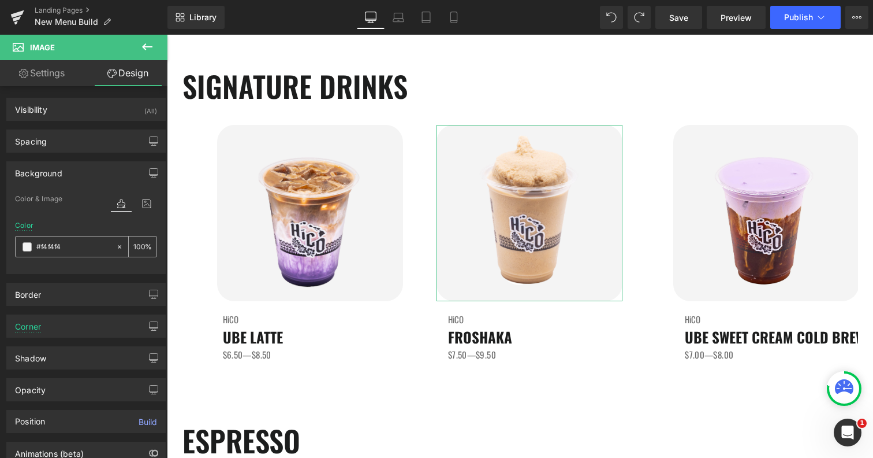
click at [24, 246] on span at bounding box center [27, 246] width 9 height 9
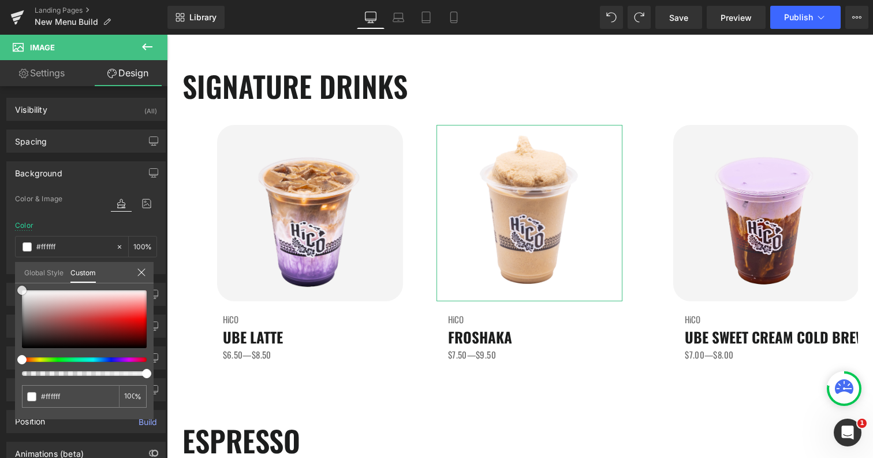
drag, startPoint x: 21, startPoint y: 292, endPoint x: 6, endPoint y: 287, distance: 15.9
click at [6, 274] on div "Background Color & Image color rgba(255, 255, 255, 1) Color #ffffff 100 % Image…" at bounding box center [86, 213] width 173 height 121
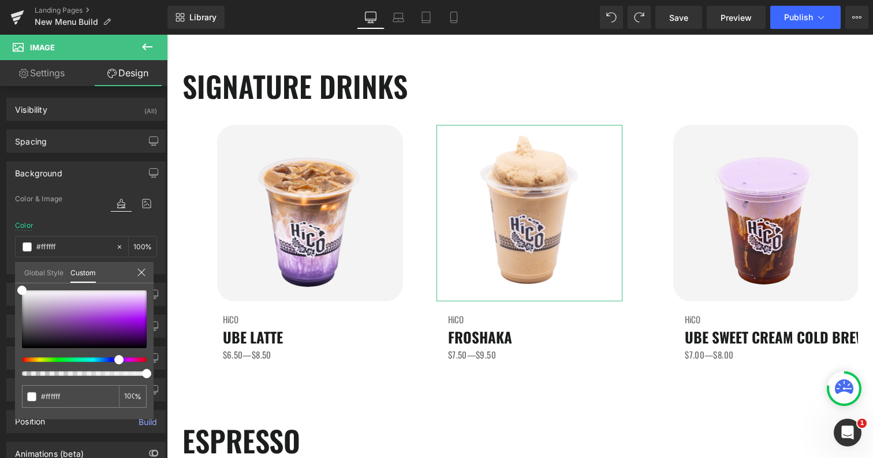
drag, startPoint x: 21, startPoint y: 360, endPoint x: 114, endPoint y: 361, distance: 93.6
click at [114, 361] on div at bounding box center [79, 359] width 125 height 5
drag, startPoint x: 20, startPoint y: 290, endPoint x: 0, endPoint y: 283, distance: 21.4
click at [0, 274] on div "Background Color & Image color rgba(255, 255, 255, 1) Color #ffffff 100 % Image…" at bounding box center [86, 213] width 173 height 121
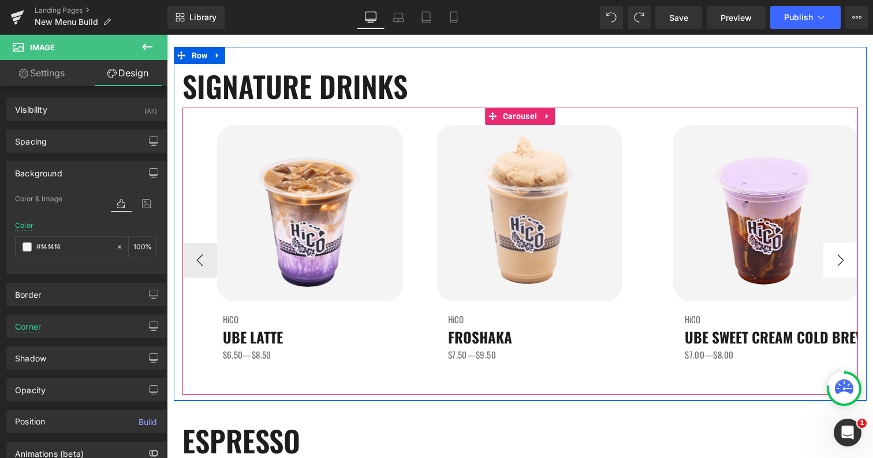
click at [839, 265] on button "›" at bounding box center [841, 260] width 35 height 35
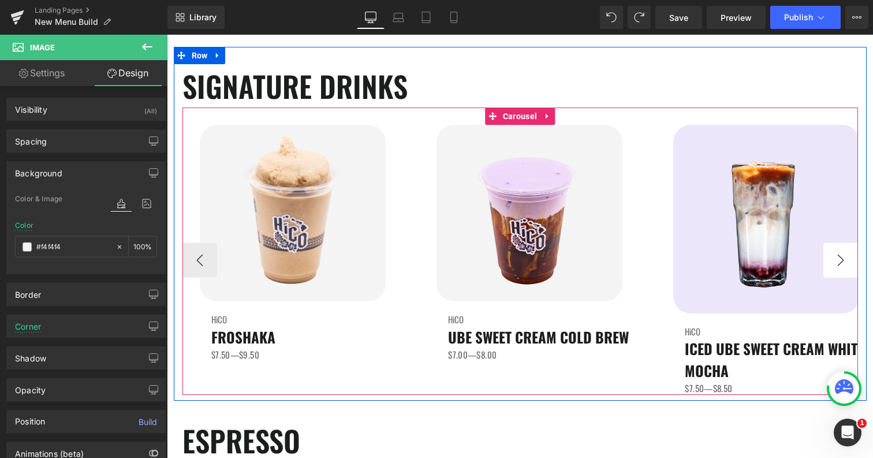
click at [839, 265] on button "›" at bounding box center [841, 260] width 35 height 35
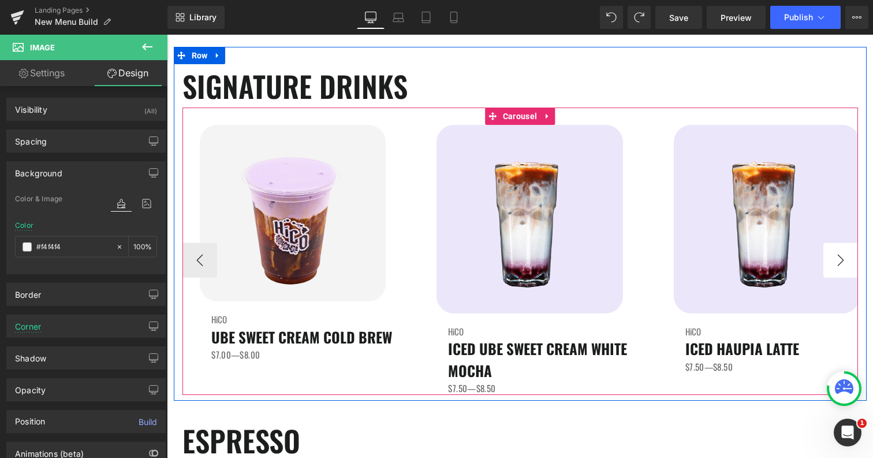
click at [839, 265] on button "›" at bounding box center [841, 260] width 35 height 35
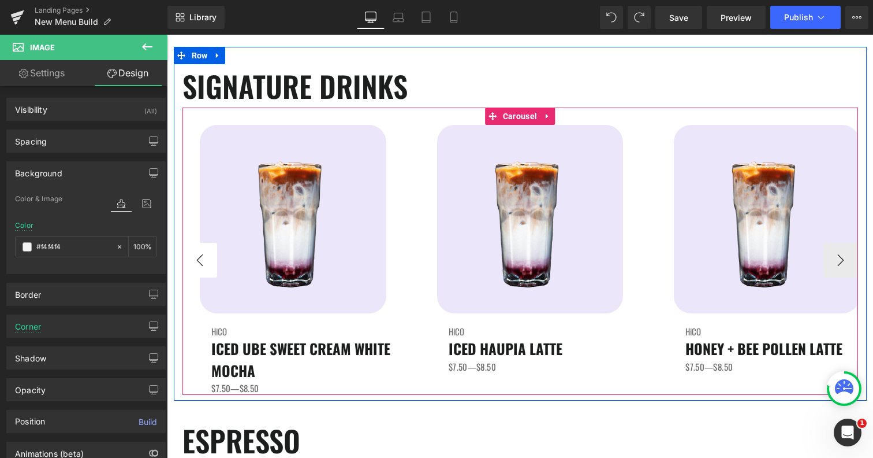
click at [206, 254] on button "‹" at bounding box center [200, 260] width 35 height 35
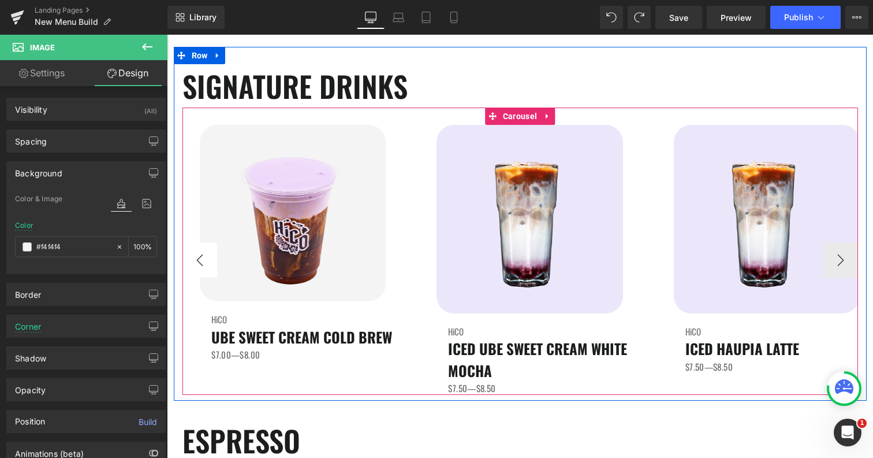
click at [206, 254] on button "‹" at bounding box center [200, 260] width 35 height 35
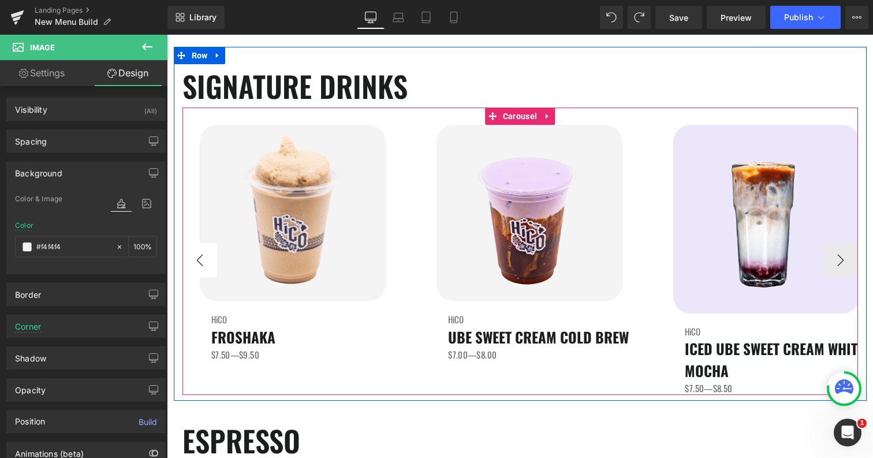
click at [206, 254] on button "‹" at bounding box center [200, 260] width 35 height 35
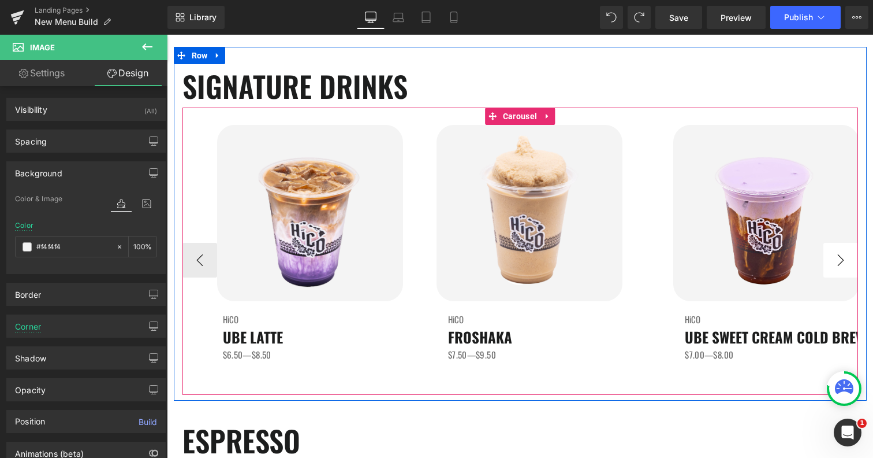
click at [842, 257] on button "›" at bounding box center [841, 260] width 35 height 35
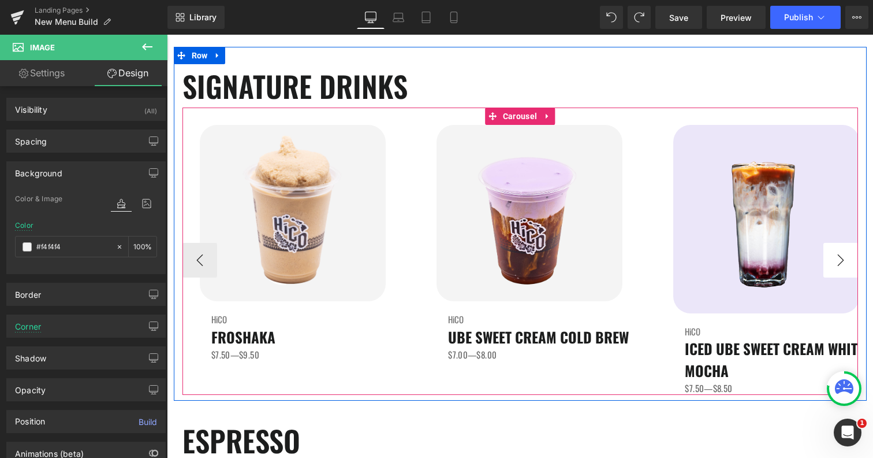
click at [842, 256] on button "›" at bounding box center [841, 260] width 35 height 35
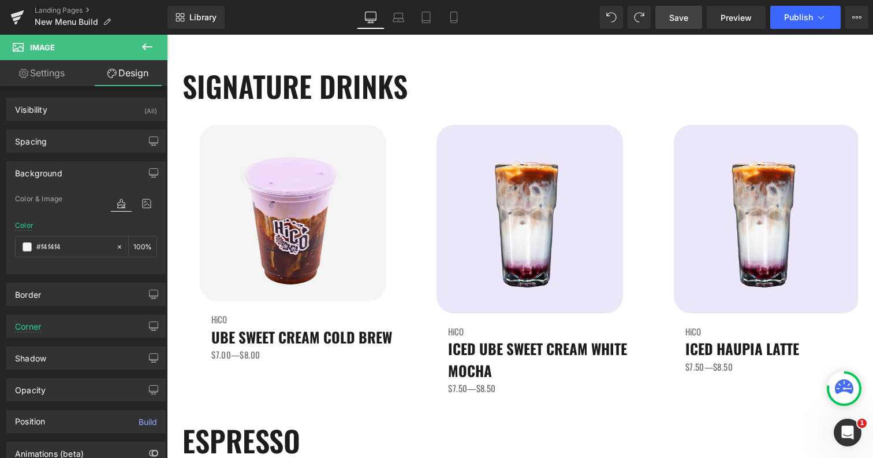
click at [686, 10] on link "Save" at bounding box center [679, 17] width 47 height 23
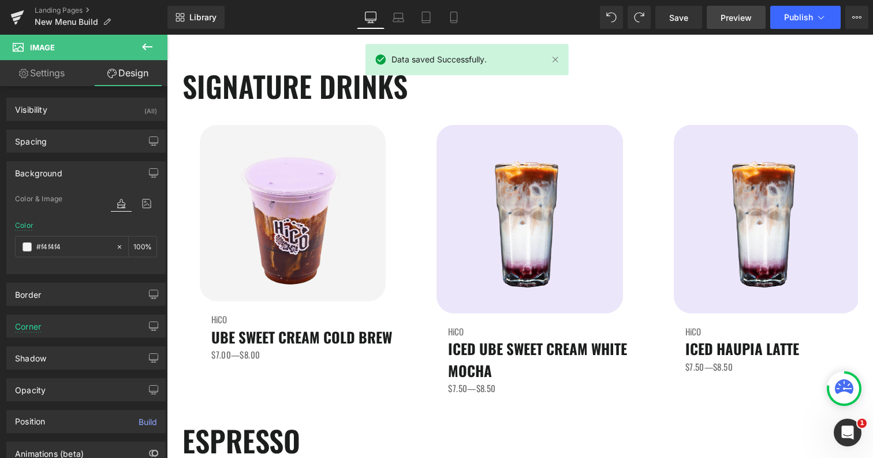
click at [740, 18] on span "Preview" at bounding box center [736, 18] width 31 height 12
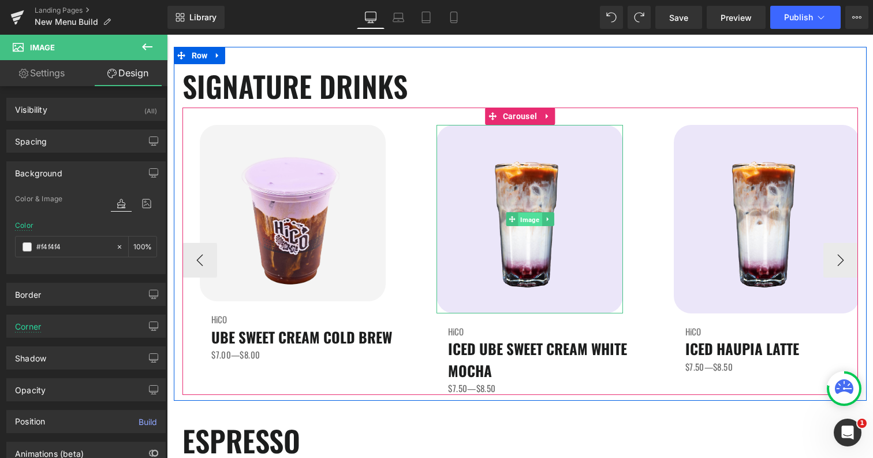
click at [525, 222] on span "Image" at bounding box center [530, 220] width 24 height 14
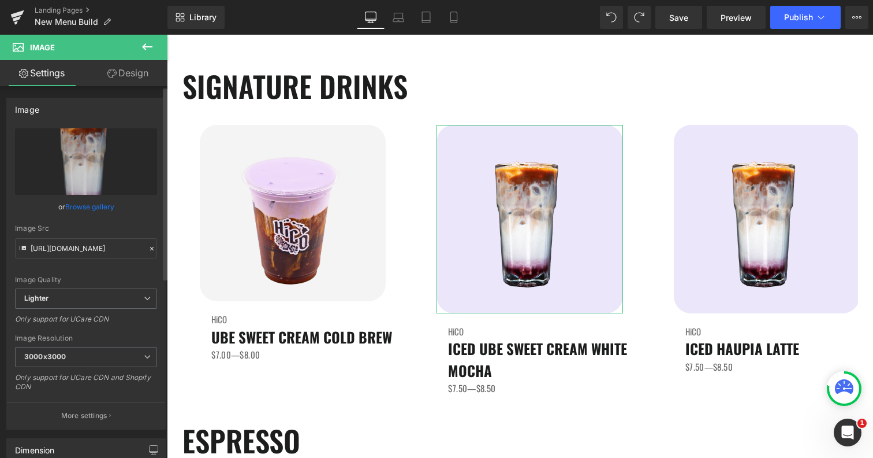
click at [75, 205] on link "Browse gallery" at bounding box center [89, 206] width 49 height 20
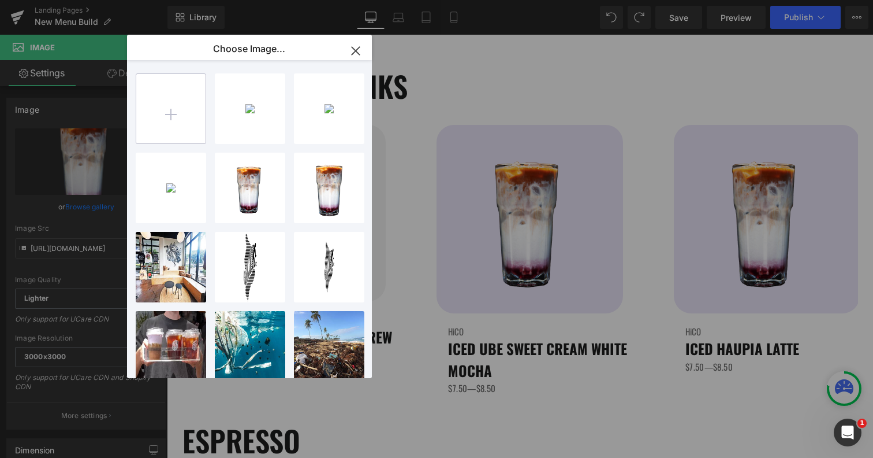
click at [145, 137] on input "file" at bounding box center [170, 108] width 69 height 69
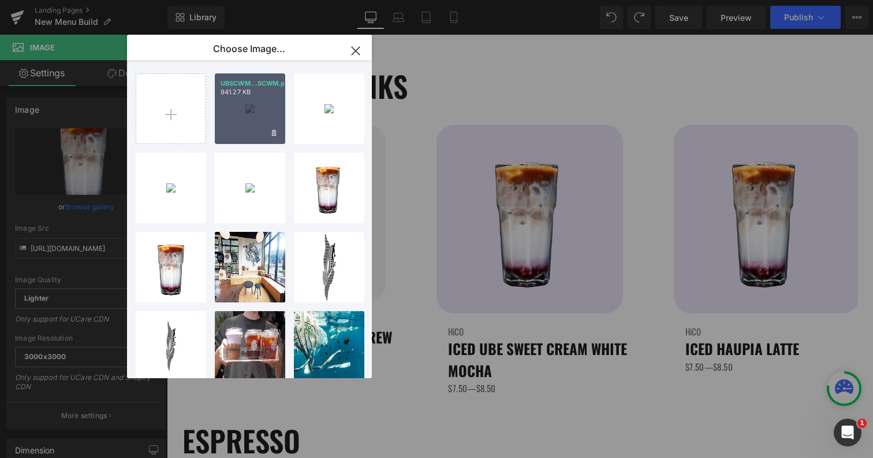
click at [246, 118] on div "UBSCWM...SCWM.png 941.27 KB" at bounding box center [250, 108] width 70 height 70
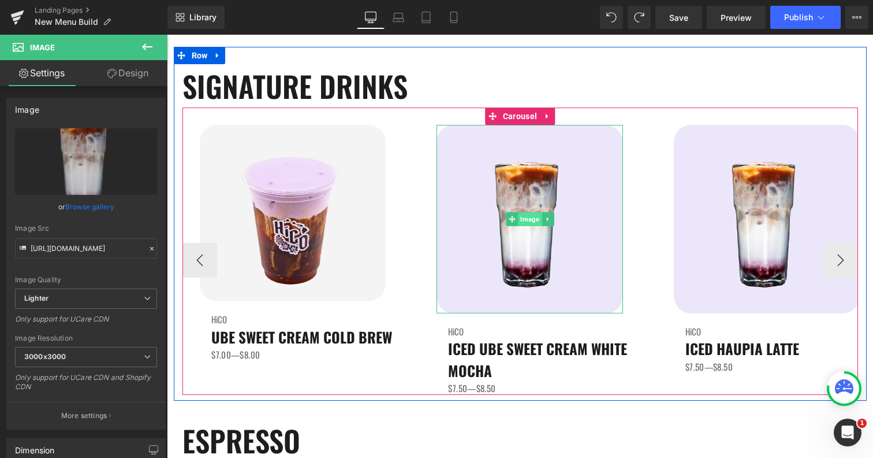
click at [532, 221] on span "Image" at bounding box center [530, 219] width 24 height 14
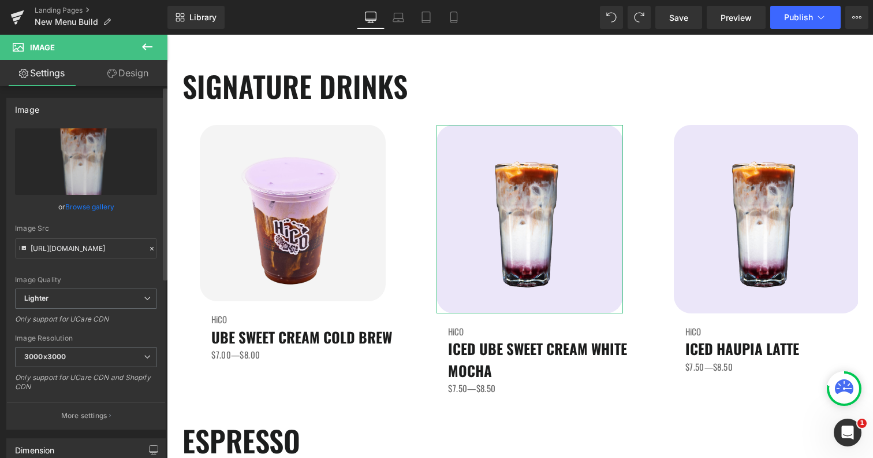
click at [80, 201] on link "Browse gallery" at bounding box center [89, 206] width 49 height 20
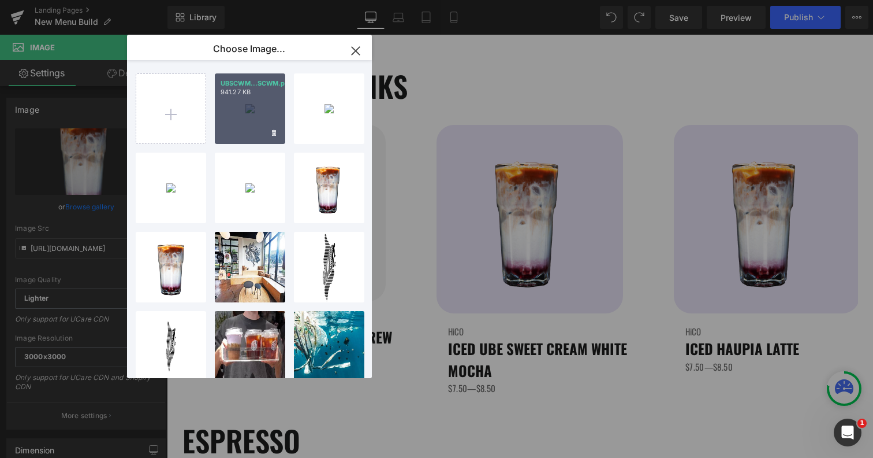
click at [240, 96] on p "941.27 KB" at bounding box center [250, 92] width 59 height 9
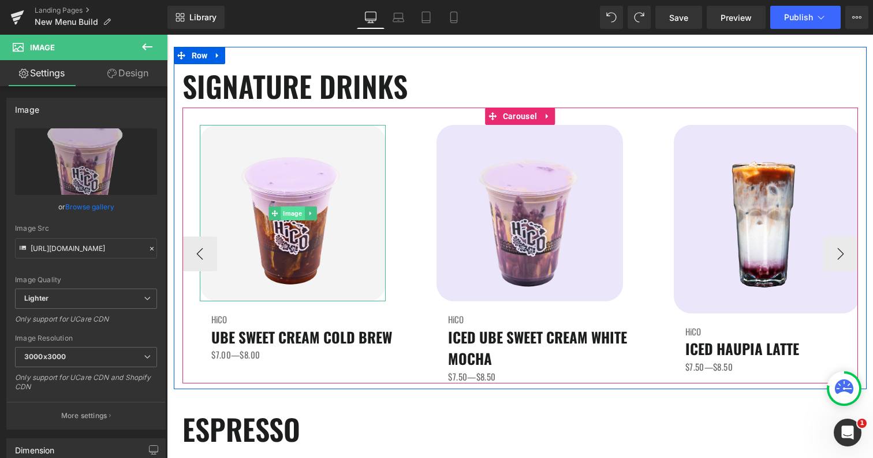
click at [292, 215] on span "Image" at bounding box center [293, 213] width 24 height 14
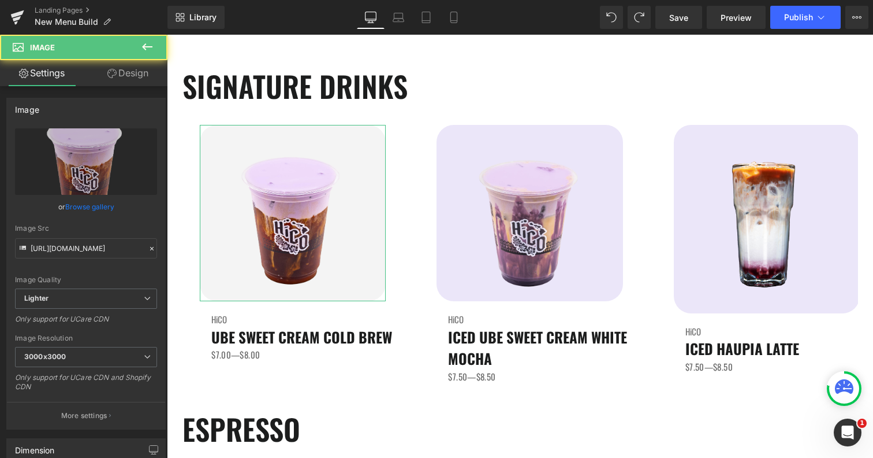
click at [133, 71] on link "Design" at bounding box center [128, 73] width 84 height 26
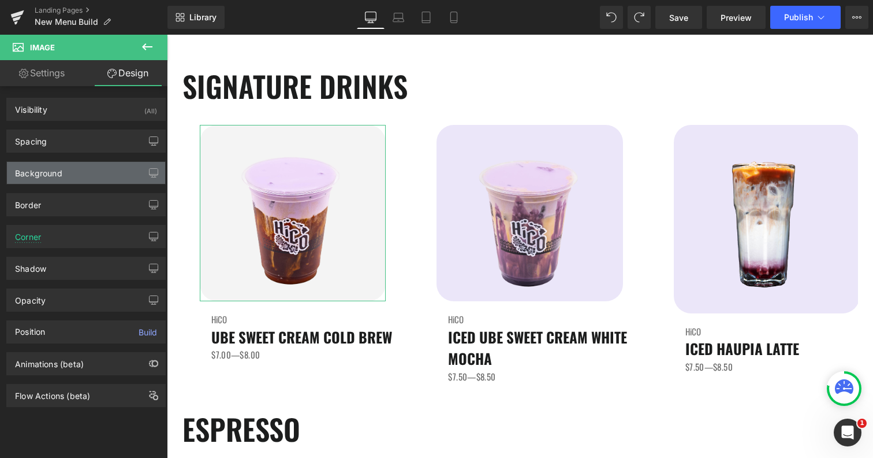
click at [69, 173] on div "Background" at bounding box center [86, 173] width 158 height 22
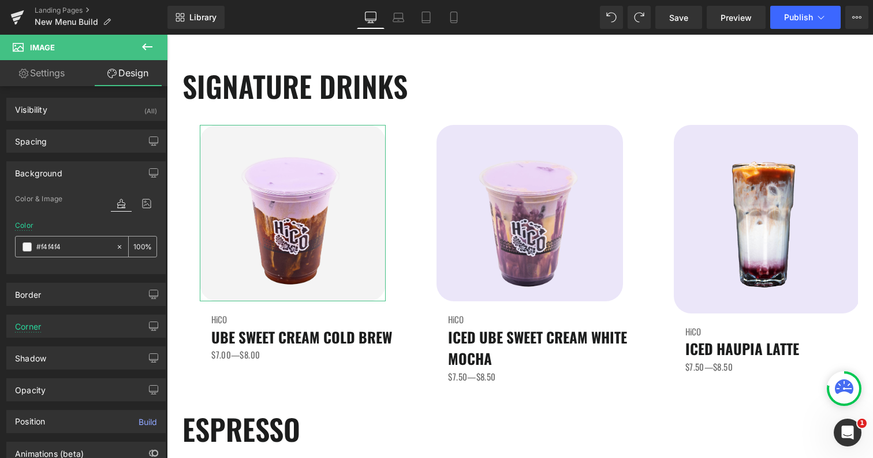
click at [50, 247] on input "#f4f4f4" at bounding box center [73, 246] width 74 height 13
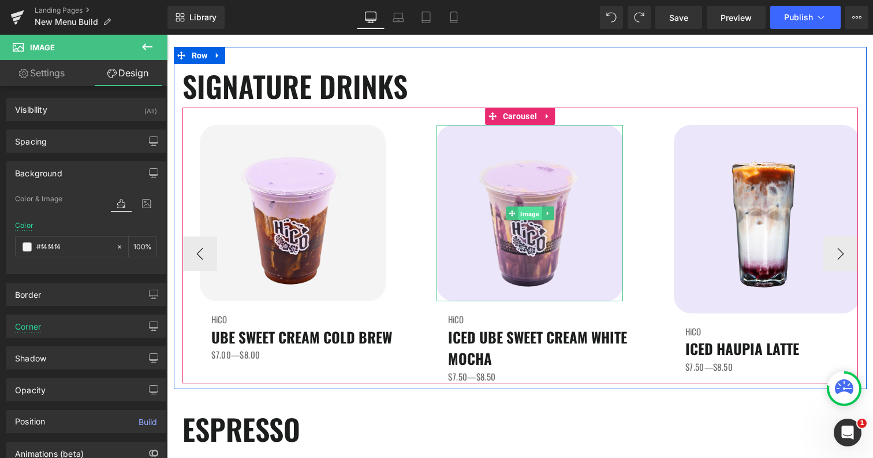
click at [527, 217] on span "Image" at bounding box center [530, 213] width 24 height 14
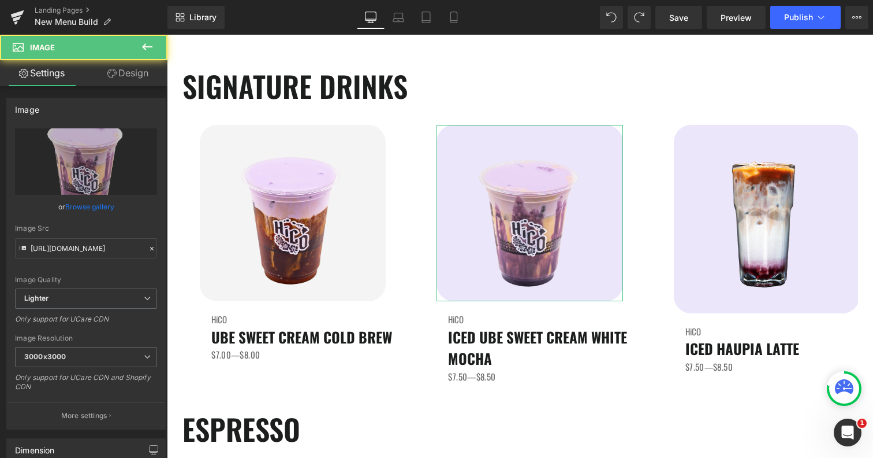
click at [141, 74] on link "Design" at bounding box center [128, 73] width 84 height 26
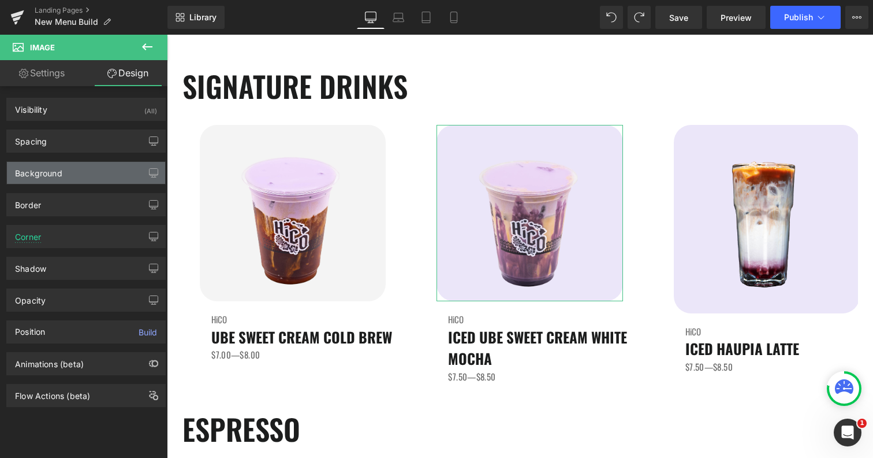
click at [64, 169] on div "Background" at bounding box center [86, 173] width 158 height 22
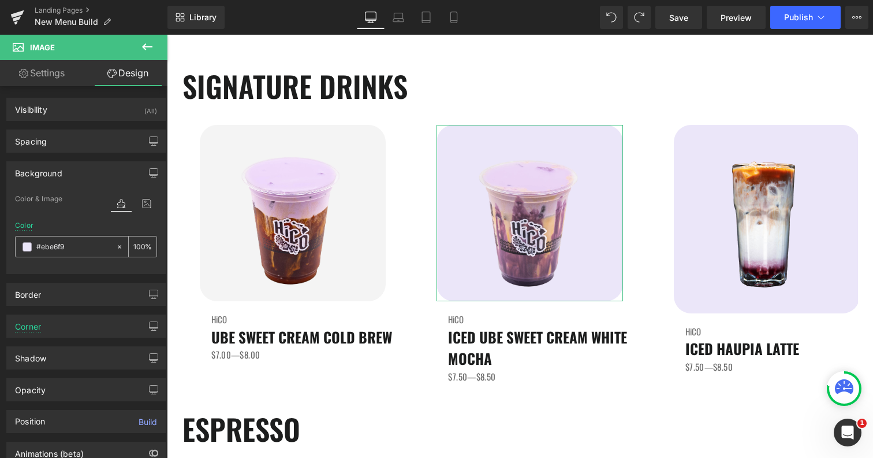
click at [62, 246] on input "#ebe6f9" at bounding box center [73, 246] width 74 height 13
paste input "f4f4f4"
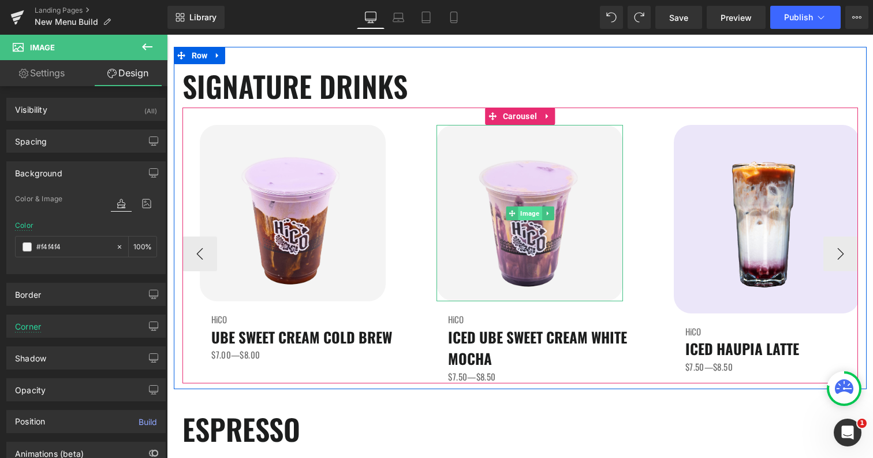
click at [533, 213] on span "Image" at bounding box center [530, 213] width 24 height 14
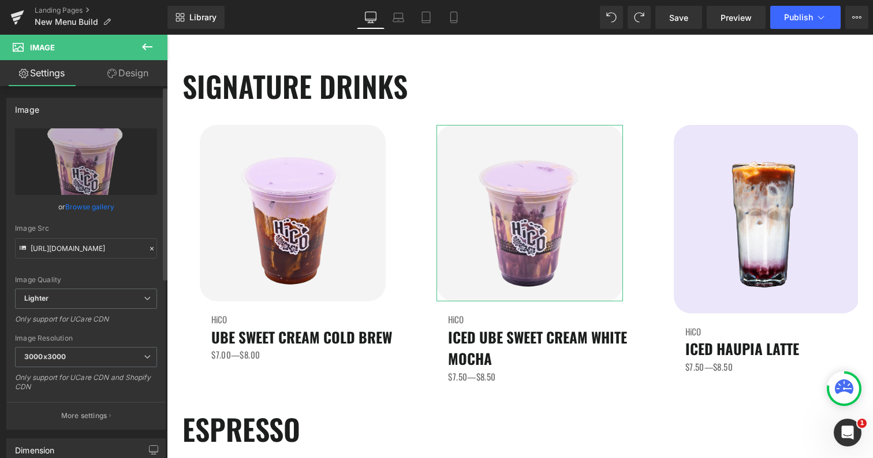
click at [91, 209] on link "Browse gallery" at bounding box center [89, 206] width 49 height 20
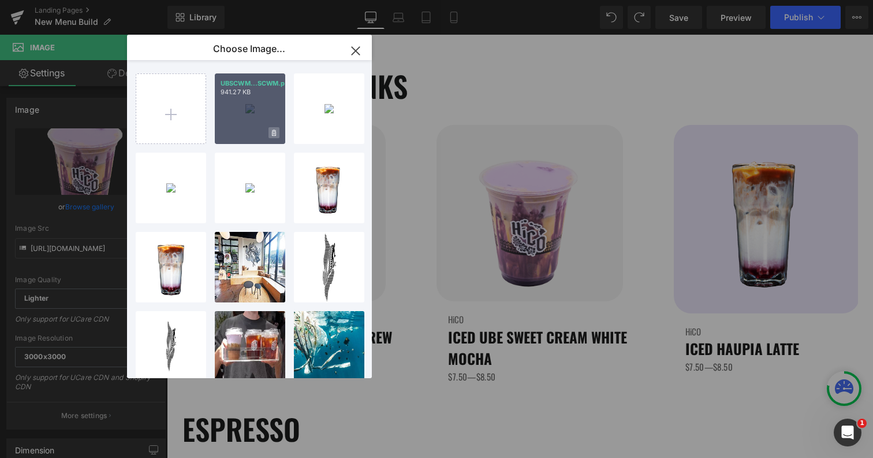
click at [276, 135] on span at bounding box center [274, 132] width 11 height 11
click at [231, 136] on span "Yes" at bounding box center [235, 133] width 29 height 12
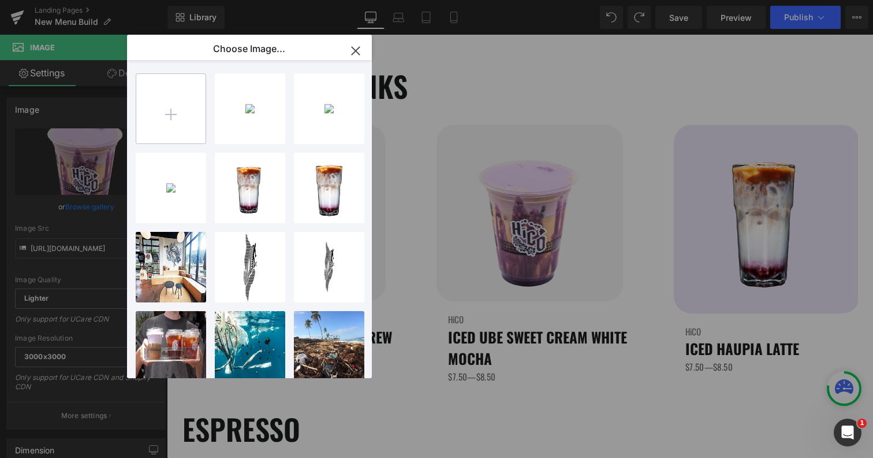
click at [162, 108] on input "file" at bounding box center [170, 108] width 69 height 69
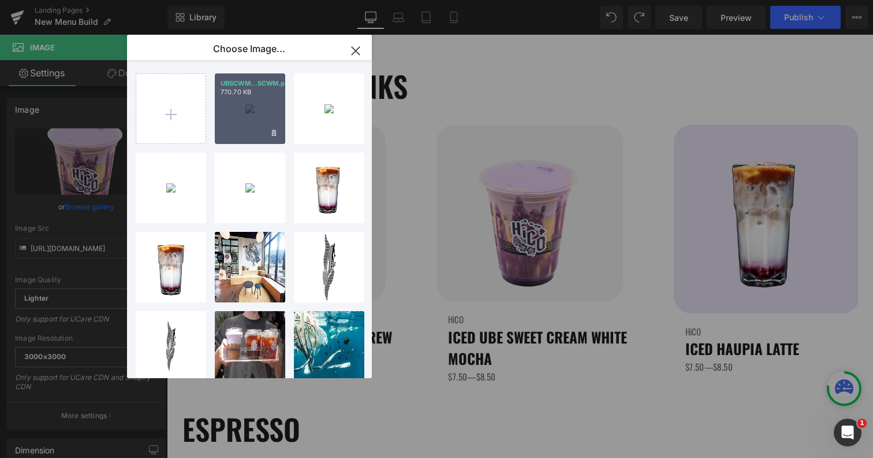
click at [255, 118] on div "UBSCWM...SCWM.png 770.70 KB" at bounding box center [250, 108] width 70 height 70
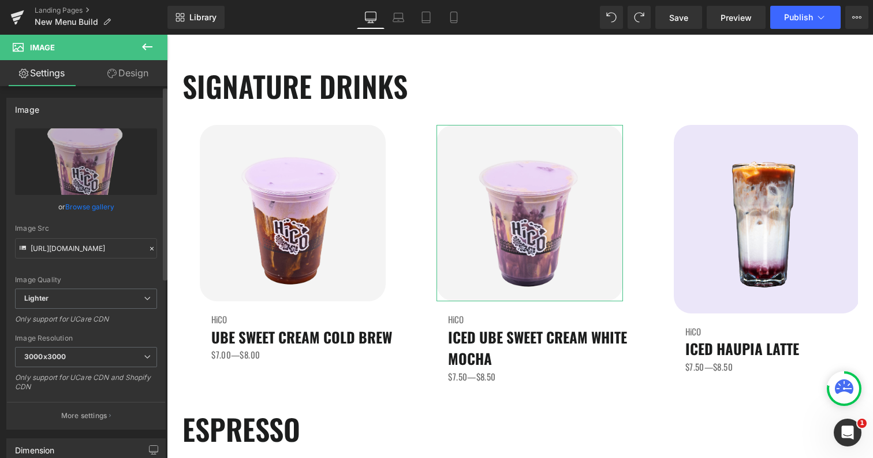
click at [101, 205] on link "Browse gallery" at bounding box center [89, 206] width 49 height 20
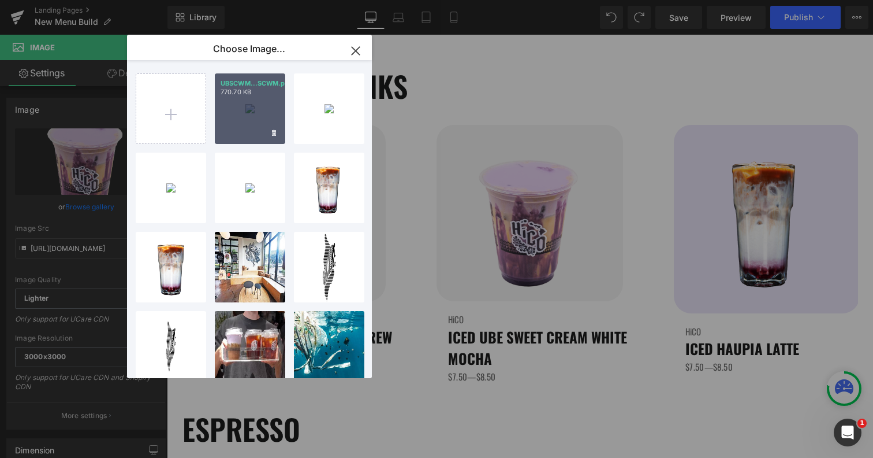
click at [241, 122] on div "UBSCWM...SCWM.png 770.70 KB" at bounding box center [250, 108] width 70 height 70
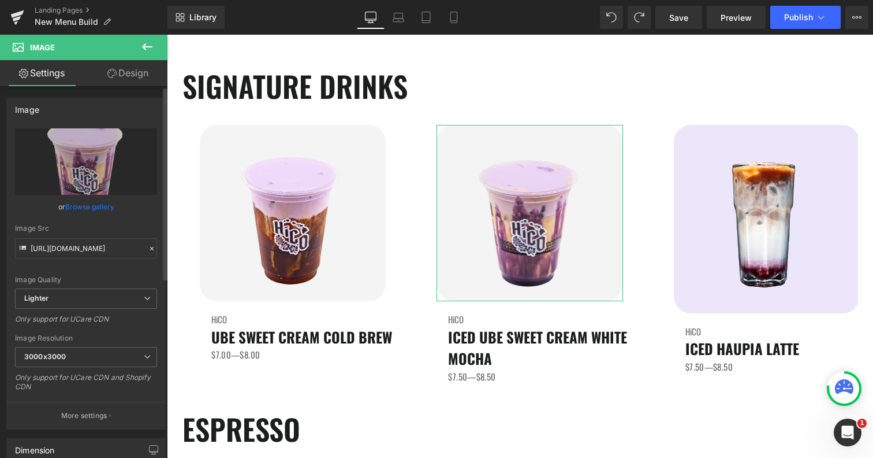
click at [77, 207] on link "Browse gallery" at bounding box center [89, 206] width 49 height 20
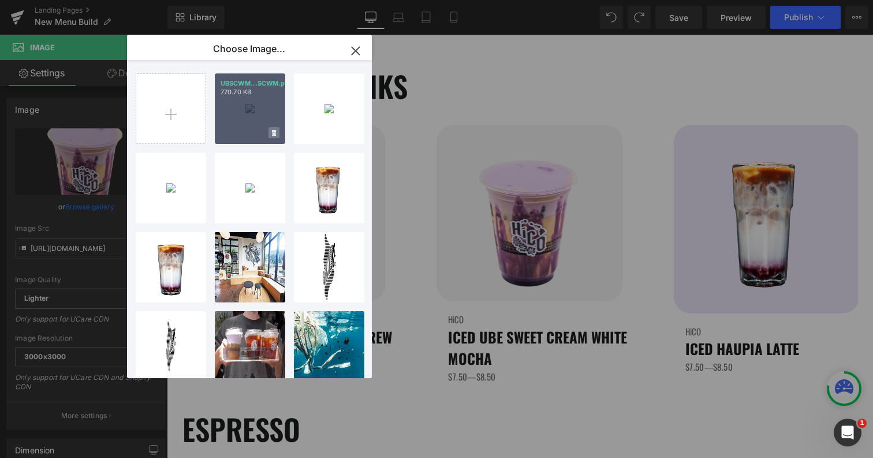
click at [279, 131] on span at bounding box center [274, 132] width 11 height 11
click at [233, 137] on span "Yes" at bounding box center [235, 133] width 29 height 12
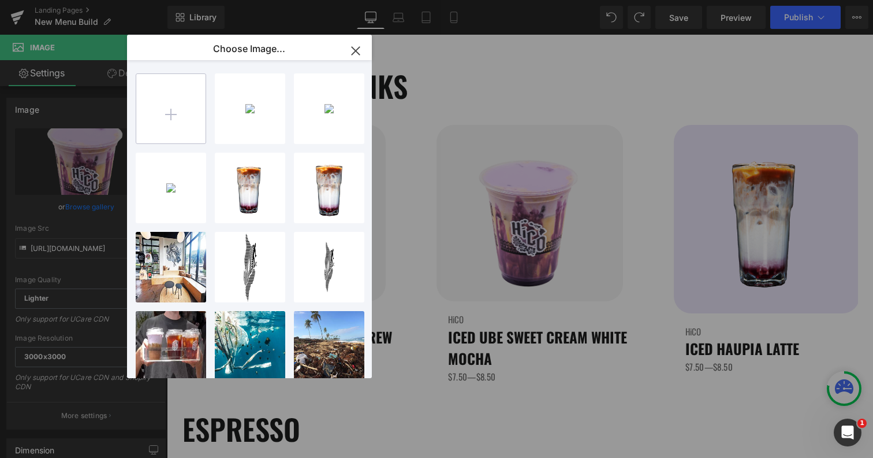
click at [170, 111] on input "file" at bounding box center [170, 108] width 69 height 69
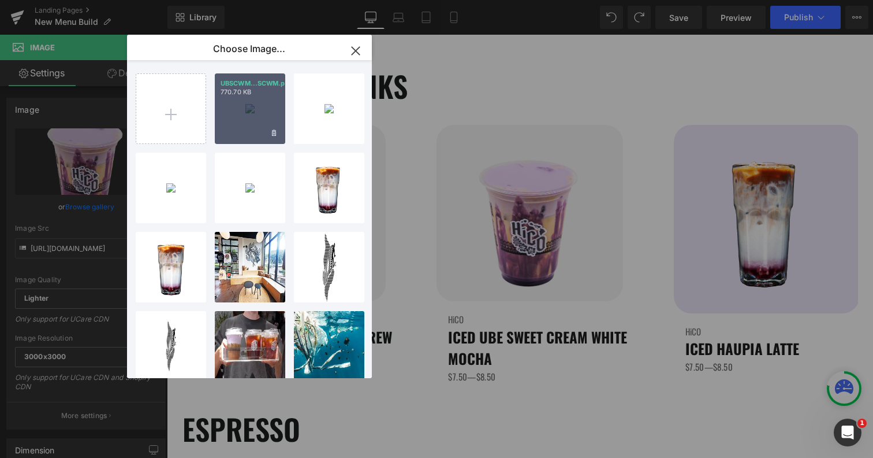
click at [253, 126] on div "UBSCWM...SCWM.png 770.70 KB" at bounding box center [250, 108] width 70 height 70
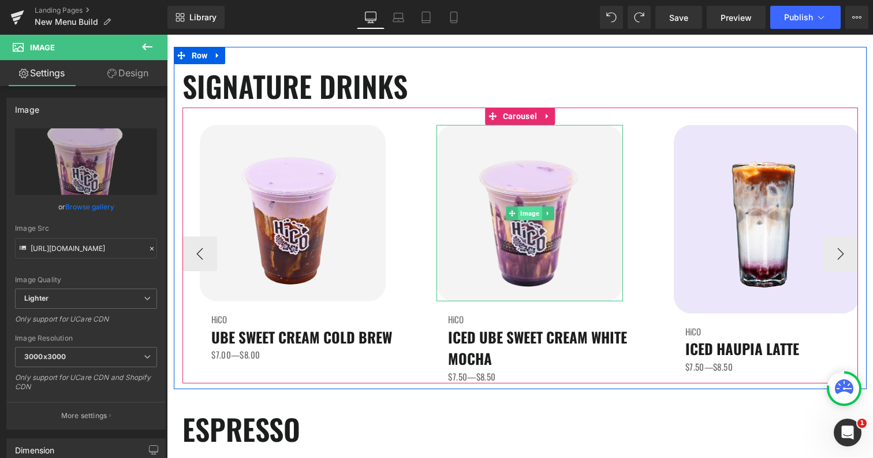
click at [532, 215] on span "Image" at bounding box center [530, 213] width 24 height 14
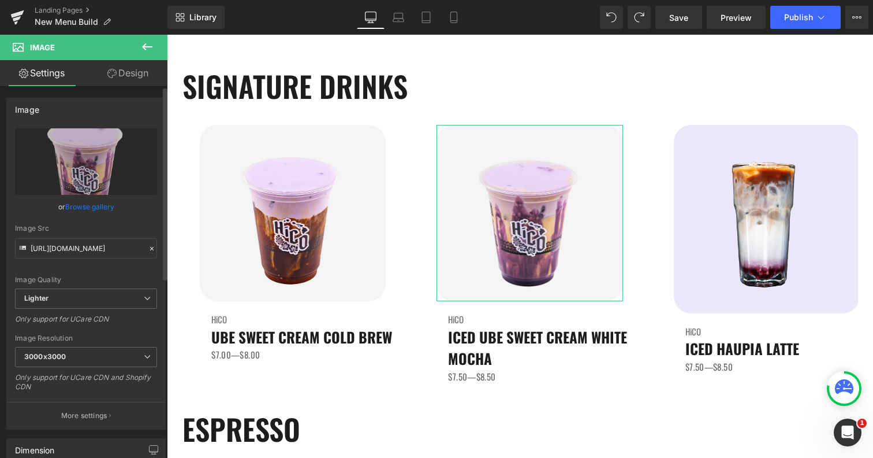
click at [80, 210] on link "Browse gallery" at bounding box center [89, 206] width 49 height 20
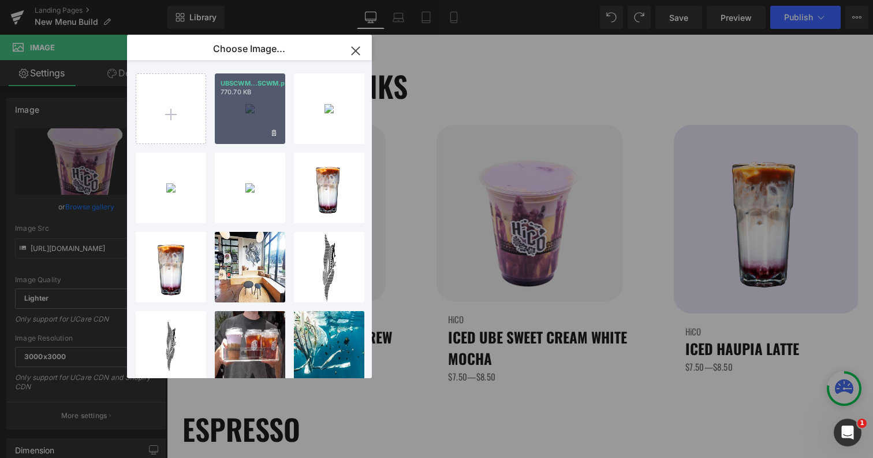
click at [247, 104] on div "UBSCWM...SCWM.png 770.70 KB" at bounding box center [250, 108] width 70 height 70
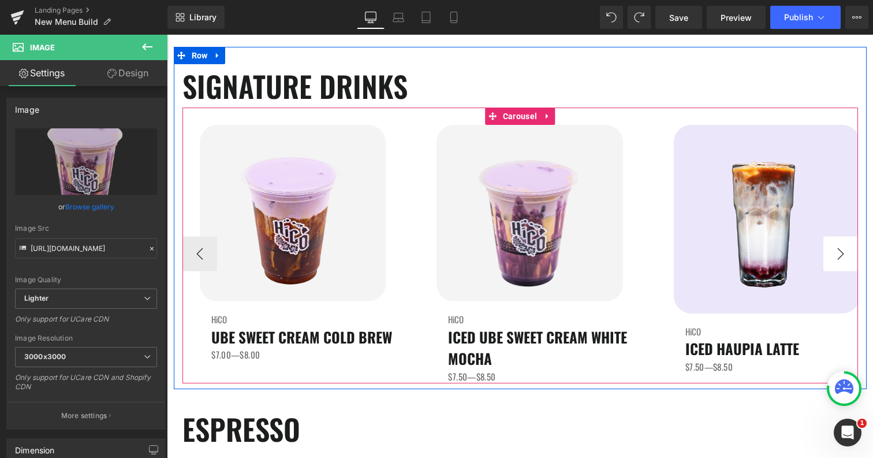
click at [840, 253] on button "›" at bounding box center [841, 253] width 35 height 35
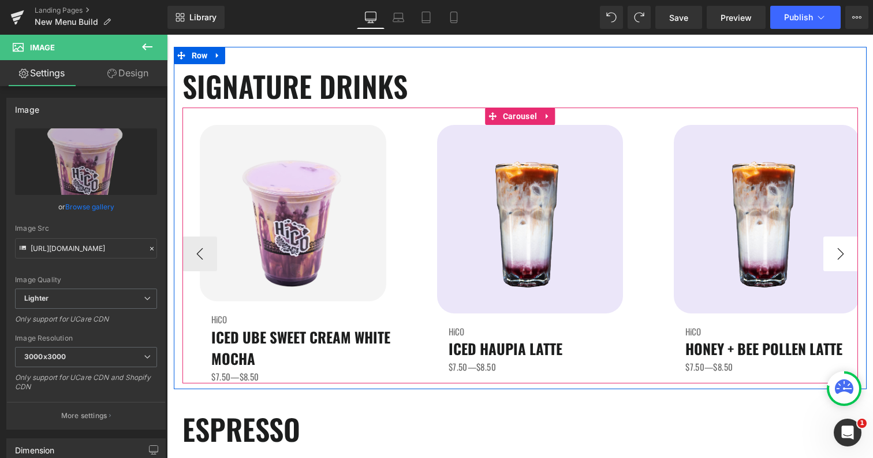
click at [840, 253] on button "›" at bounding box center [841, 253] width 35 height 35
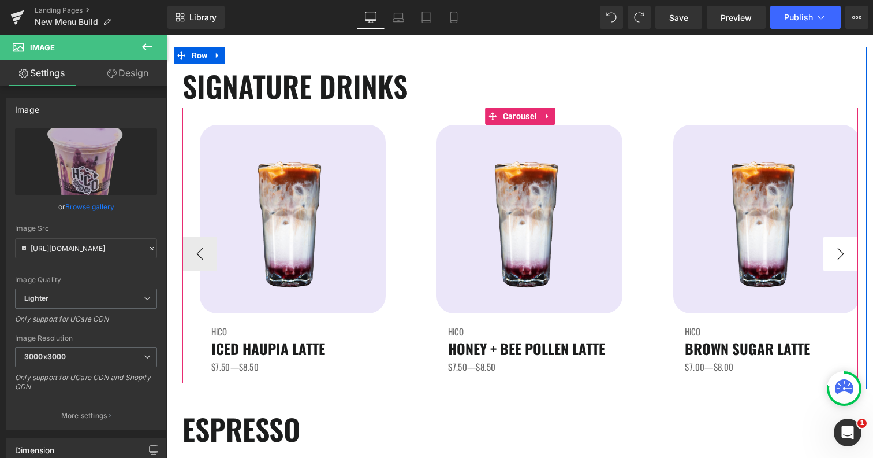
click at [840, 253] on button "›" at bounding box center [841, 253] width 35 height 35
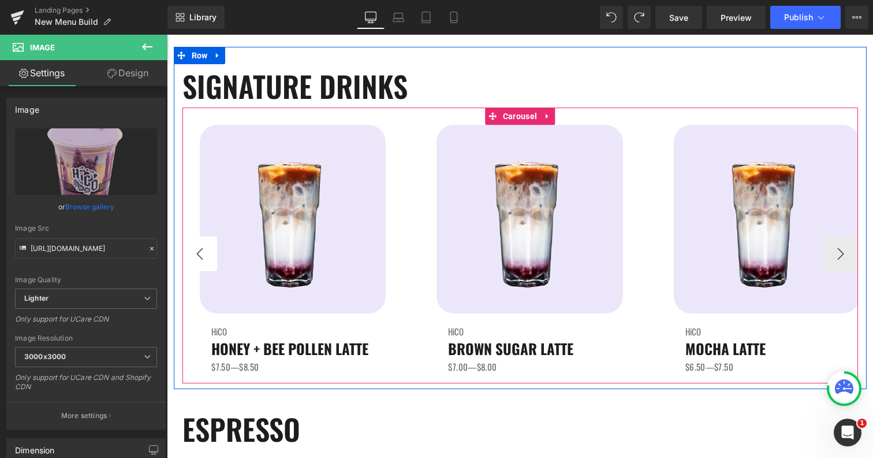
click at [203, 263] on button "‹" at bounding box center [200, 253] width 35 height 35
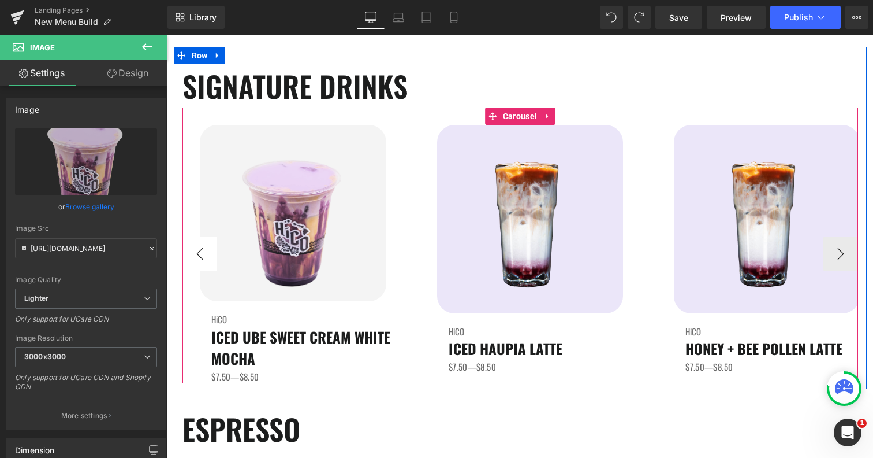
click at [203, 263] on button "‹" at bounding box center [200, 253] width 35 height 35
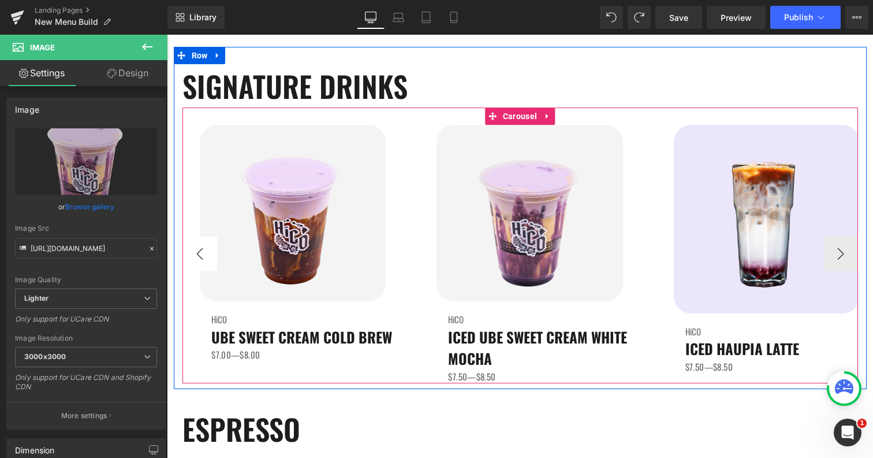
click at [203, 263] on button "‹" at bounding box center [200, 253] width 35 height 35
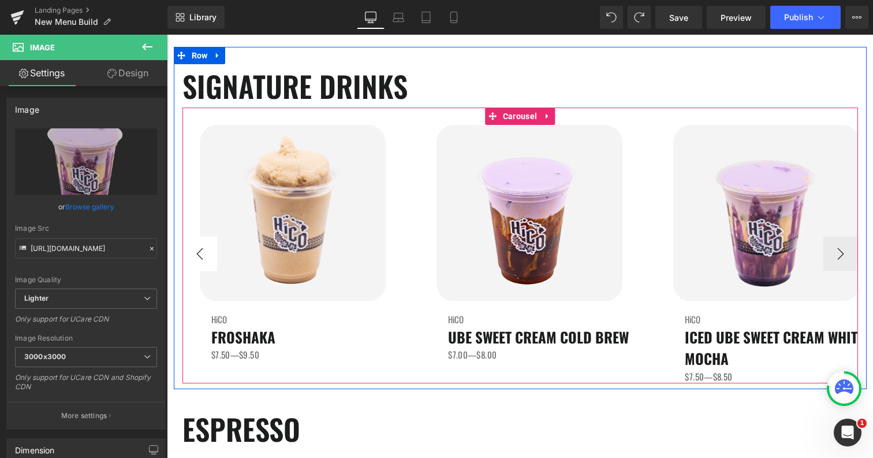
click at [203, 263] on button "‹" at bounding box center [200, 253] width 35 height 35
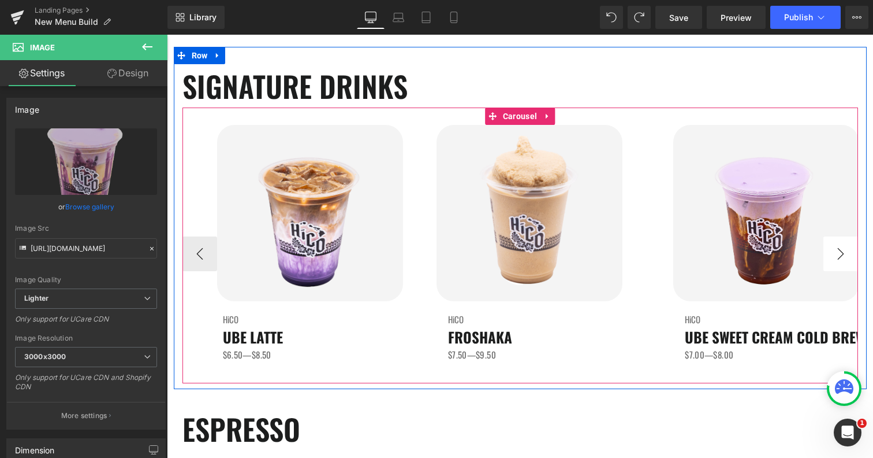
click at [846, 256] on button "›" at bounding box center [841, 253] width 35 height 35
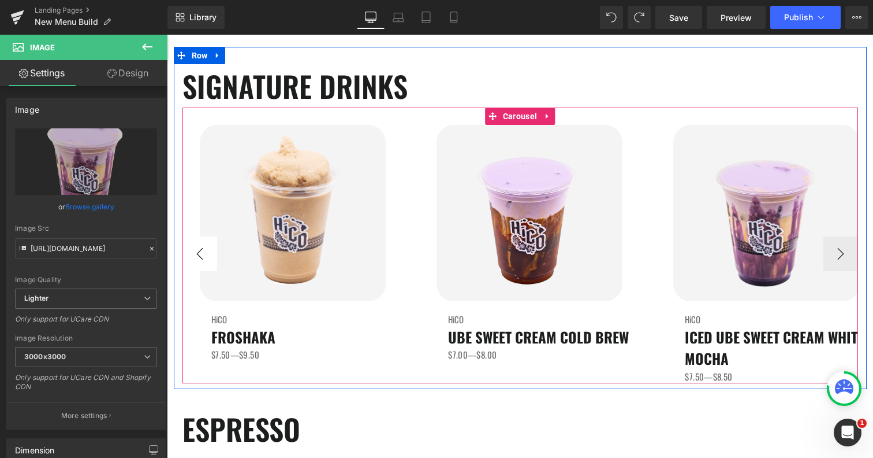
click at [189, 251] on button "‹" at bounding box center [200, 253] width 35 height 35
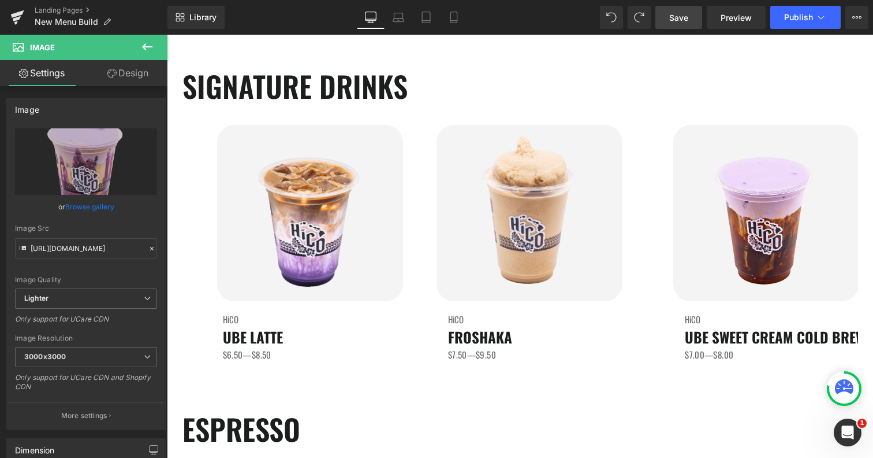
click at [690, 14] on link "Save" at bounding box center [679, 17] width 47 height 23
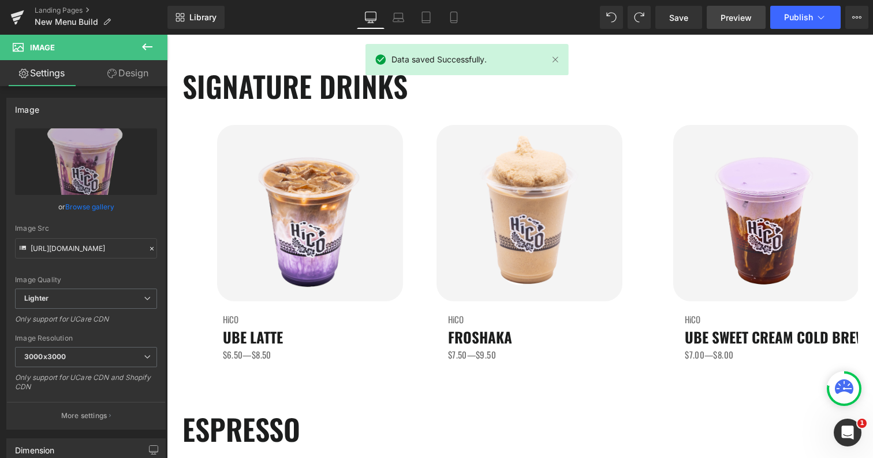
click at [743, 23] on span "Preview" at bounding box center [736, 18] width 31 height 12
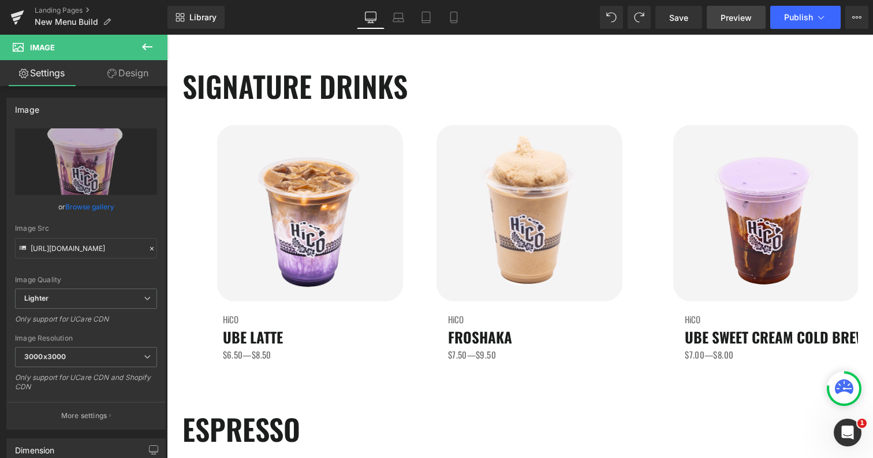
click at [722, 20] on link "Preview" at bounding box center [736, 17] width 59 height 23
click at [457, 14] on icon at bounding box center [454, 18] width 12 height 12
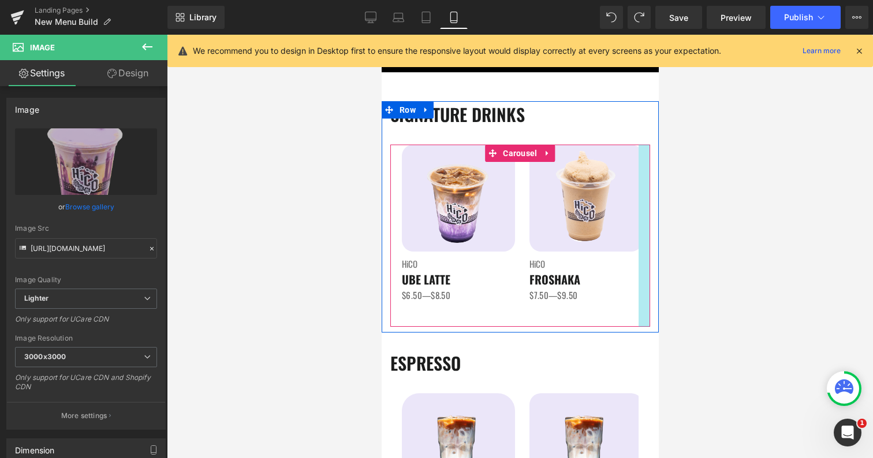
scroll to position [0, 0]
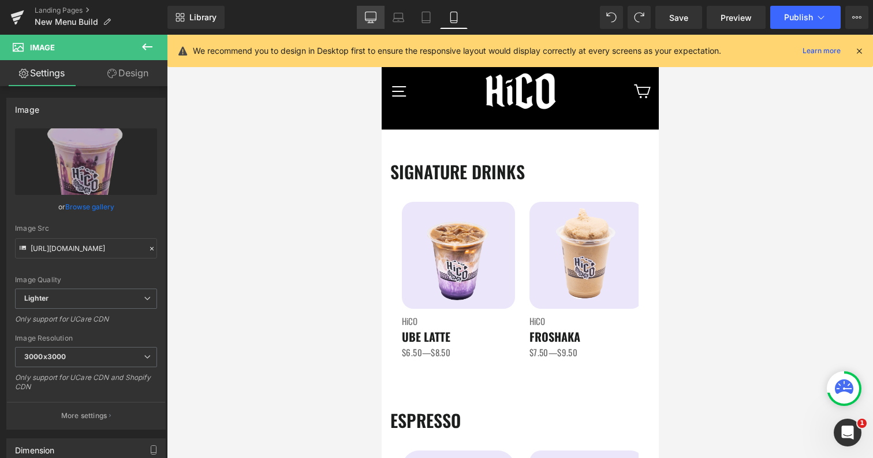
click at [371, 14] on icon at bounding box center [371, 18] width 12 height 12
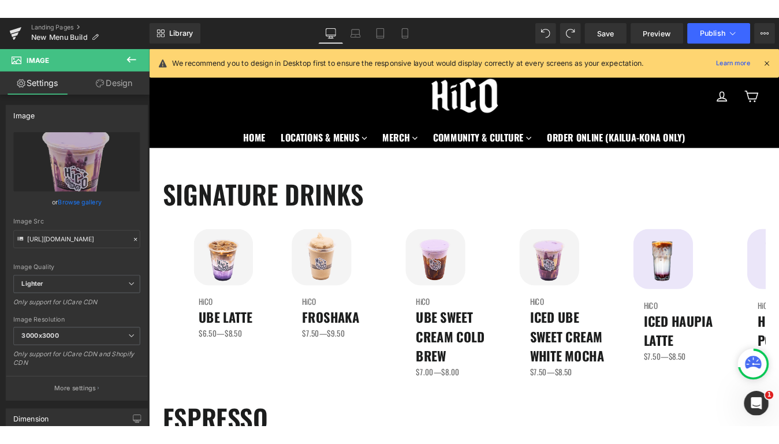
scroll to position [17, 0]
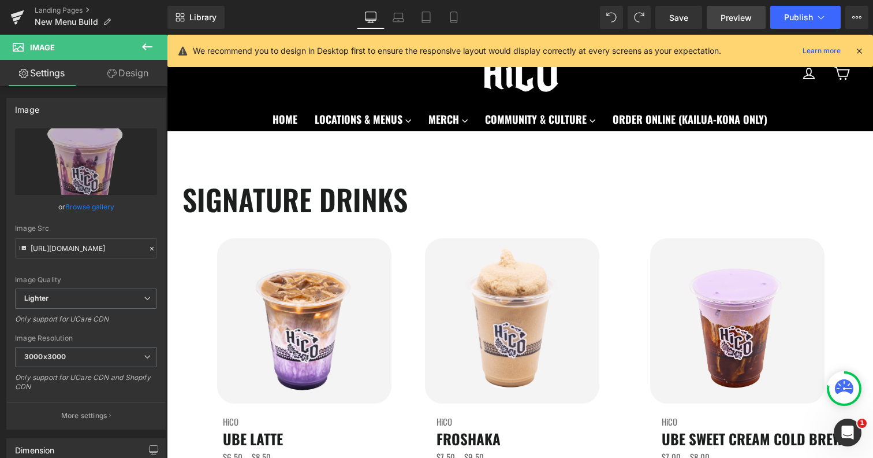
click at [741, 14] on span "Preview" at bounding box center [736, 18] width 31 height 12
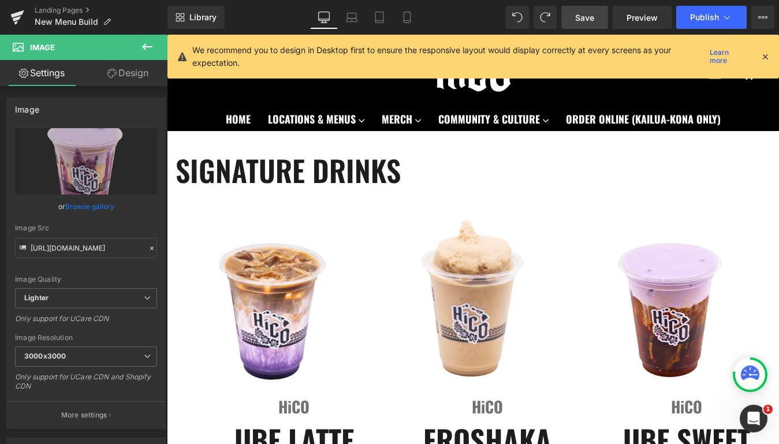
click at [583, 12] on span "Save" at bounding box center [584, 18] width 19 height 12
